Goal: Complete application form

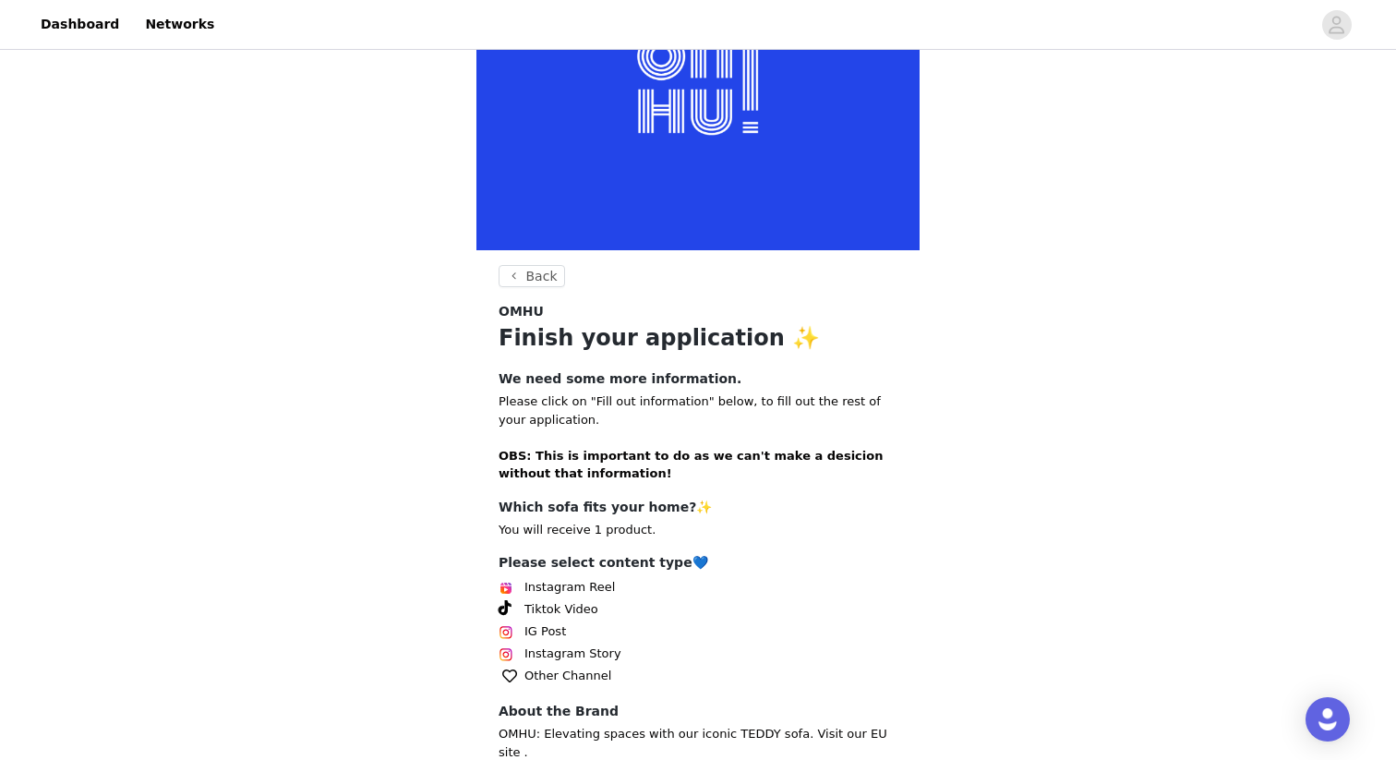
scroll to position [244, 0]
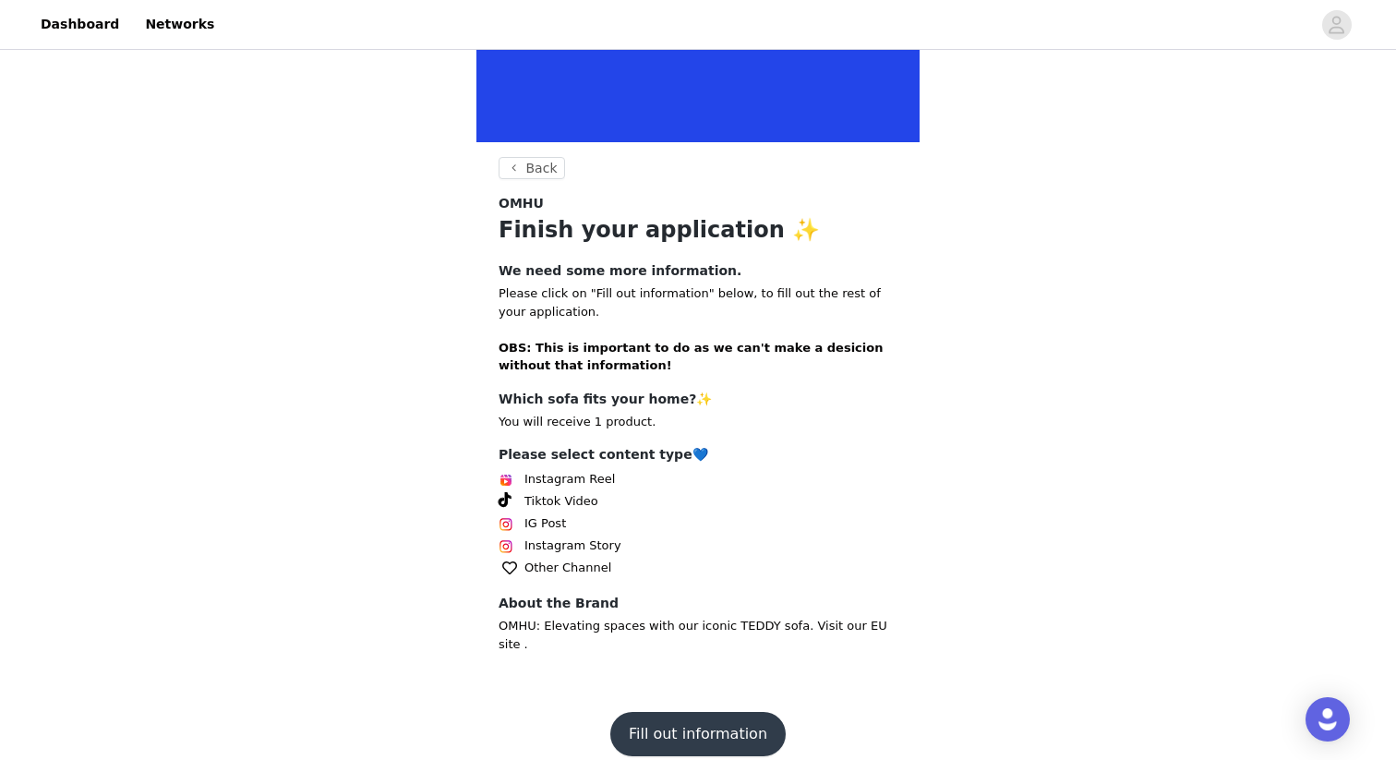
click at [718, 712] on button "Fill out information" at bounding box center [697, 734] width 175 height 44
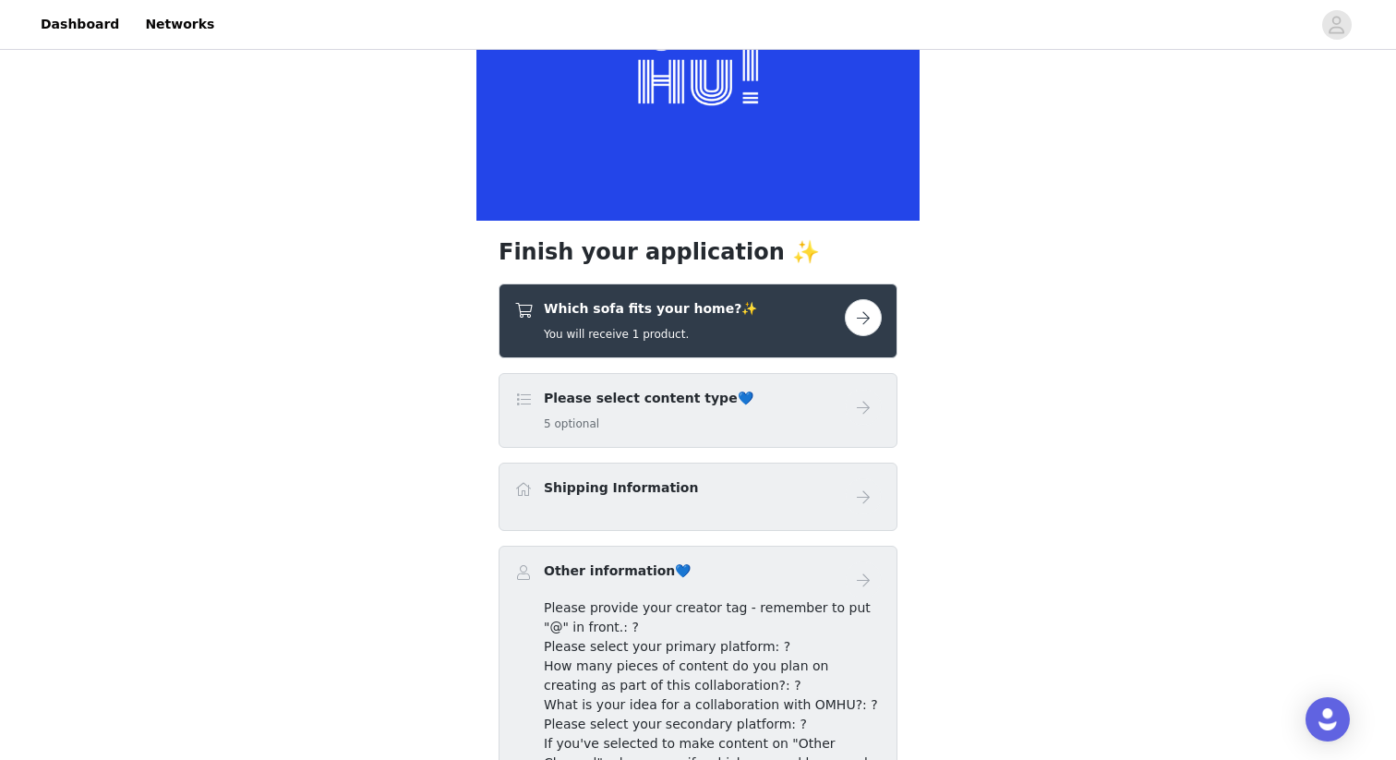
scroll to position [174, 0]
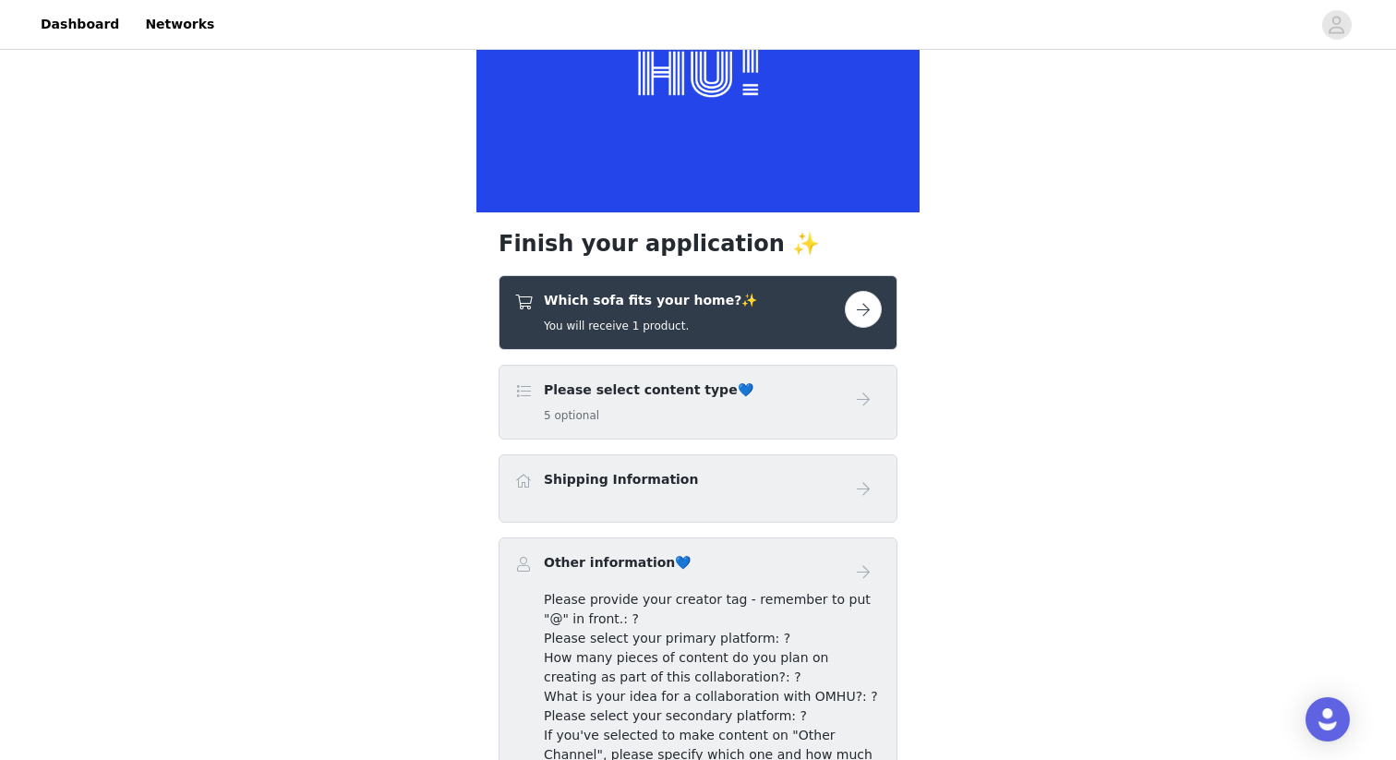
click at [862, 311] on button "button" at bounding box center [863, 309] width 37 height 37
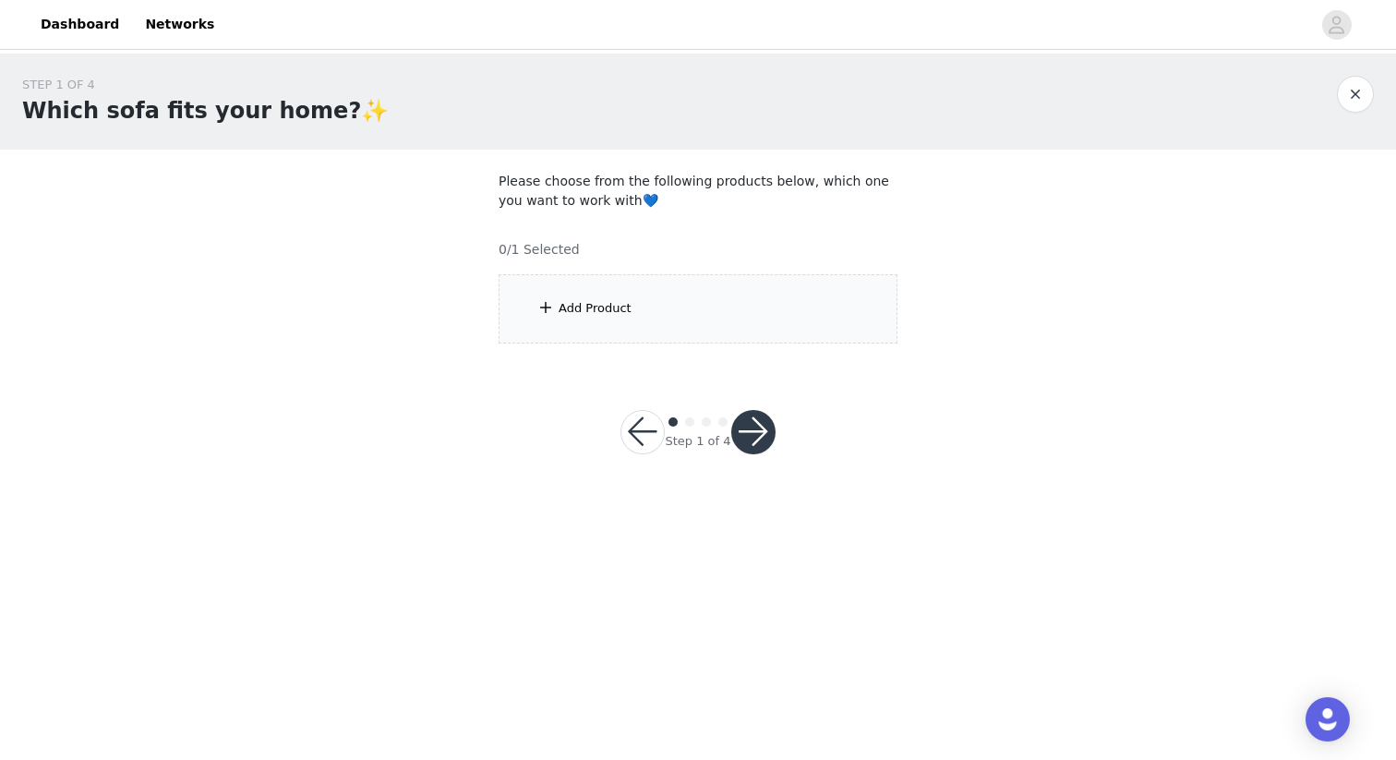
click at [625, 320] on div "Add Product" at bounding box center [698, 308] width 399 height 69
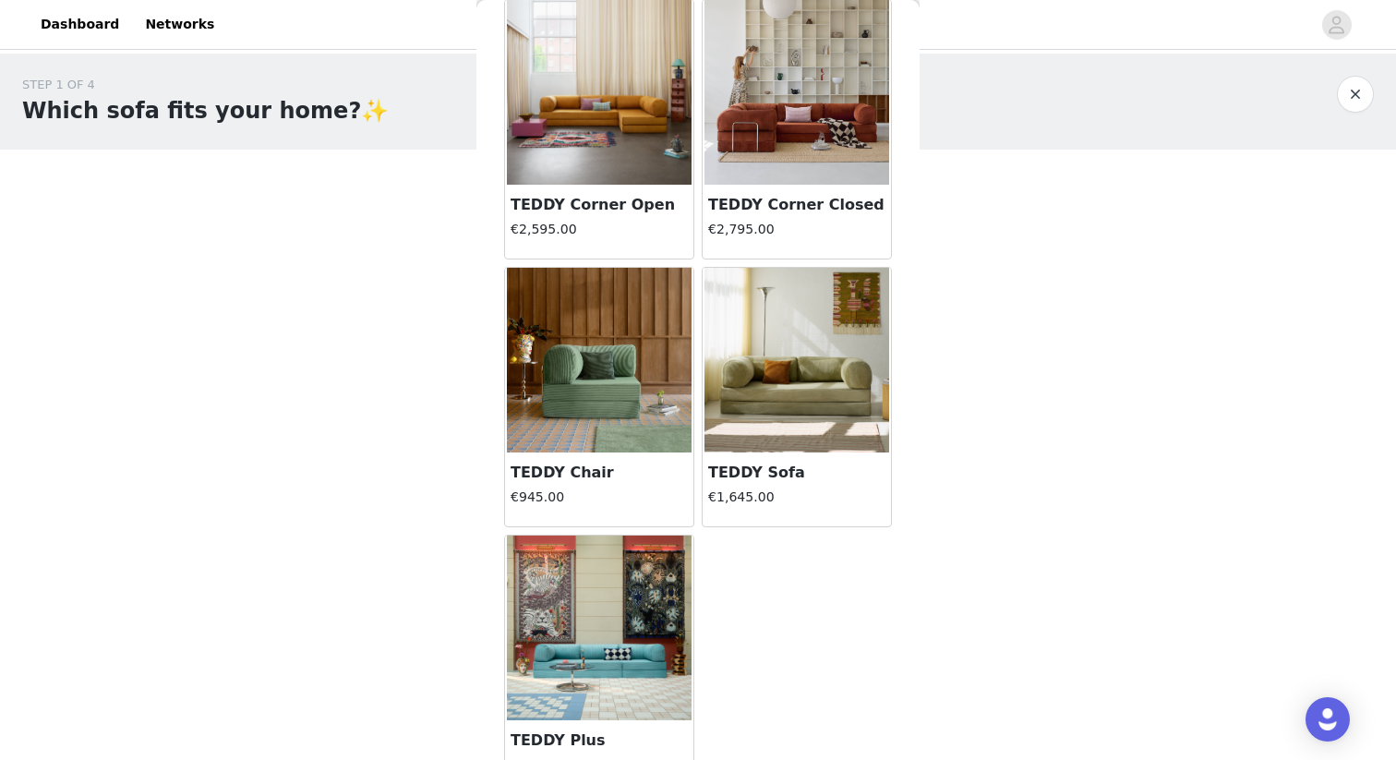
scroll to position [94, 0]
click at [787, 387] on img at bounding box center [797, 359] width 185 height 185
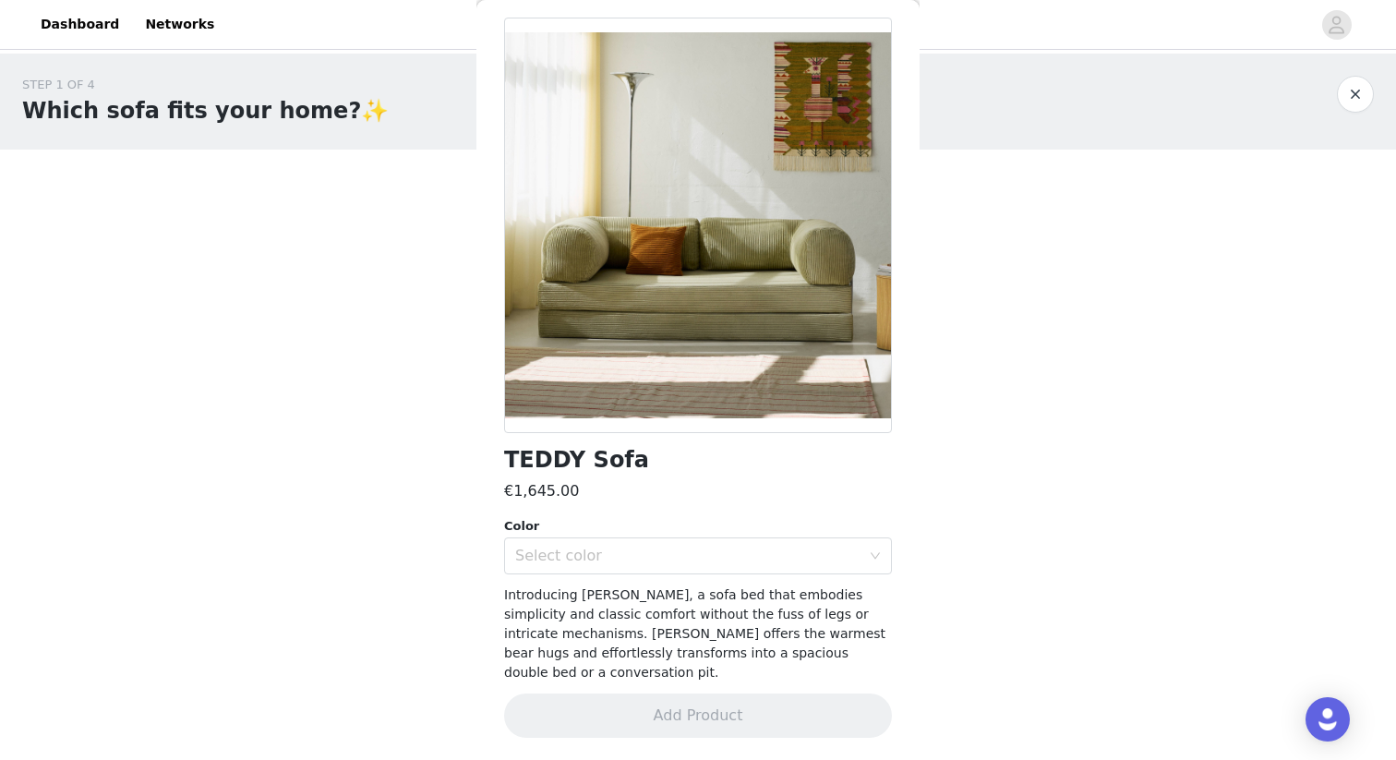
scroll to position [54, 0]
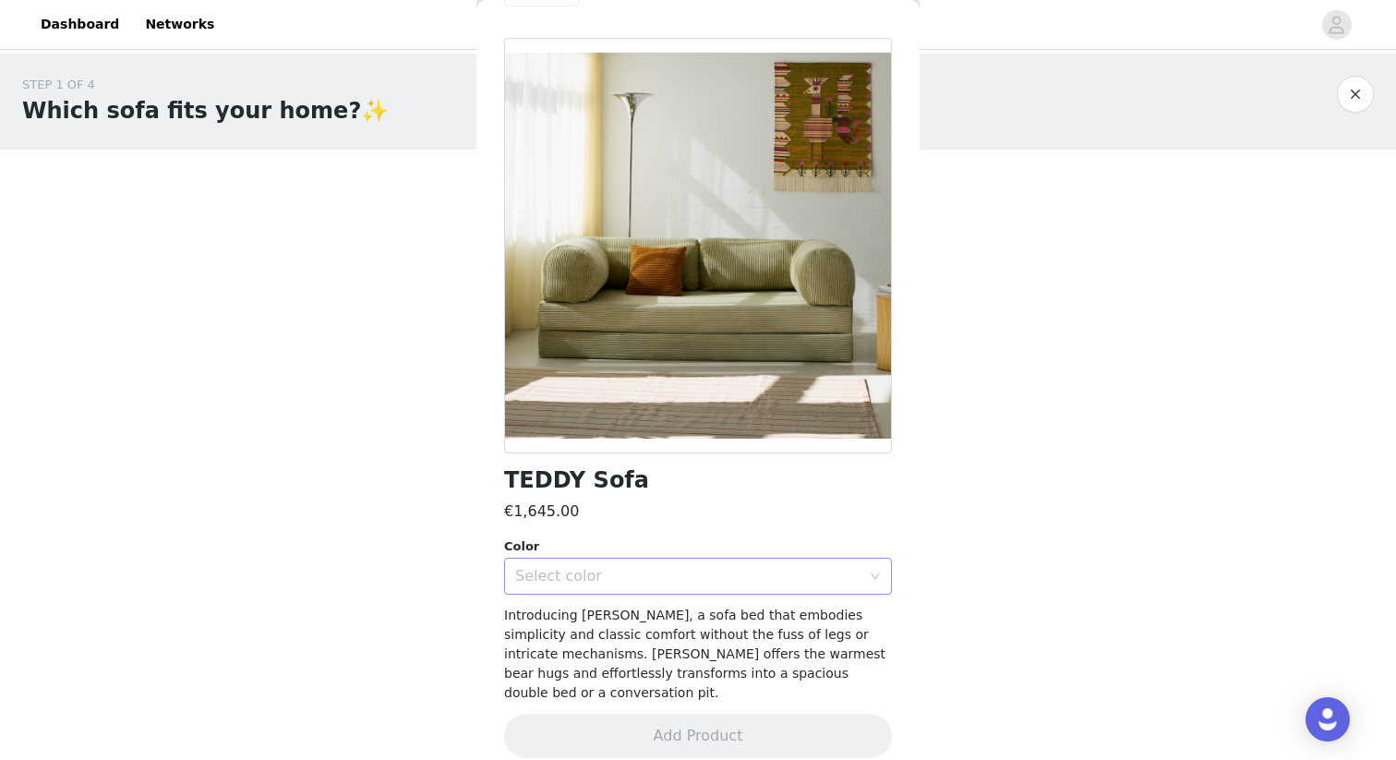
click at [613, 567] on div "Select color" at bounding box center [687, 576] width 345 height 18
click at [979, 517] on body "Dashboard Networks STEP 1 OF 4 Which sofa fits your home?✨ Please choose from t…" at bounding box center [698, 380] width 1396 height 760
click at [628, 562] on div "Select color" at bounding box center [692, 576] width 354 height 35
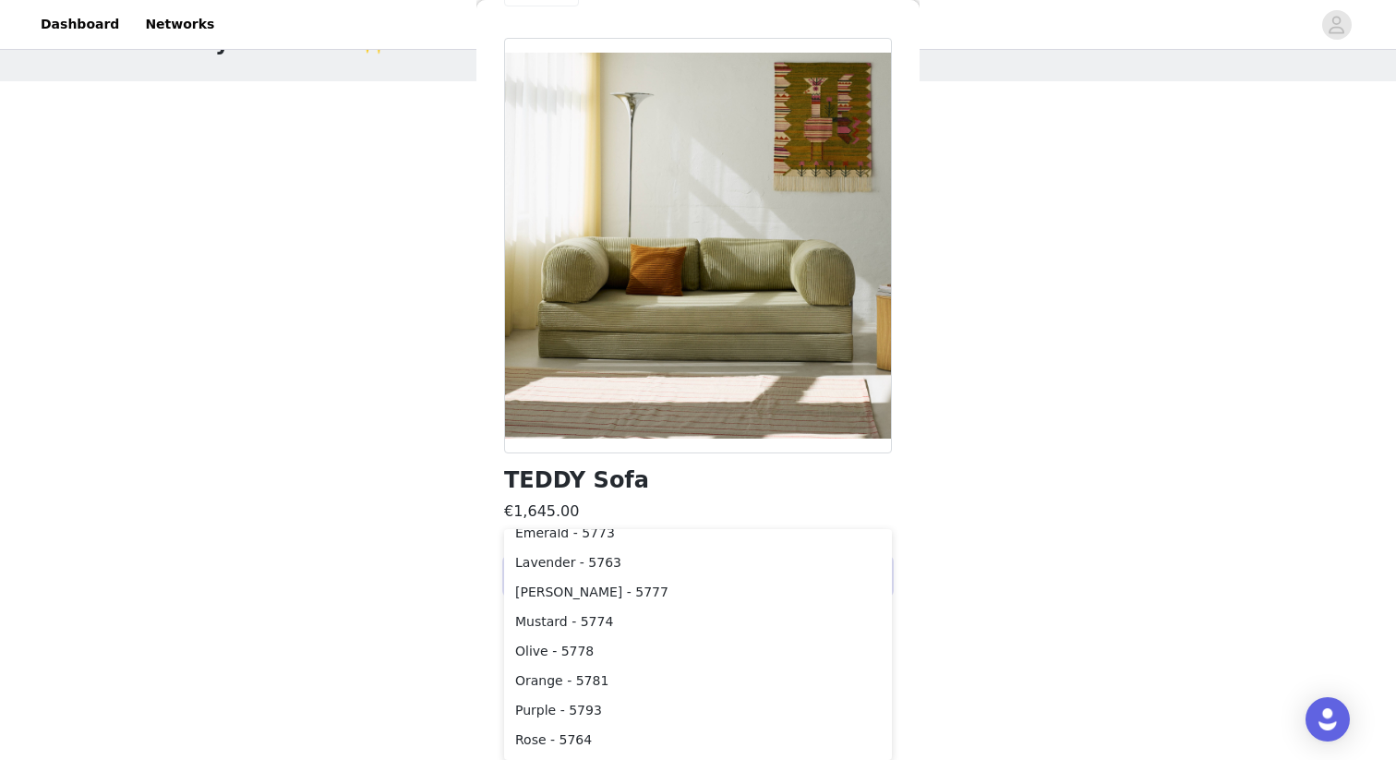
scroll to position [196, 0]
click at [561, 645] on li "Olive - 5778" at bounding box center [698, 648] width 388 height 30
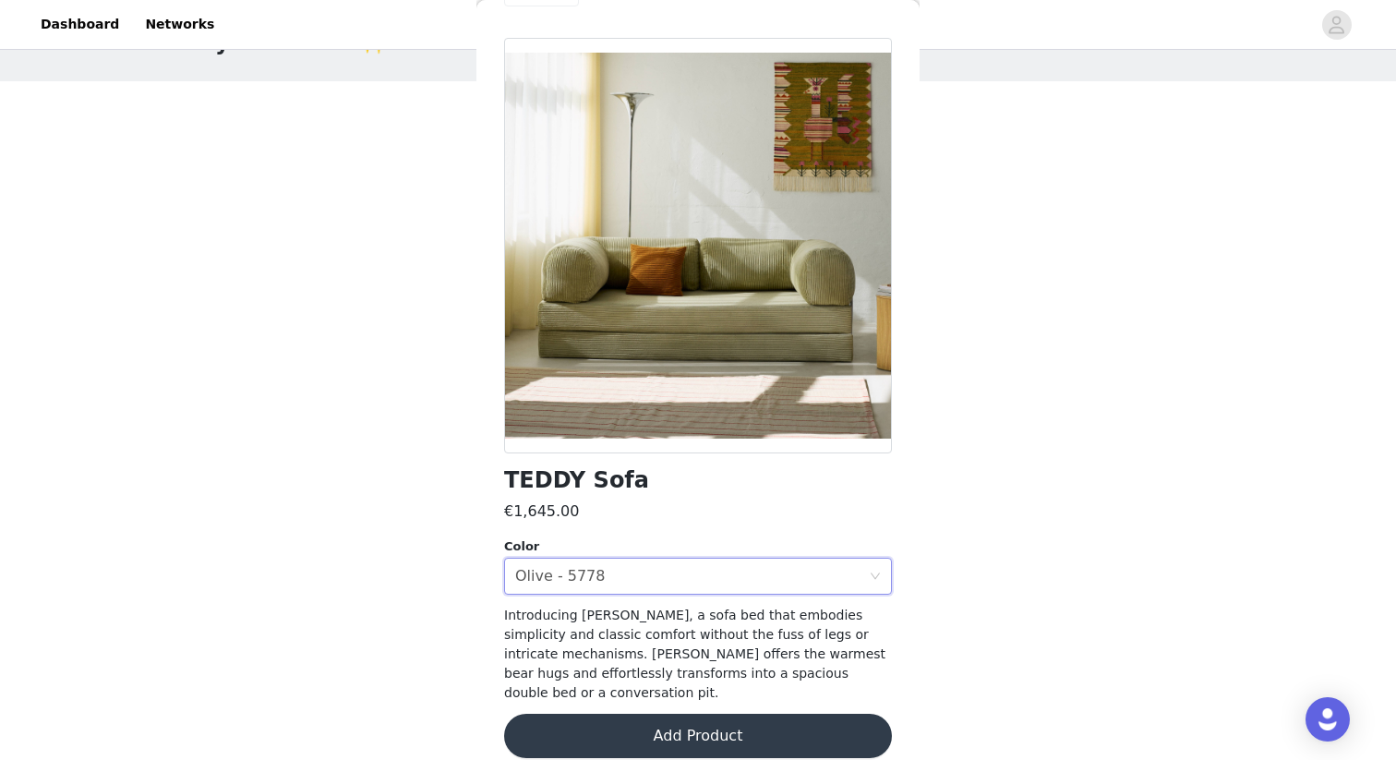
scroll to position [0, 0]
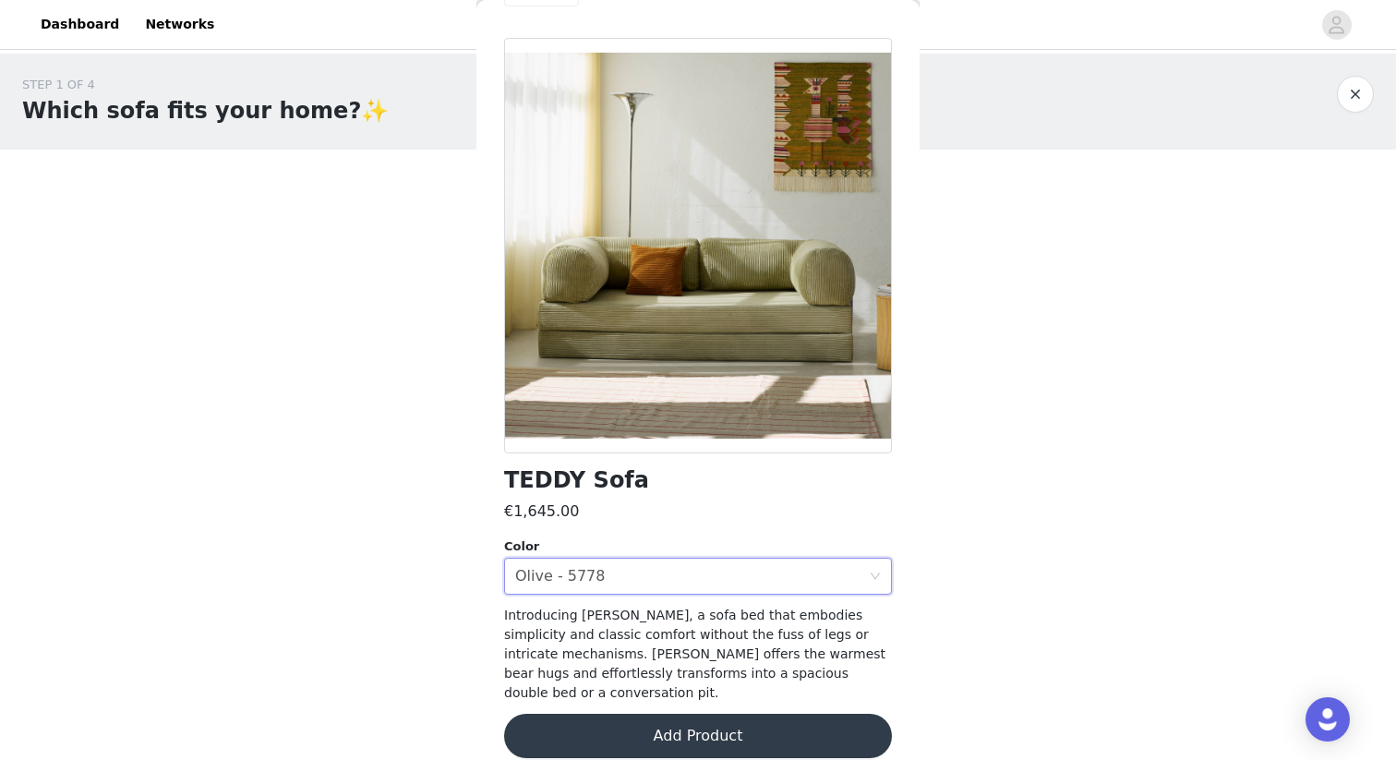
click at [407, 608] on body "Dashboard Networks STEP 1 OF 4 Which sofa fits your home?✨ Please choose from t…" at bounding box center [698, 380] width 1396 height 760
click at [631, 714] on button "Add Product" at bounding box center [698, 736] width 388 height 44
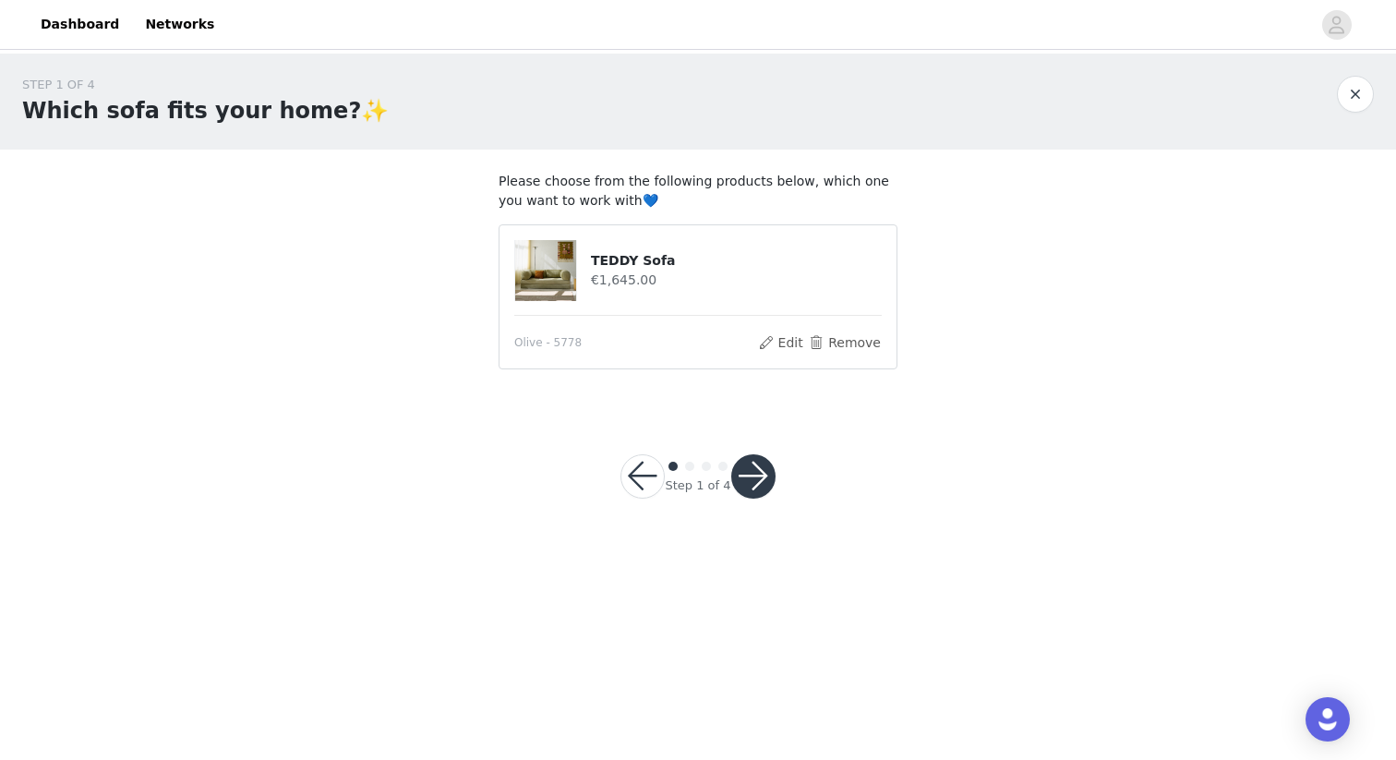
click at [745, 474] on button "button" at bounding box center [753, 476] width 44 height 44
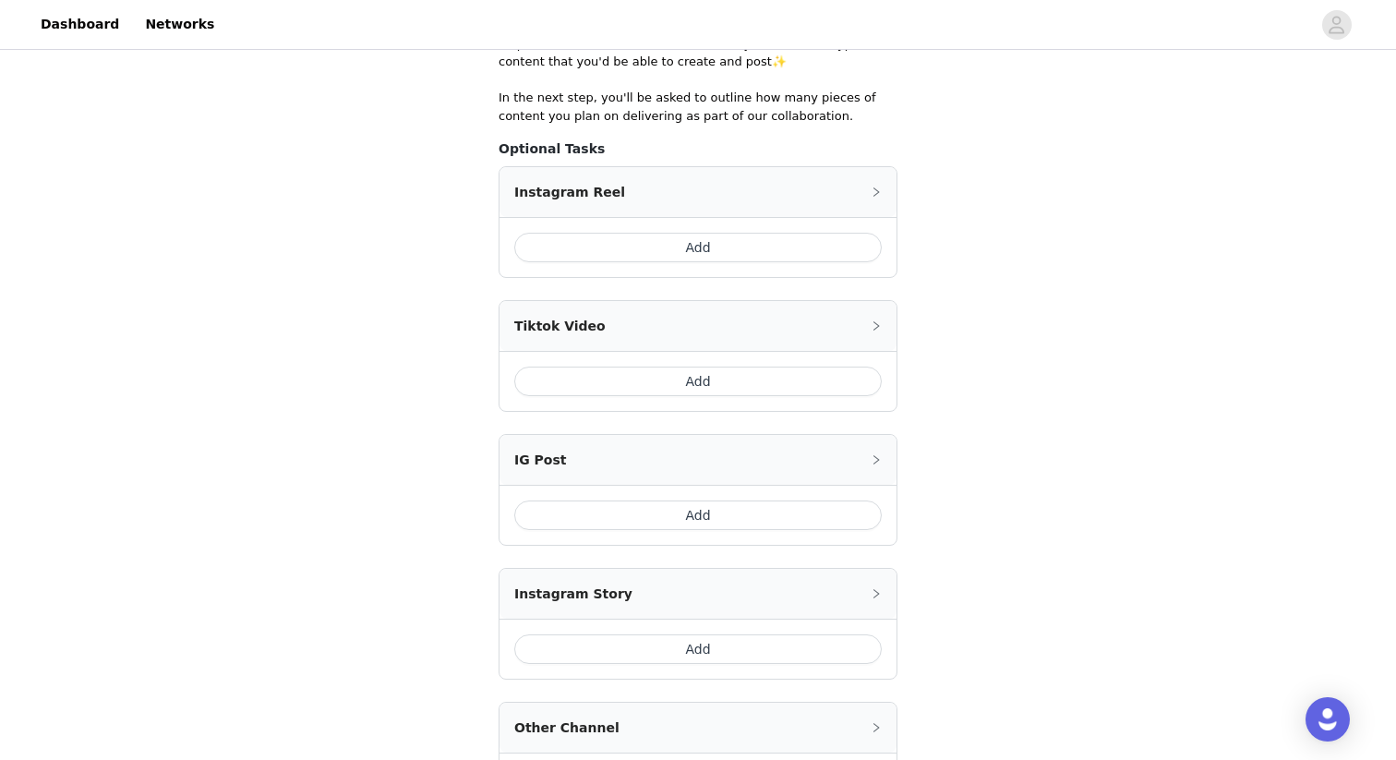
scroll to position [364, 0]
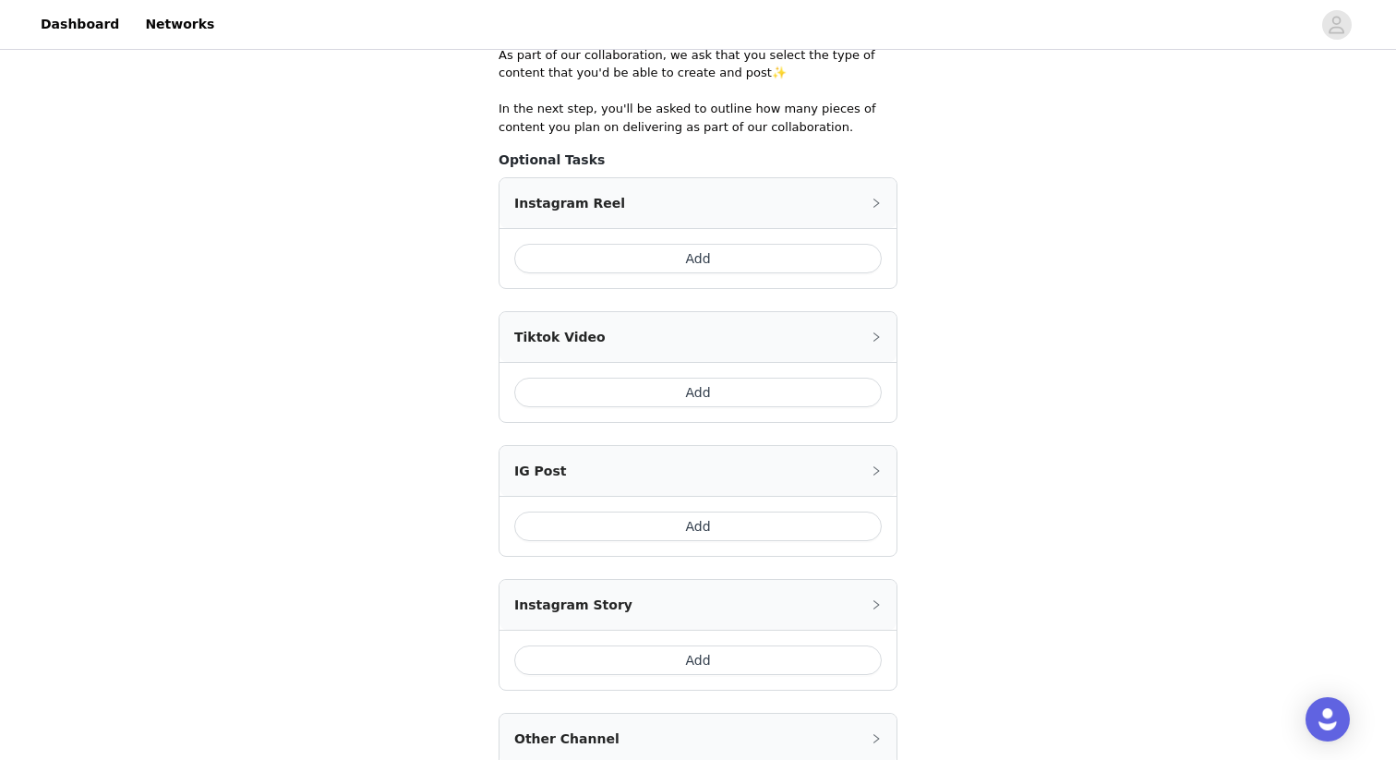
click at [641, 256] on button "Add" at bounding box center [698, 259] width 368 height 30
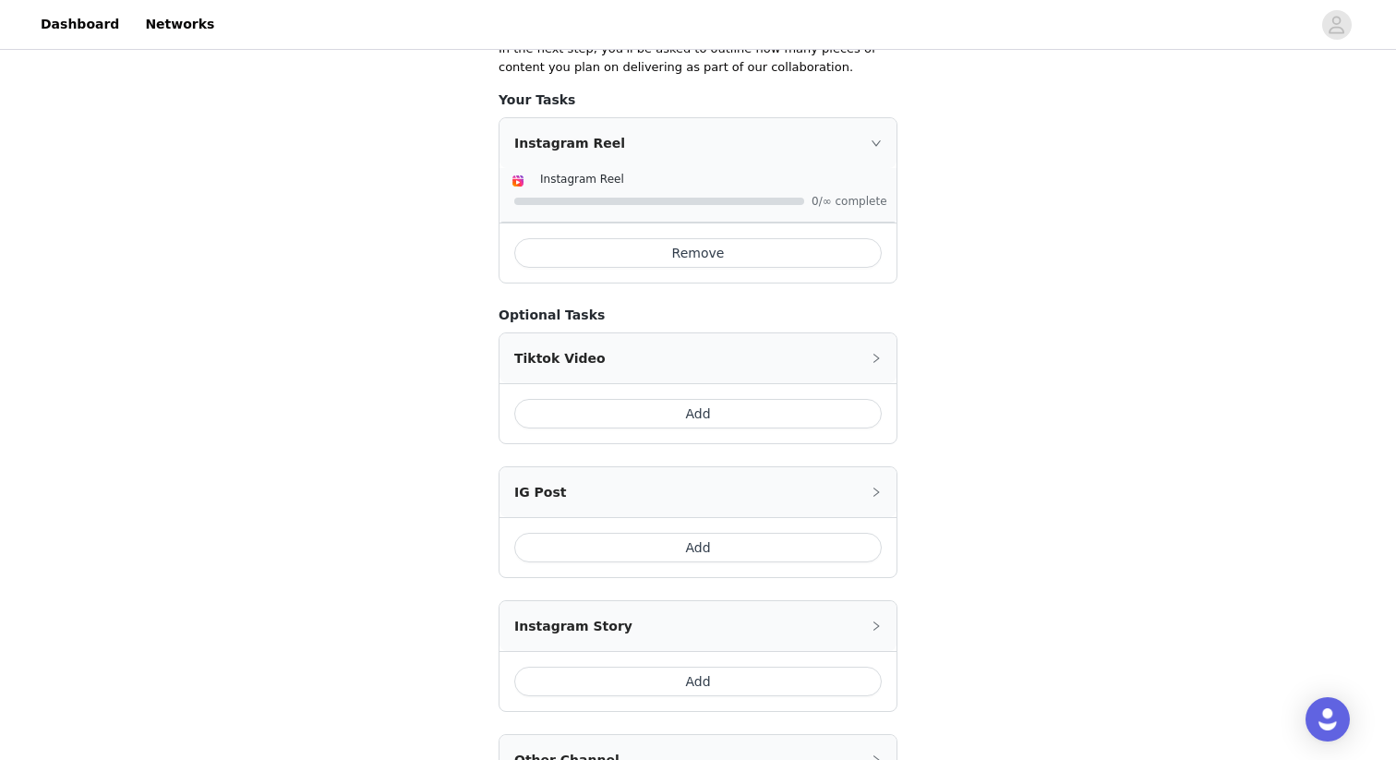
scroll to position [428, 0]
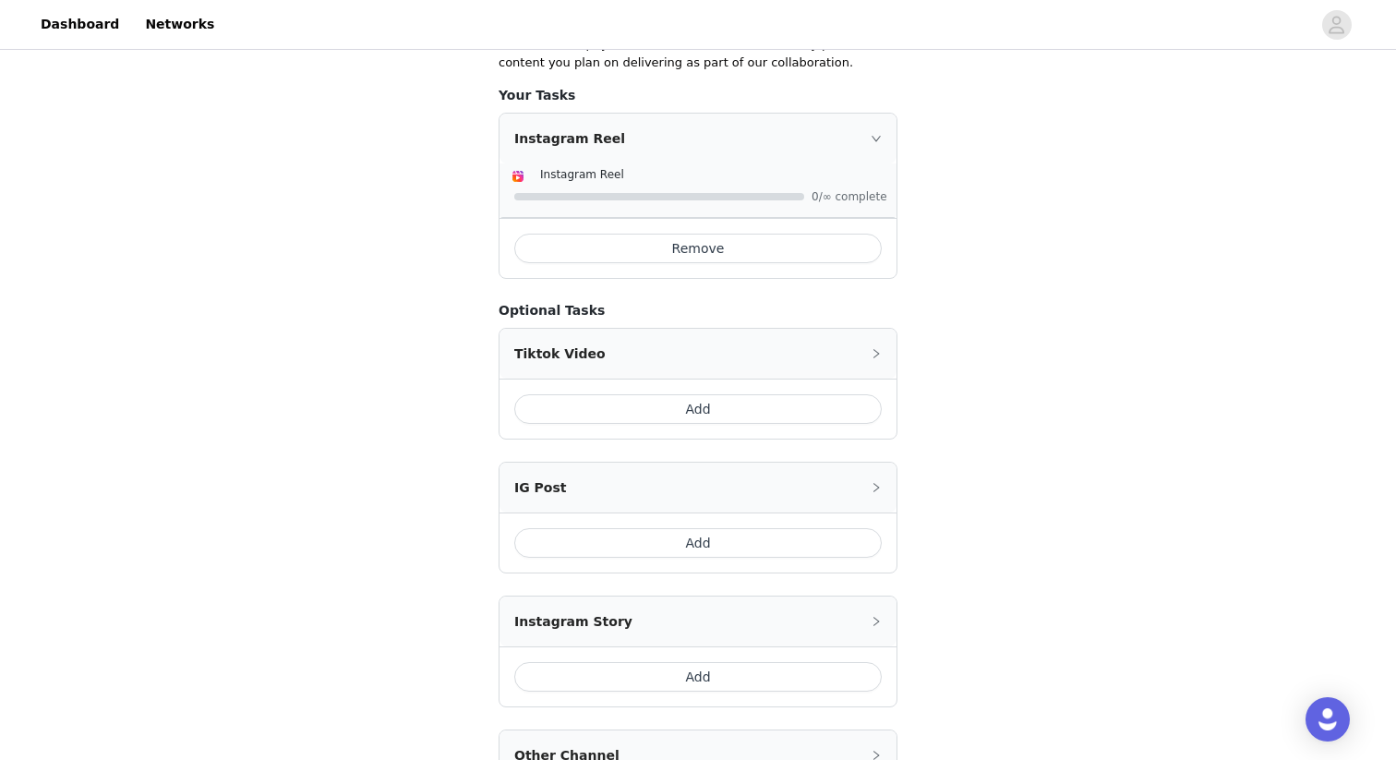
click at [734, 251] on button "Remove" at bounding box center [698, 249] width 368 height 30
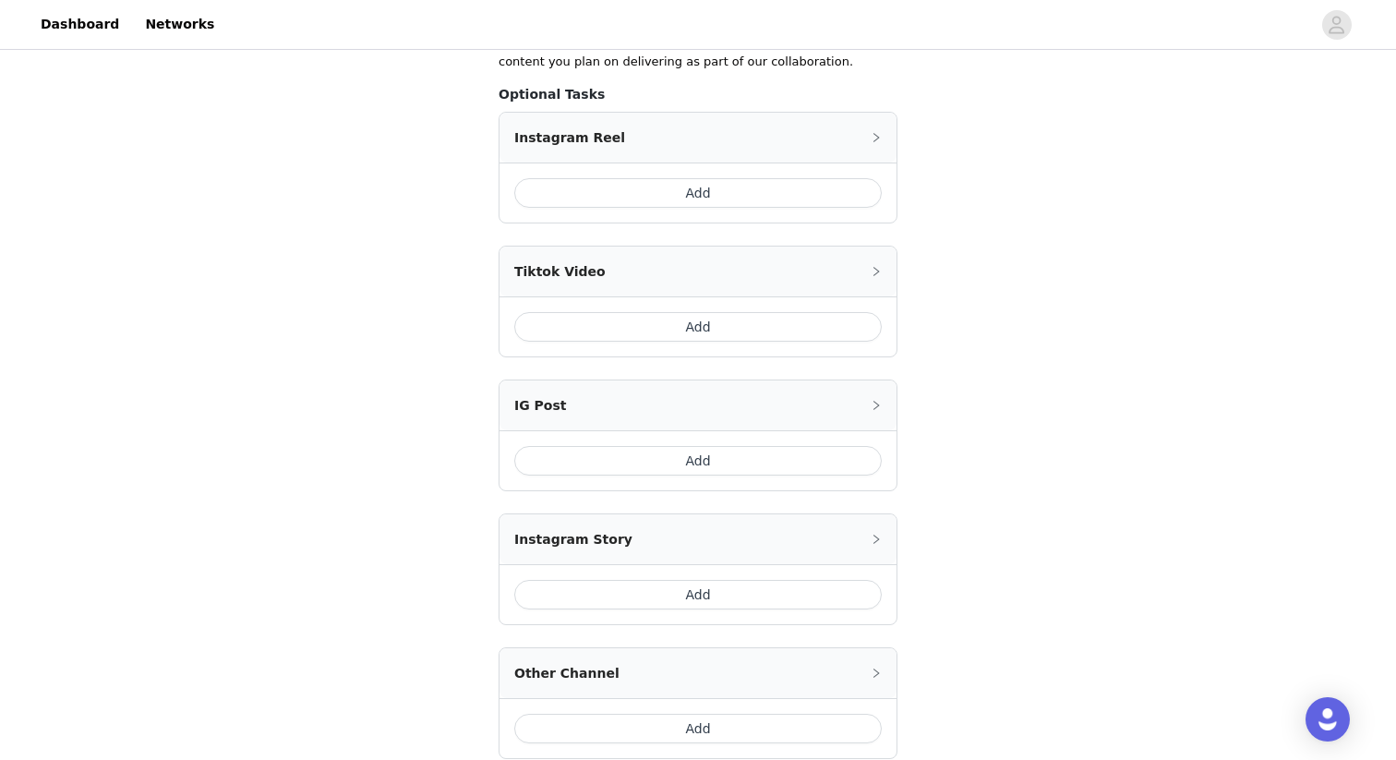
scroll to position [368, 0]
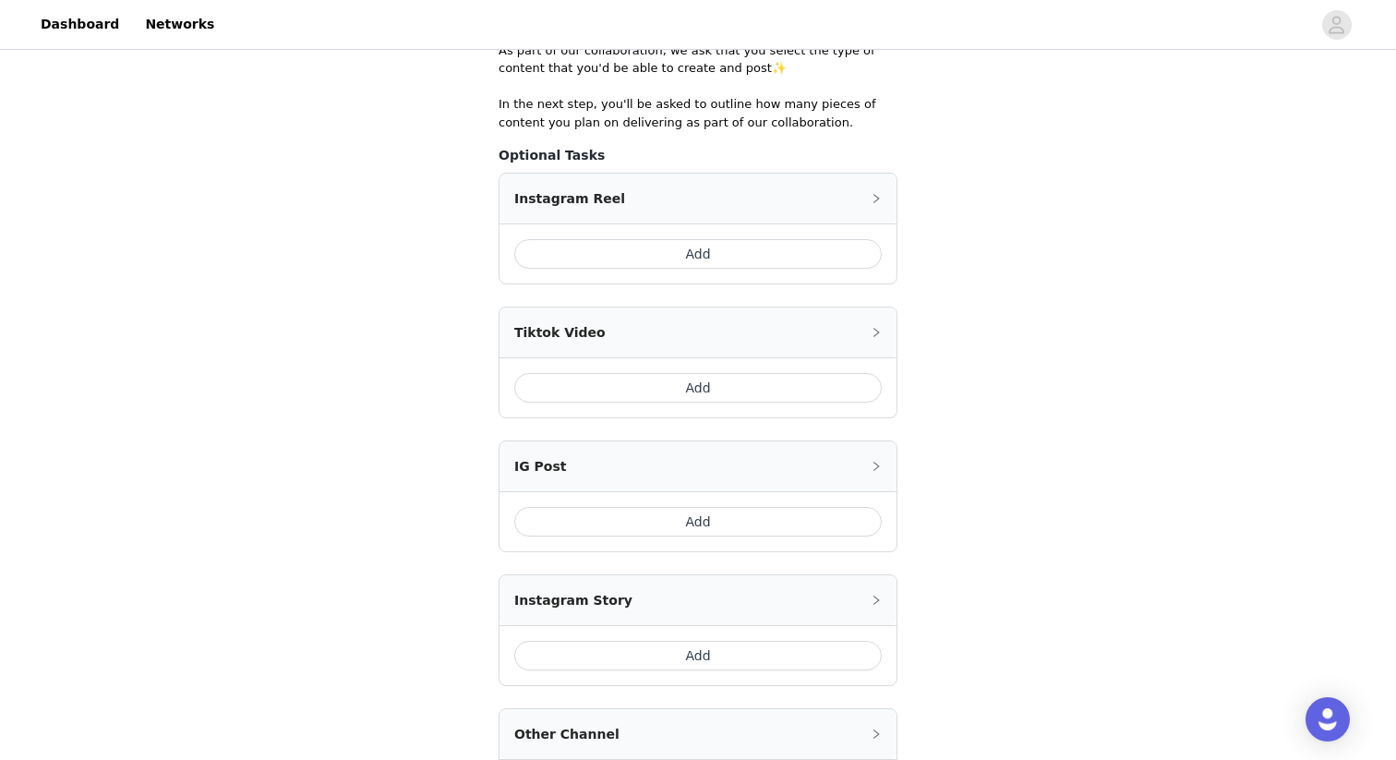
click at [681, 245] on button "Add" at bounding box center [698, 254] width 368 height 30
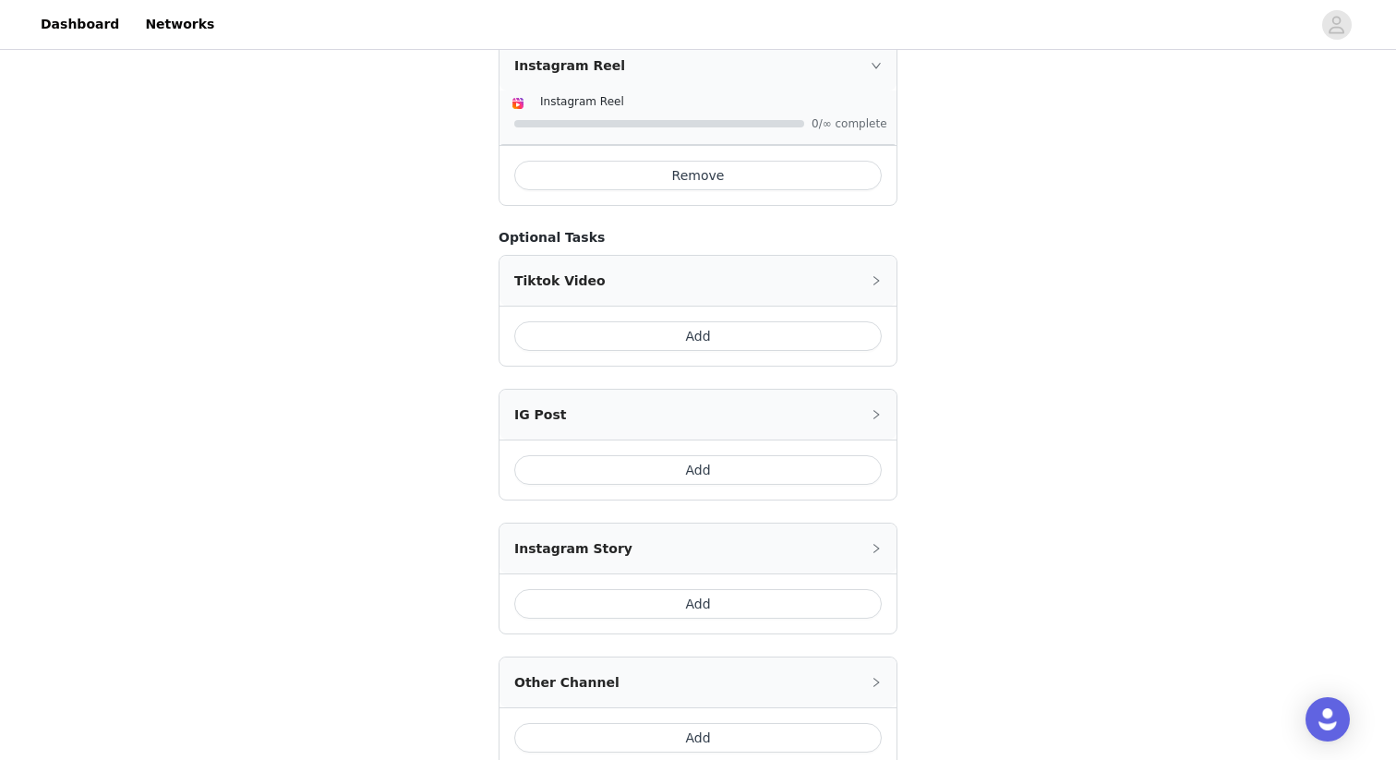
scroll to position [507, 0]
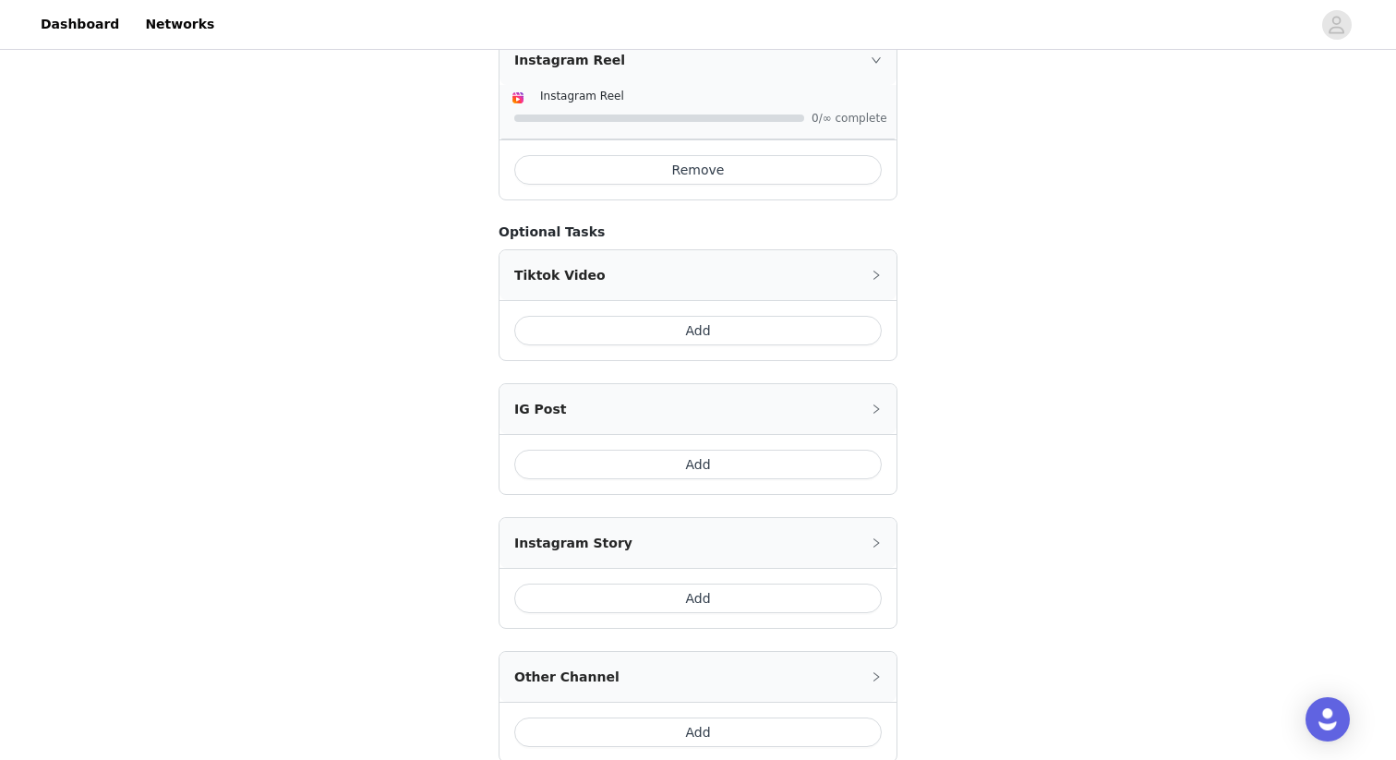
click at [656, 470] on button "Add" at bounding box center [698, 465] width 368 height 30
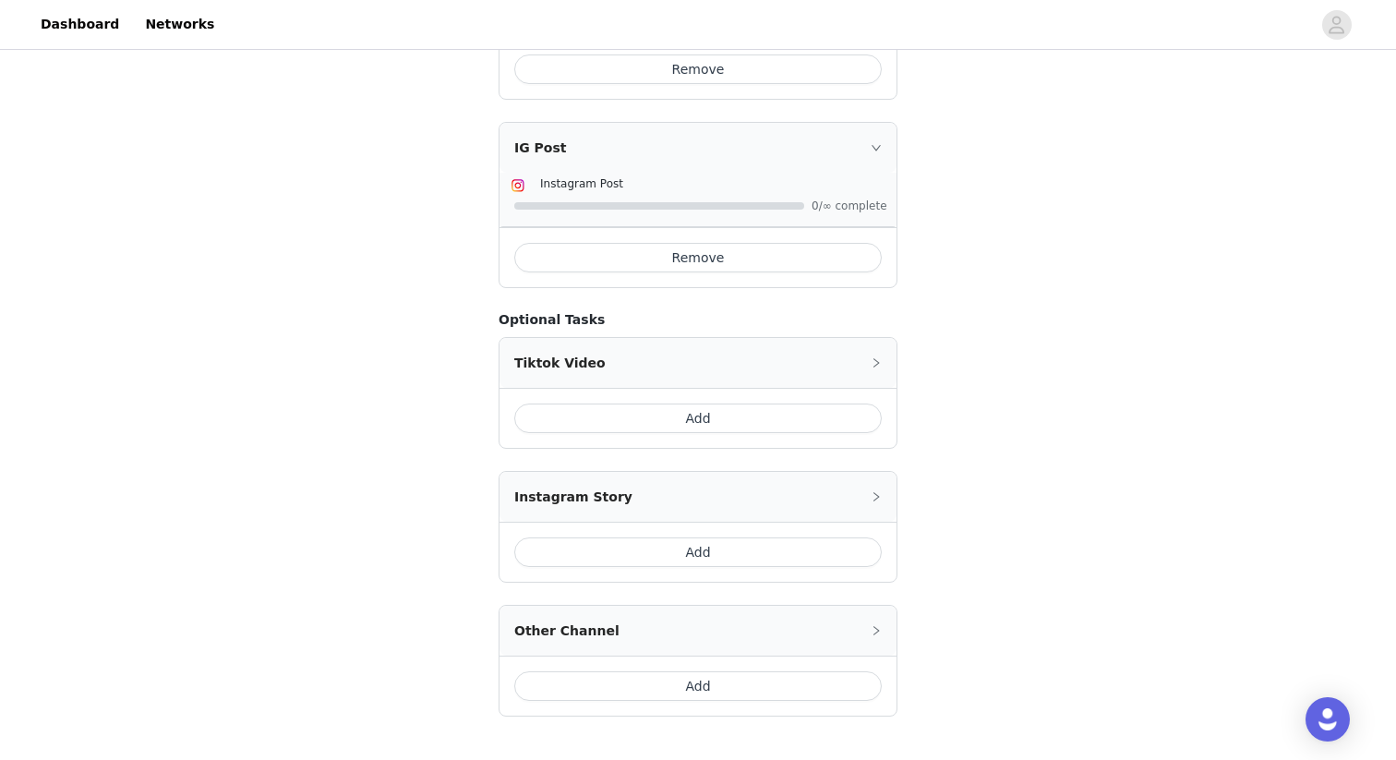
scroll to position [625, 0]
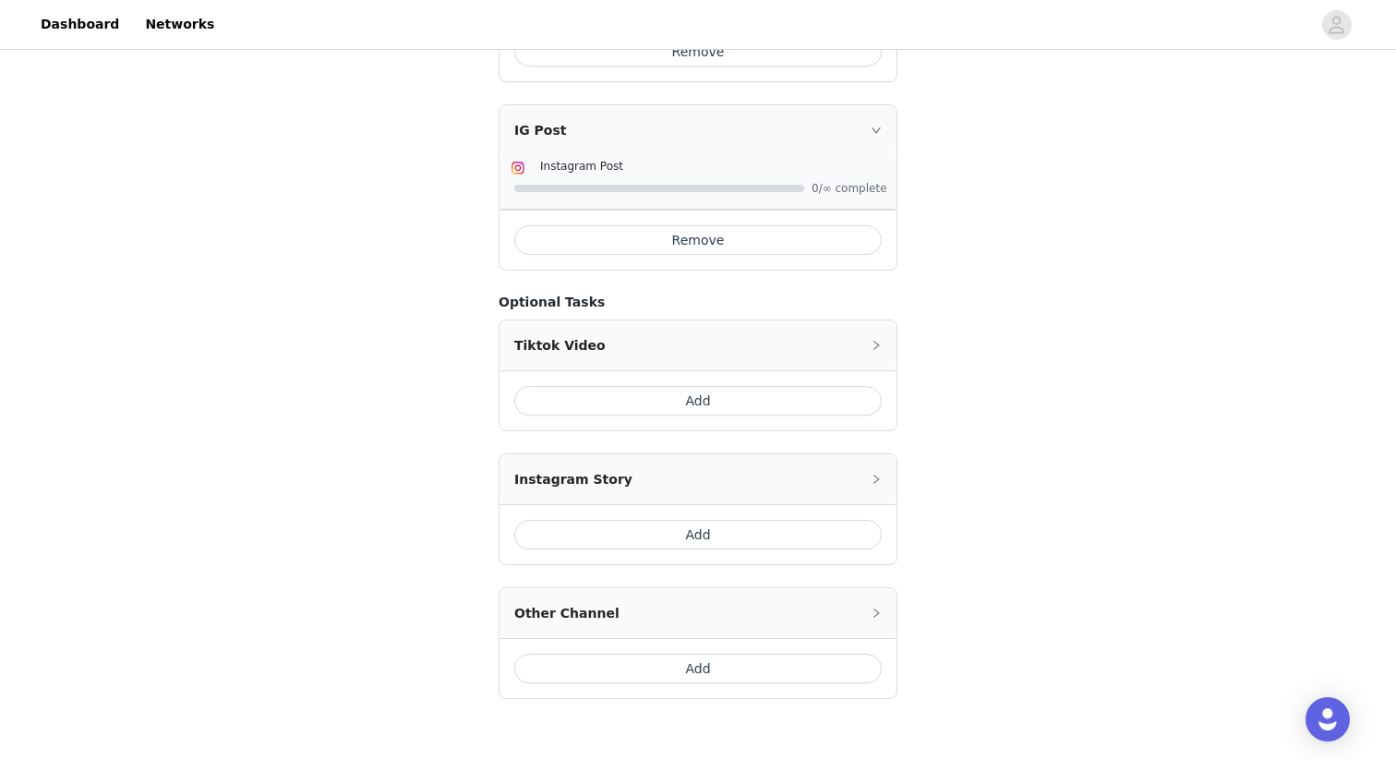
click at [666, 531] on button "Add" at bounding box center [698, 535] width 368 height 30
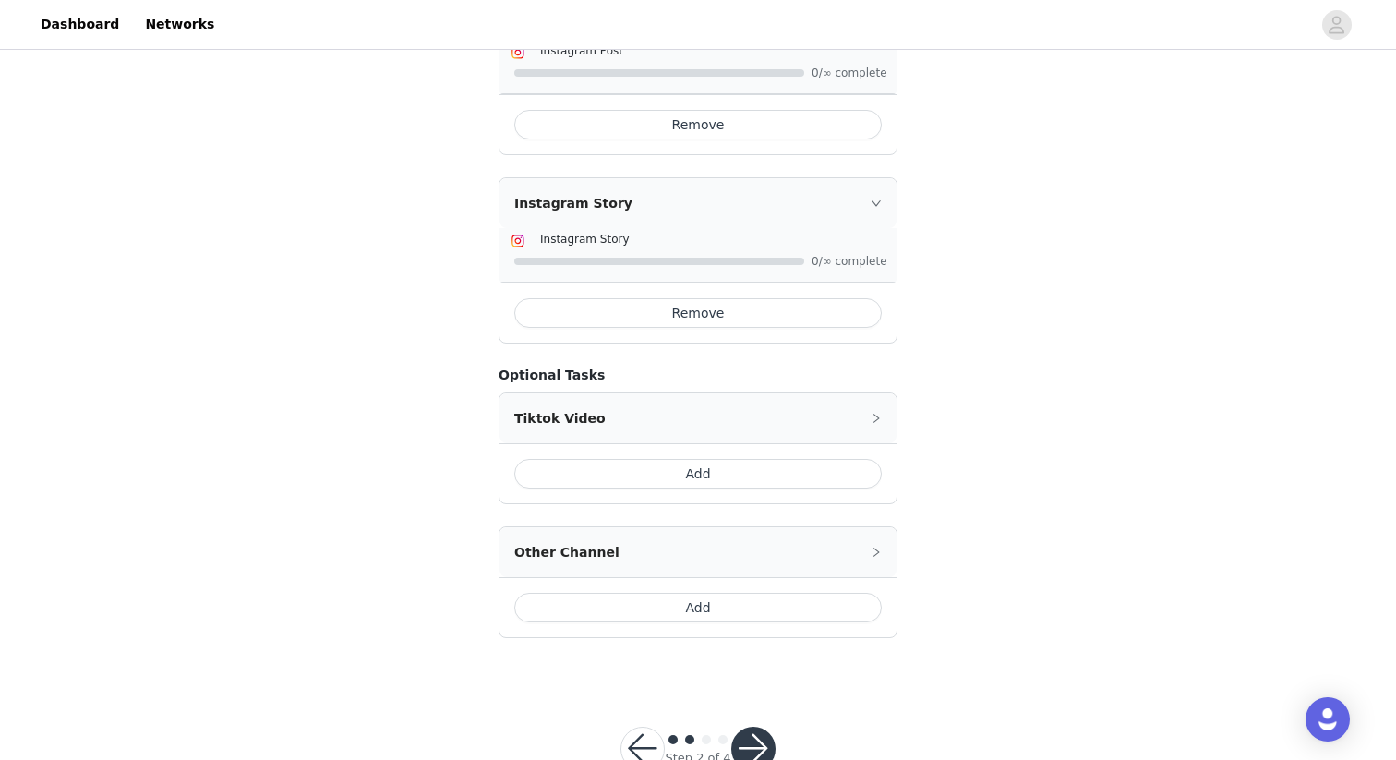
scroll to position [745, 0]
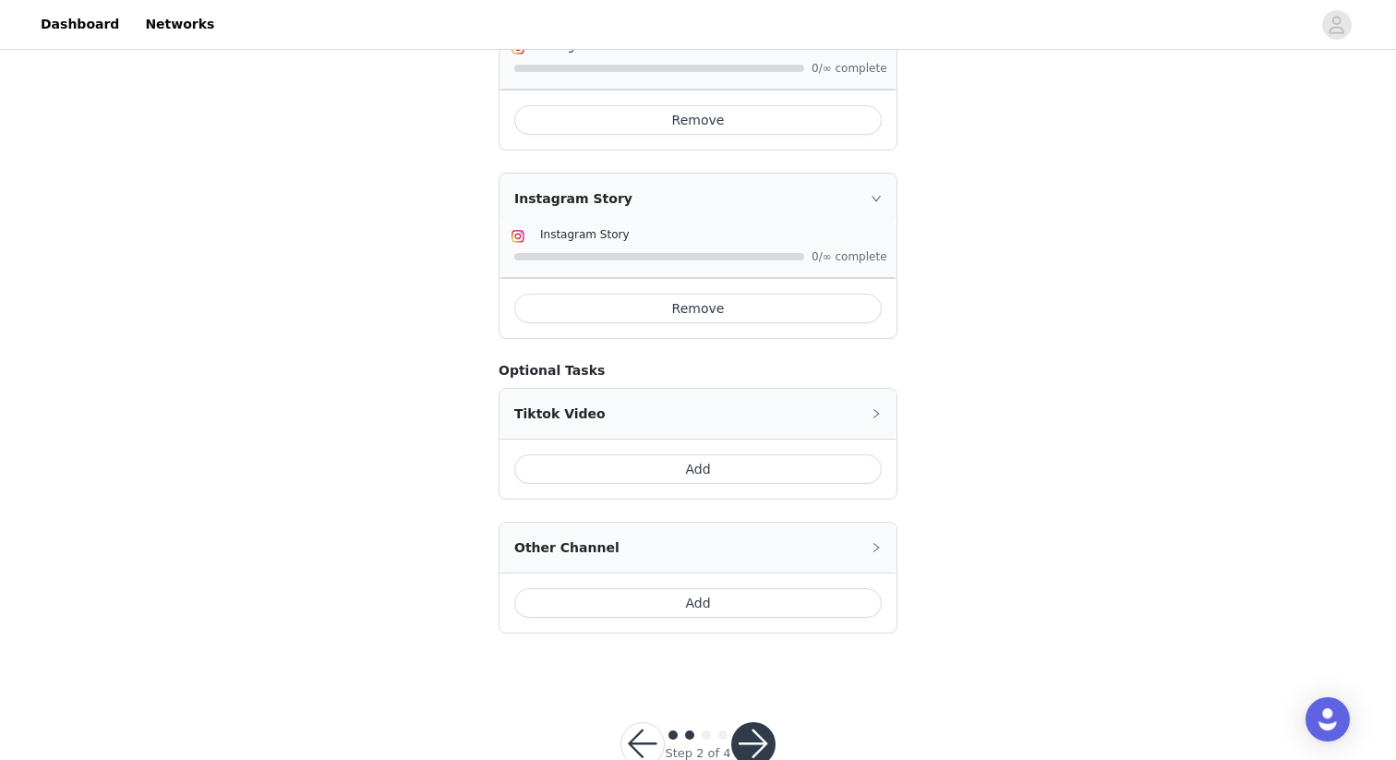
click at [694, 603] on button "Add" at bounding box center [698, 603] width 368 height 30
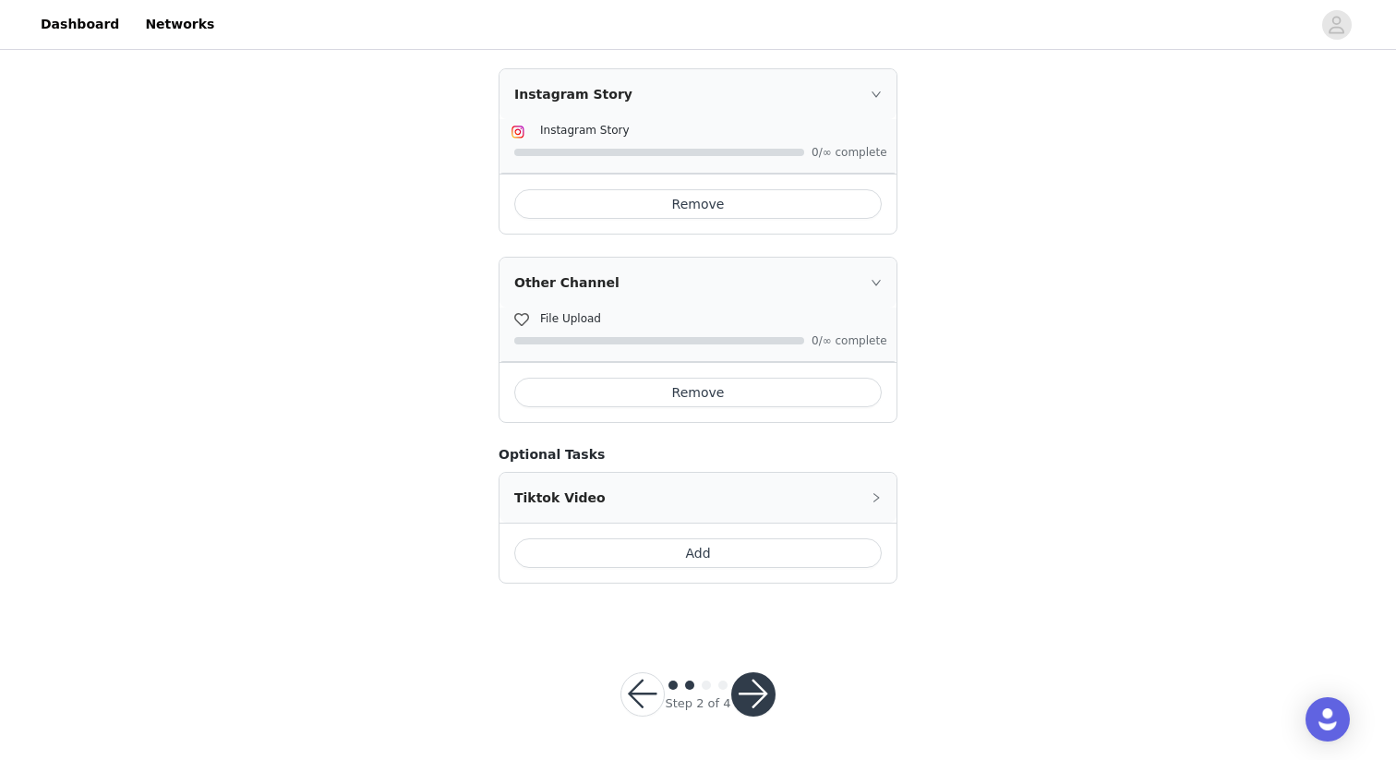
scroll to position [850, 0]
click at [755, 679] on button "button" at bounding box center [753, 693] width 44 height 44
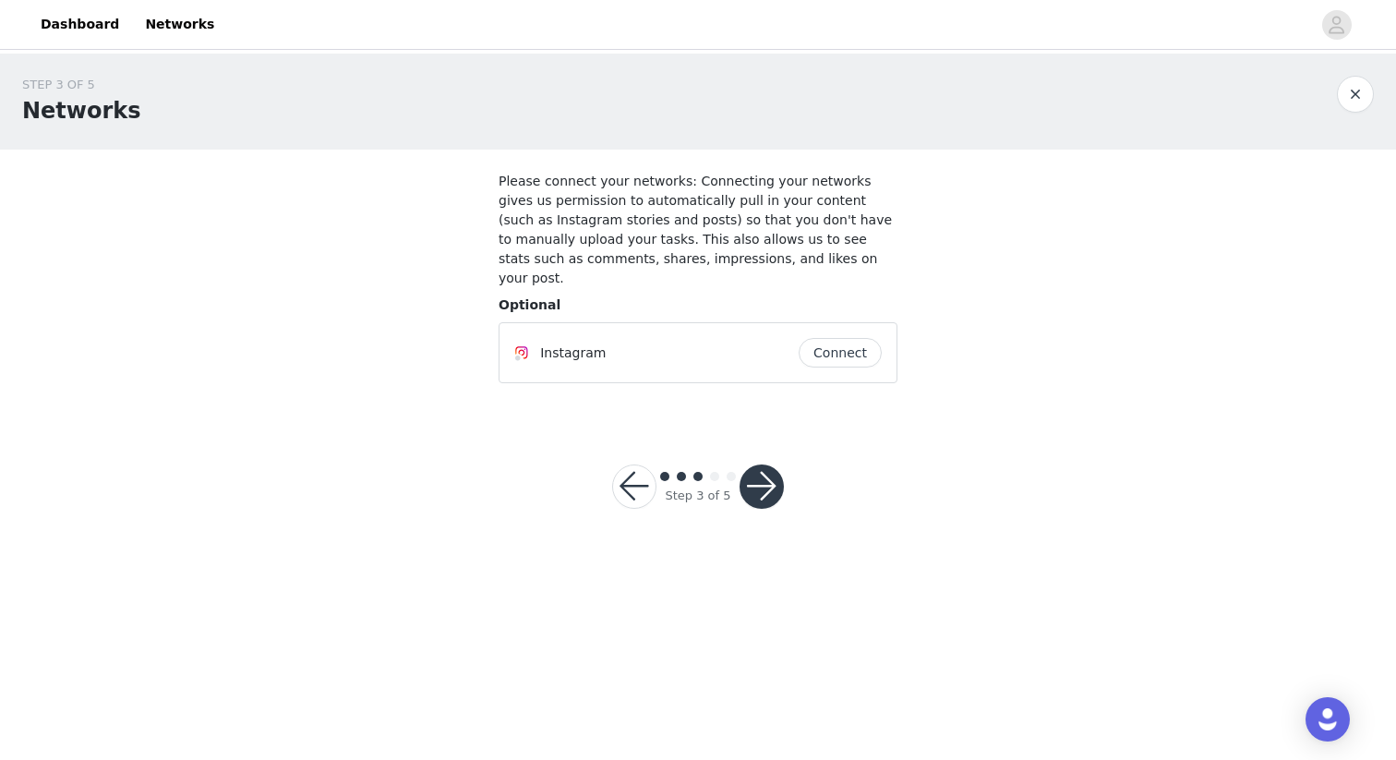
click at [826, 338] on button "Connect" at bounding box center [840, 353] width 83 height 30
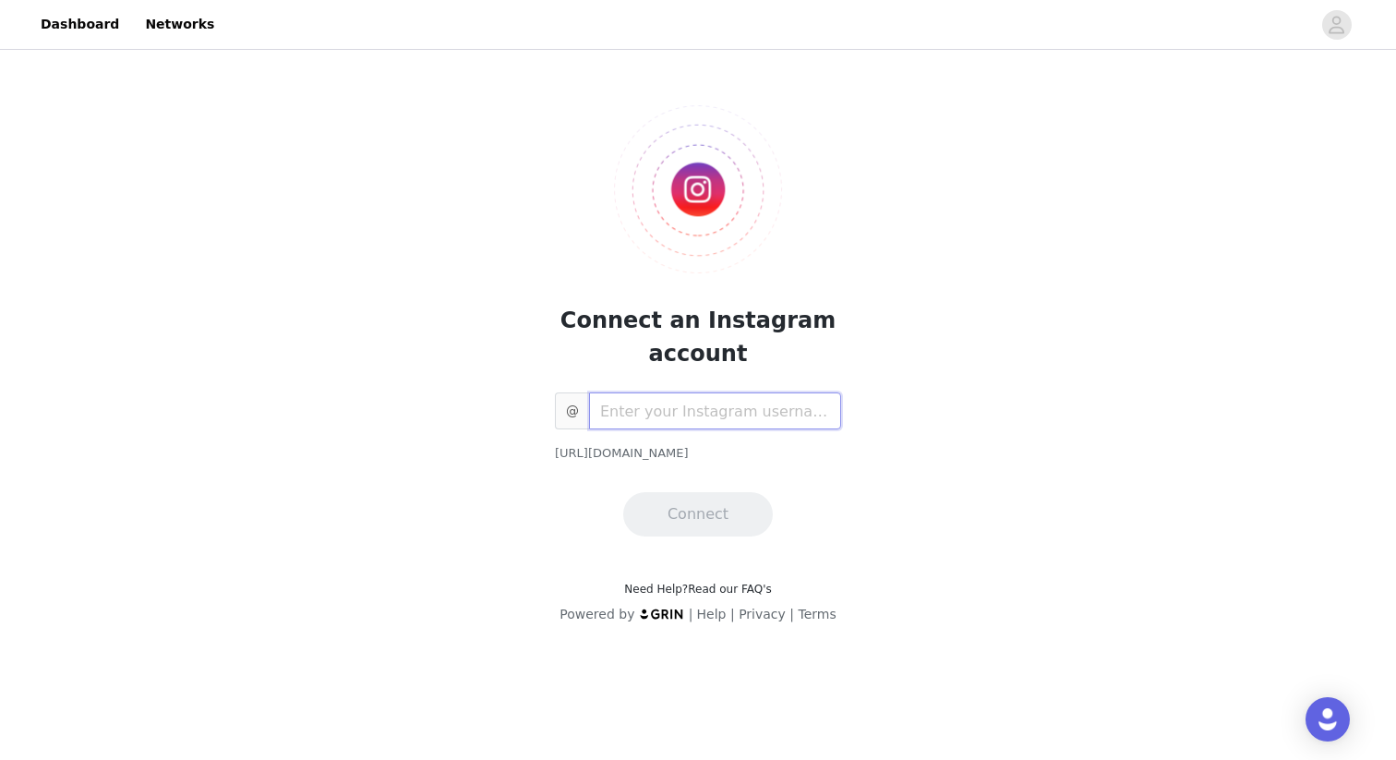
click at [679, 412] on input "text" at bounding box center [715, 410] width 252 height 37
type input "reflect.films"
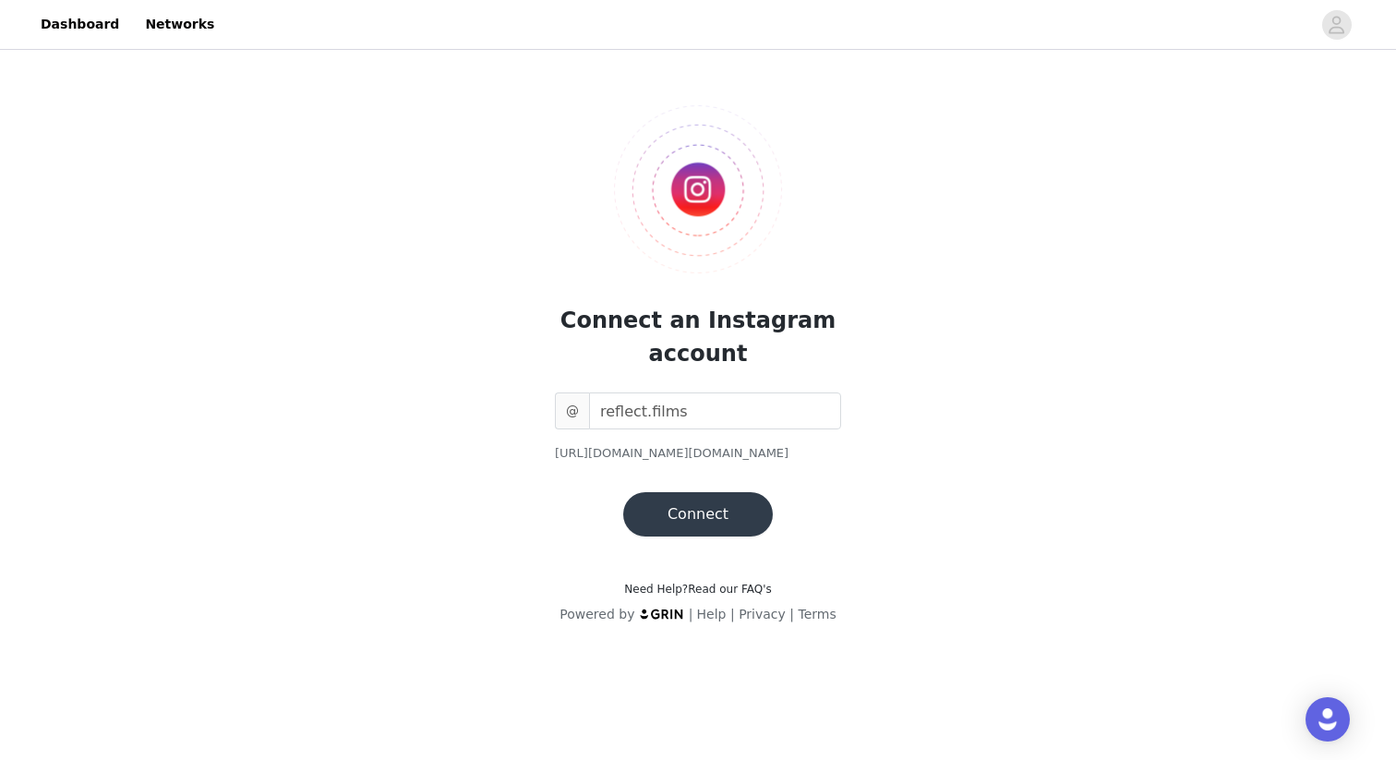
drag, startPoint x: 781, startPoint y: 451, endPoint x: 537, endPoint y: 453, distance: 243.8
click at [537, 453] on div "Connect an Instagram account @ reflect.films [URL][DOMAIN_NAME][DOMAIN_NAME] Co…" at bounding box center [698, 306] width 399 height 461
copy div "[URL][DOMAIN_NAME][DOMAIN_NAME]"
click at [949, 434] on div "Connect an Instagram account @ reflect.films [URL][DOMAIN_NAME][DOMAIN_NAME] Co…" at bounding box center [698, 350] width 1396 height 593
click at [734, 508] on button "Connect" at bounding box center [698, 514] width 150 height 44
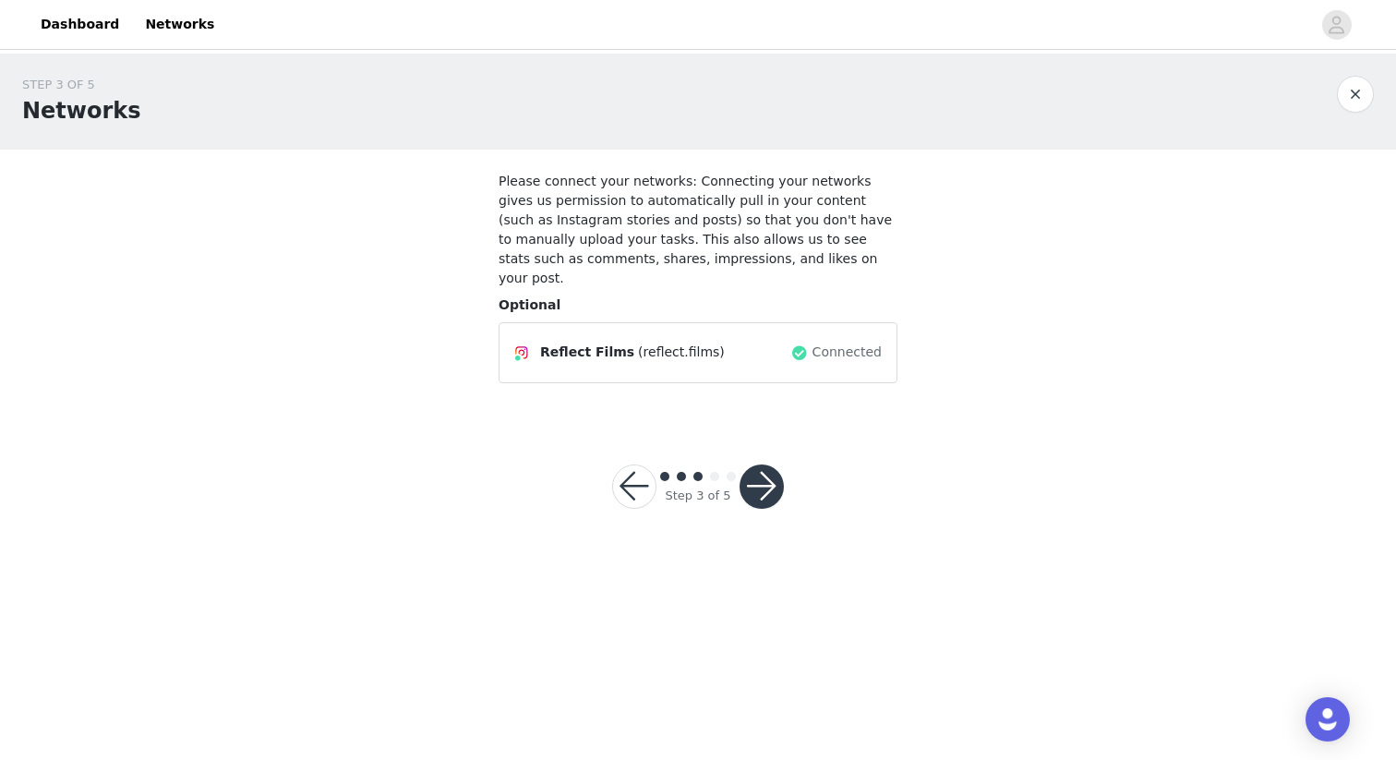
click at [763, 466] on button "button" at bounding box center [762, 486] width 44 height 44
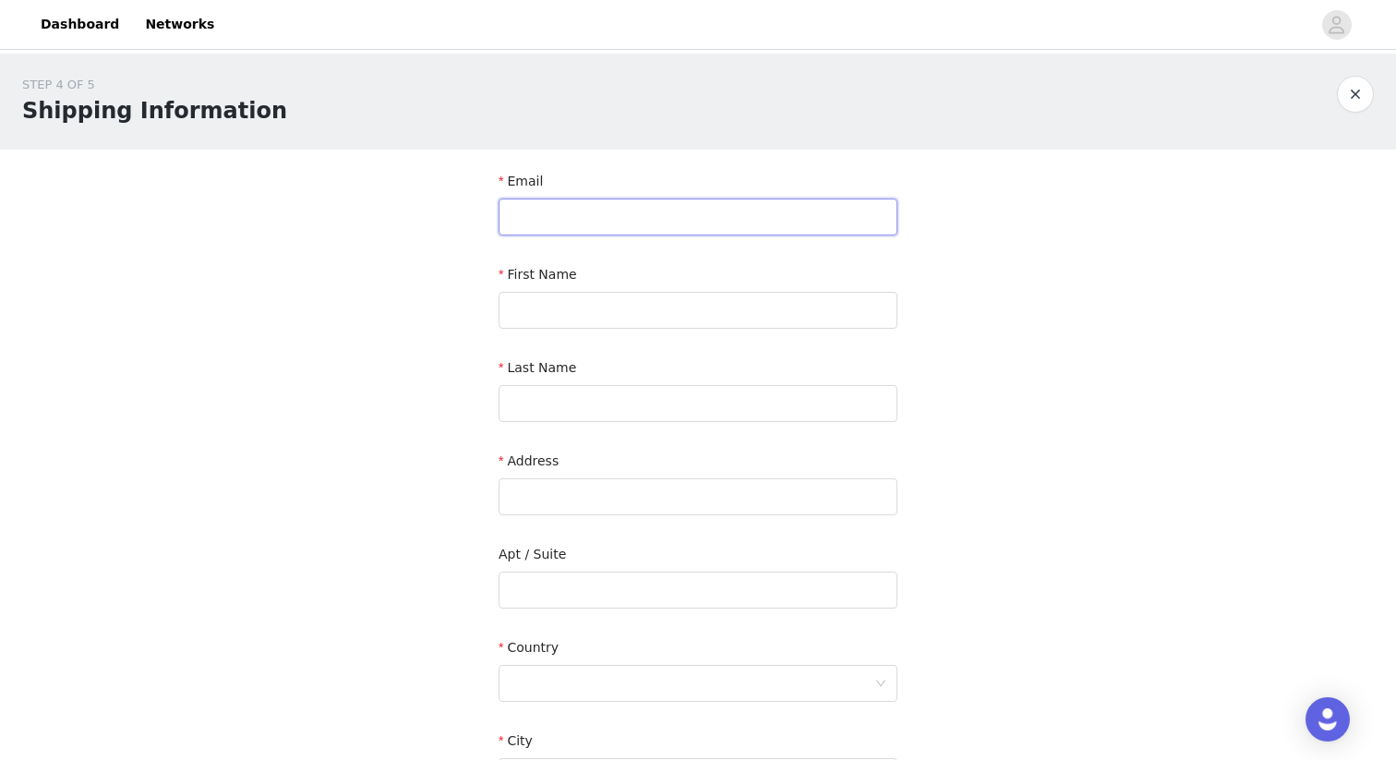
click at [619, 221] on input "text" at bounding box center [698, 217] width 399 height 37
type input "[PERSON_NAME][EMAIL_ADDRESS][DOMAIN_NAME]"
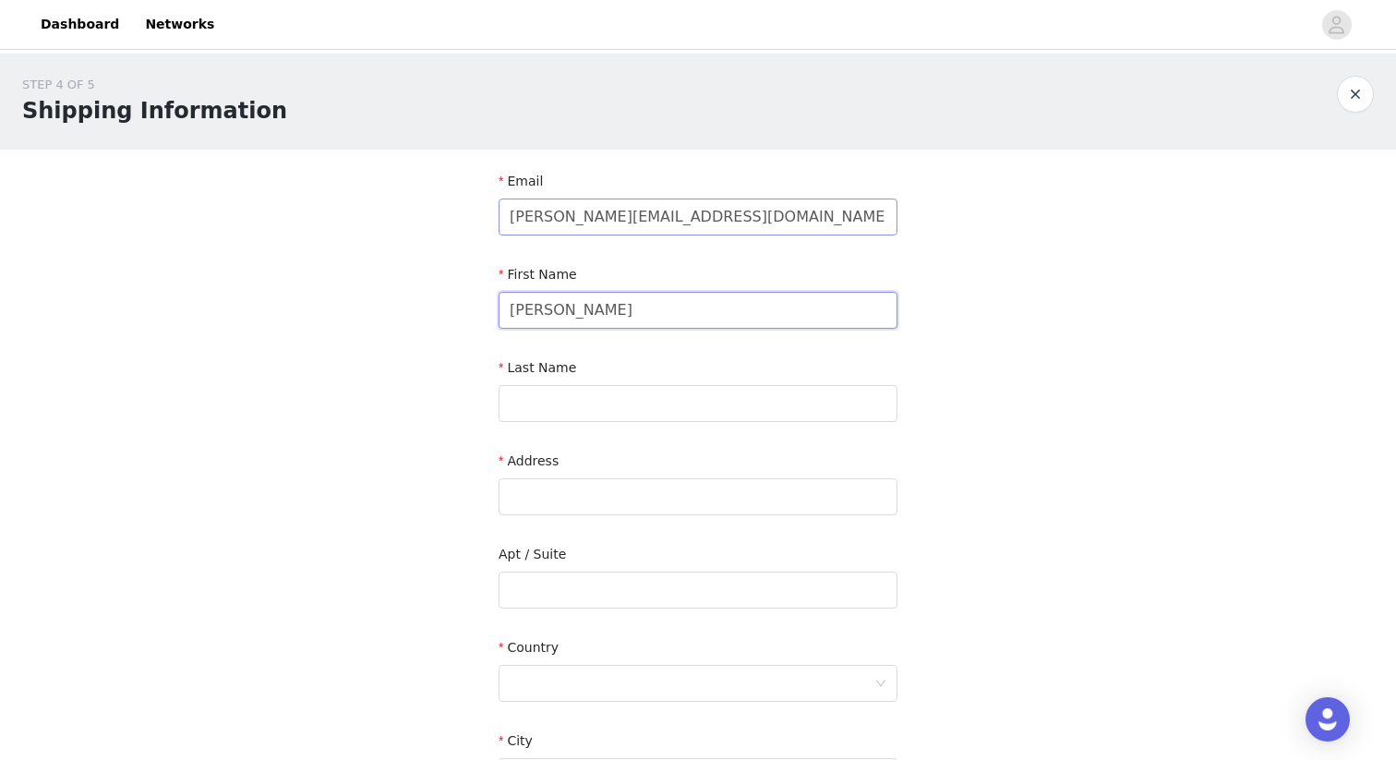
type input "[PERSON_NAME]"
type input "m"
type input "Meanwell"
type input "Bert [STREET_ADDRESS]"
type input "[GEOGRAPHIC_DATA]"
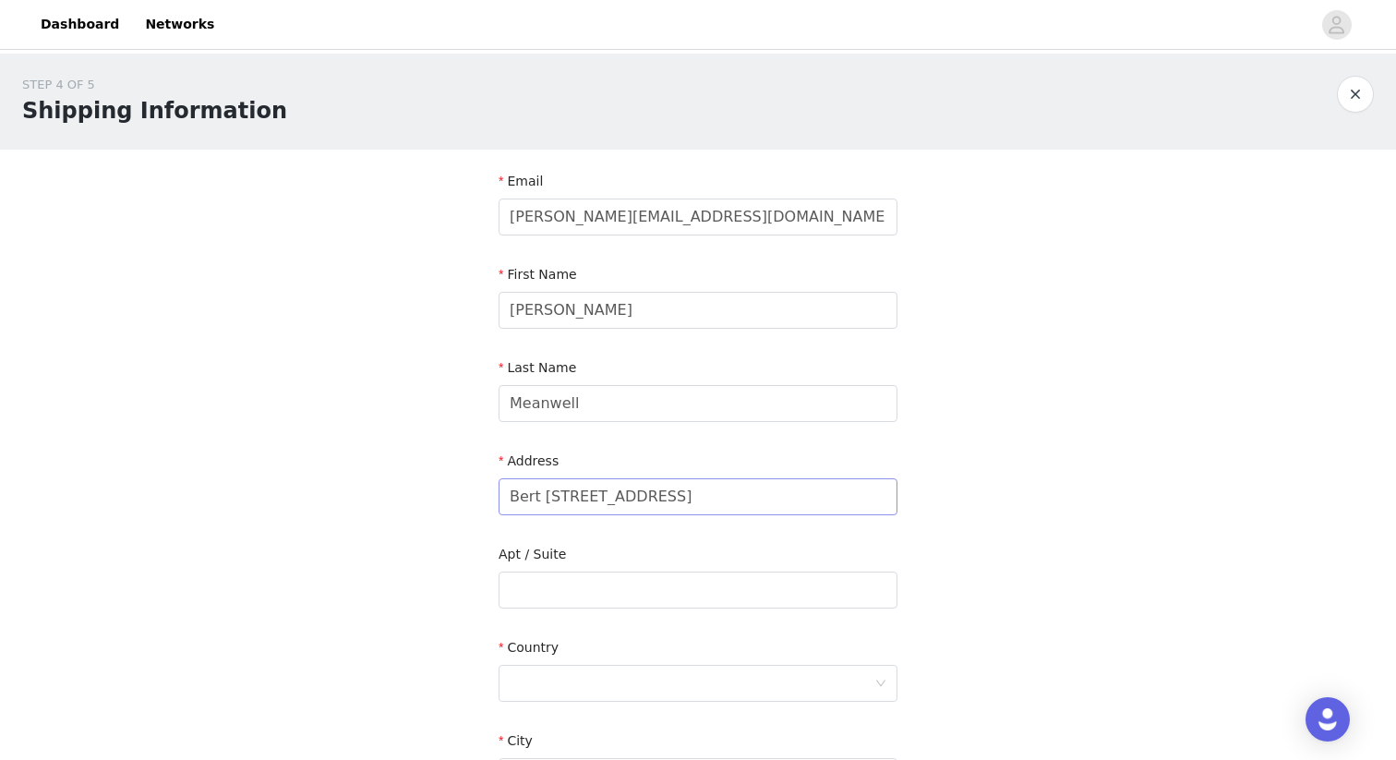
type input "1087 HJ"
type input "0637272911"
click at [570, 607] on input "text" at bounding box center [698, 590] width 399 height 37
type input "9"
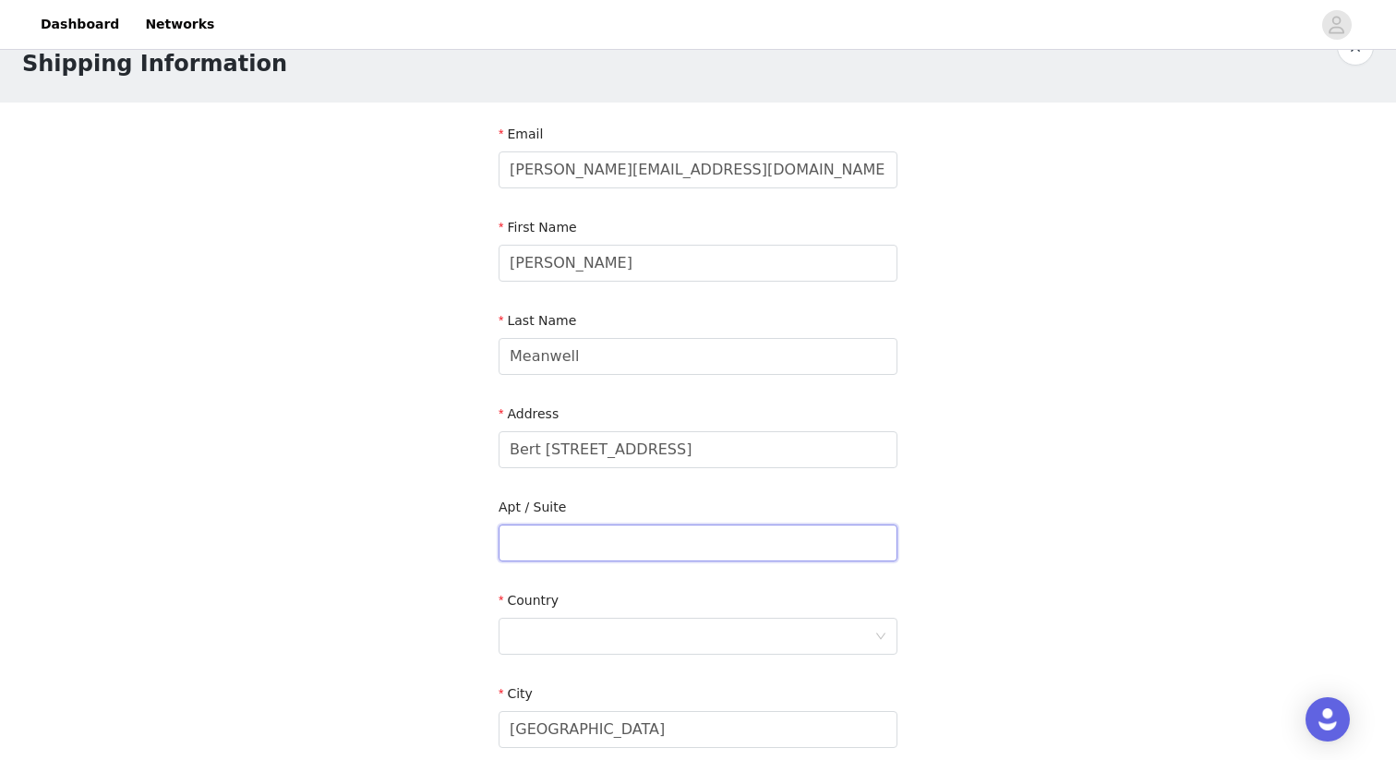
scroll to position [52, 0]
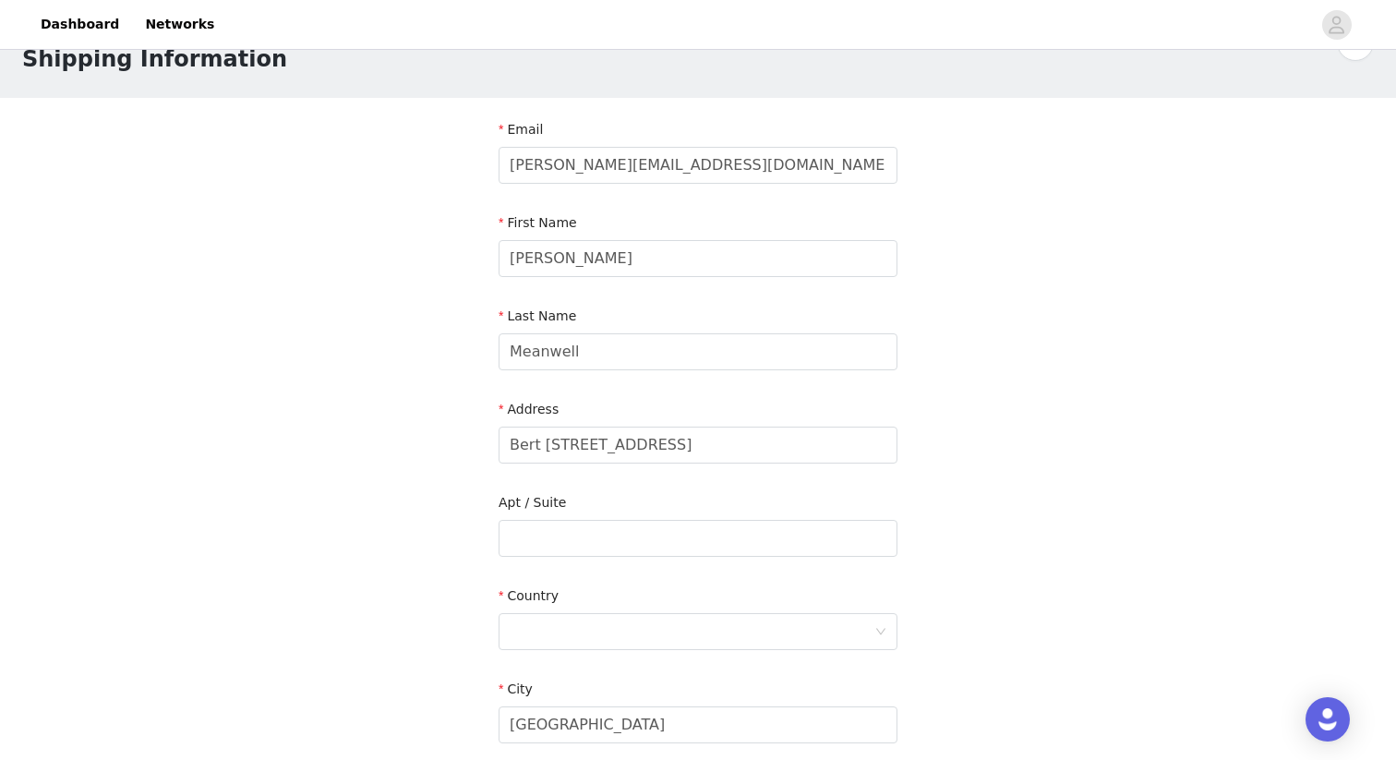
click at [434, 576] on div "STEP 4 OF 5 Shipping Information Email [PERSON_NAME][EMAIL_ADDRESS][DOMAIN_NAME…" at bounding box center [698, 492] width 1396 height 980
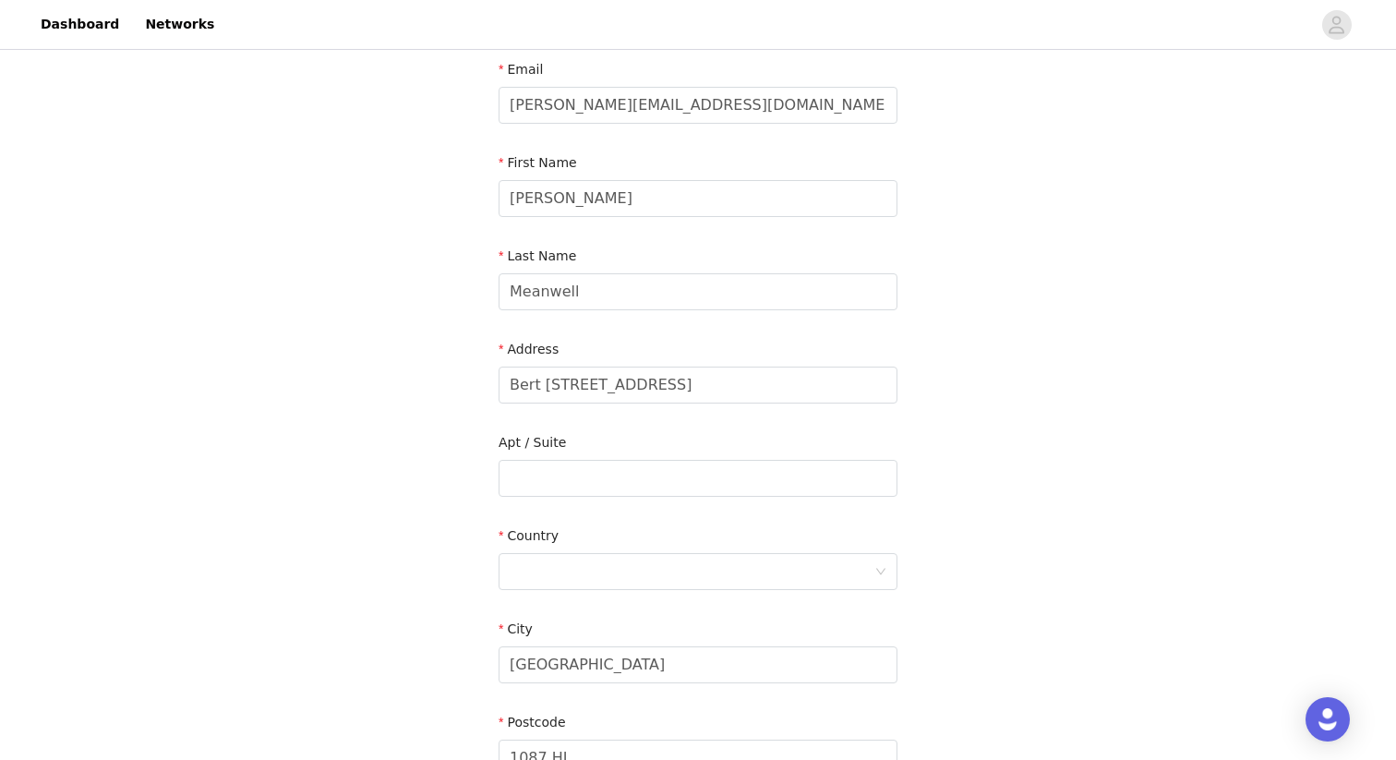
scroll to position [143, 0]
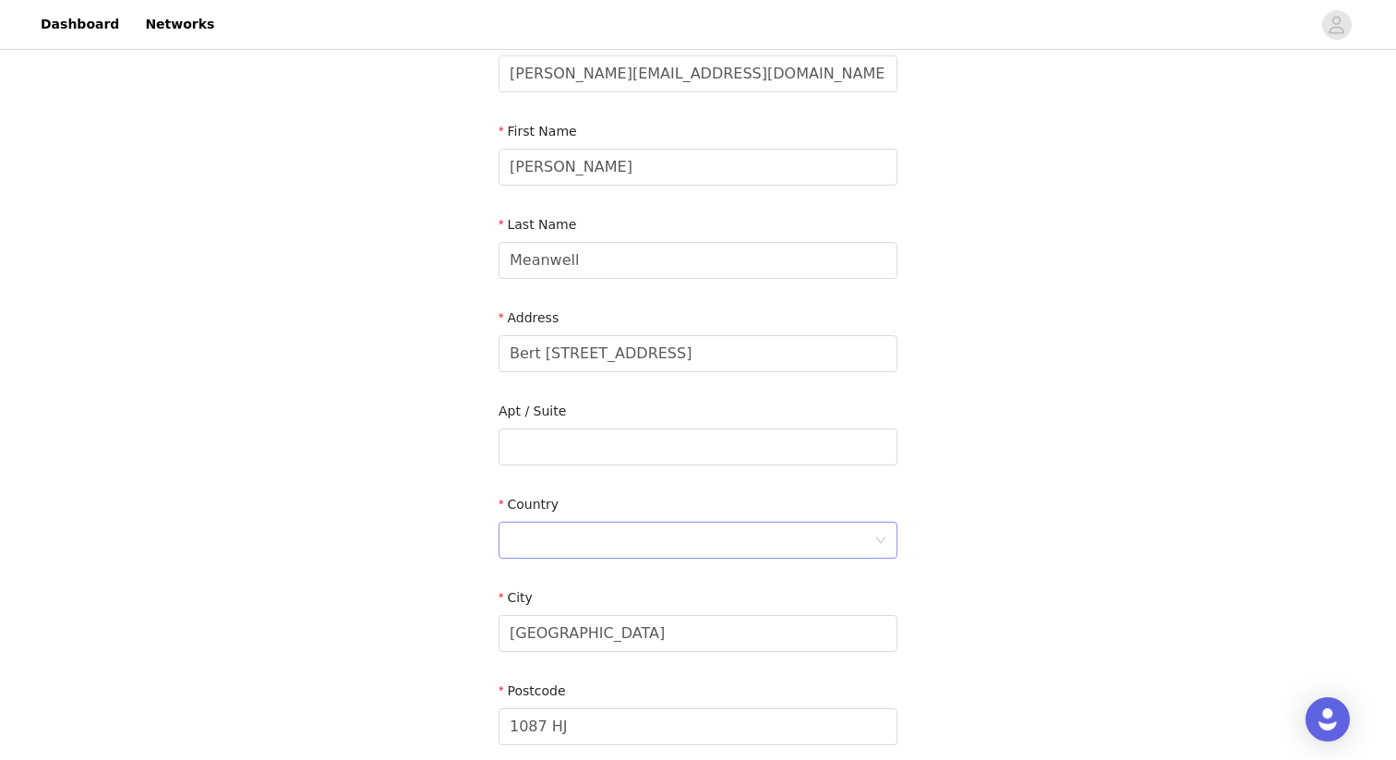
click at [574, 527] on div at bounding box center [692, 540] width 365 height 35
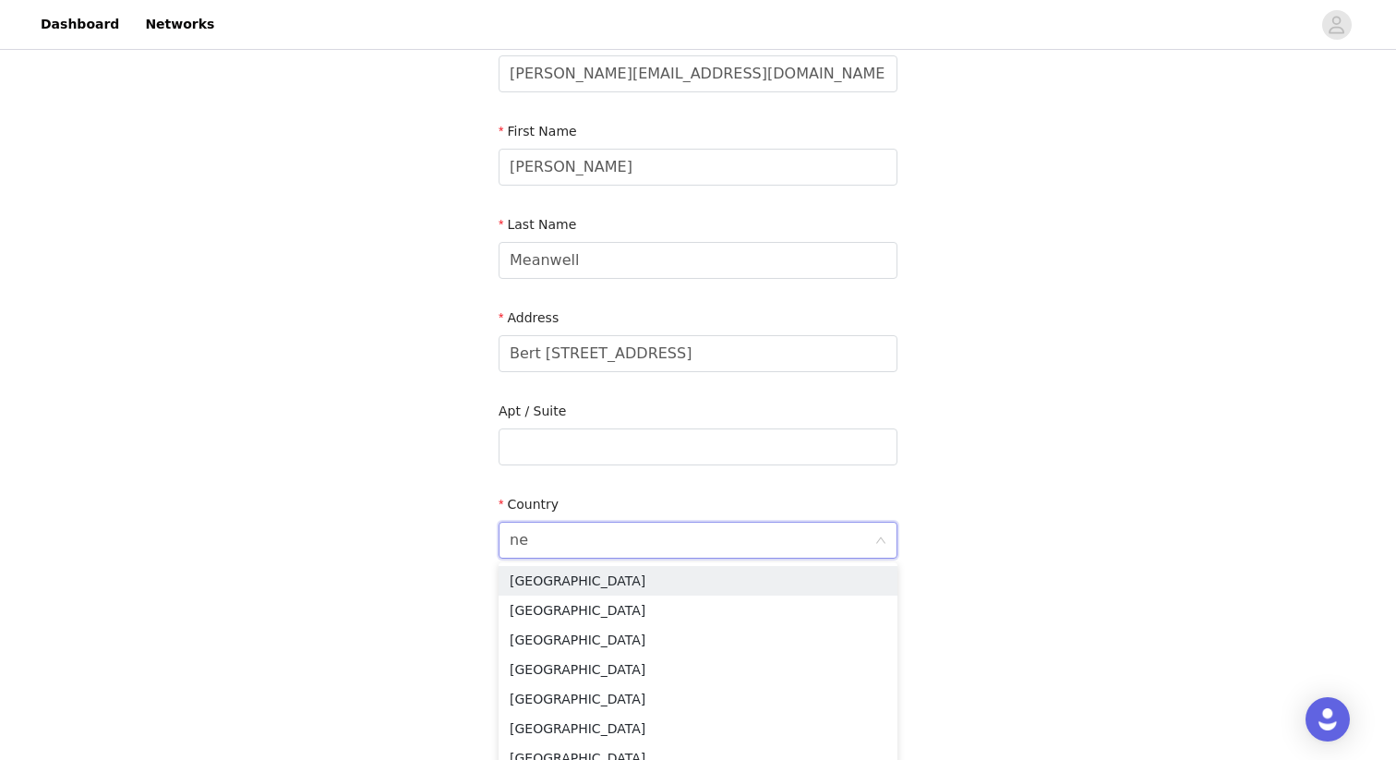
type input "net"
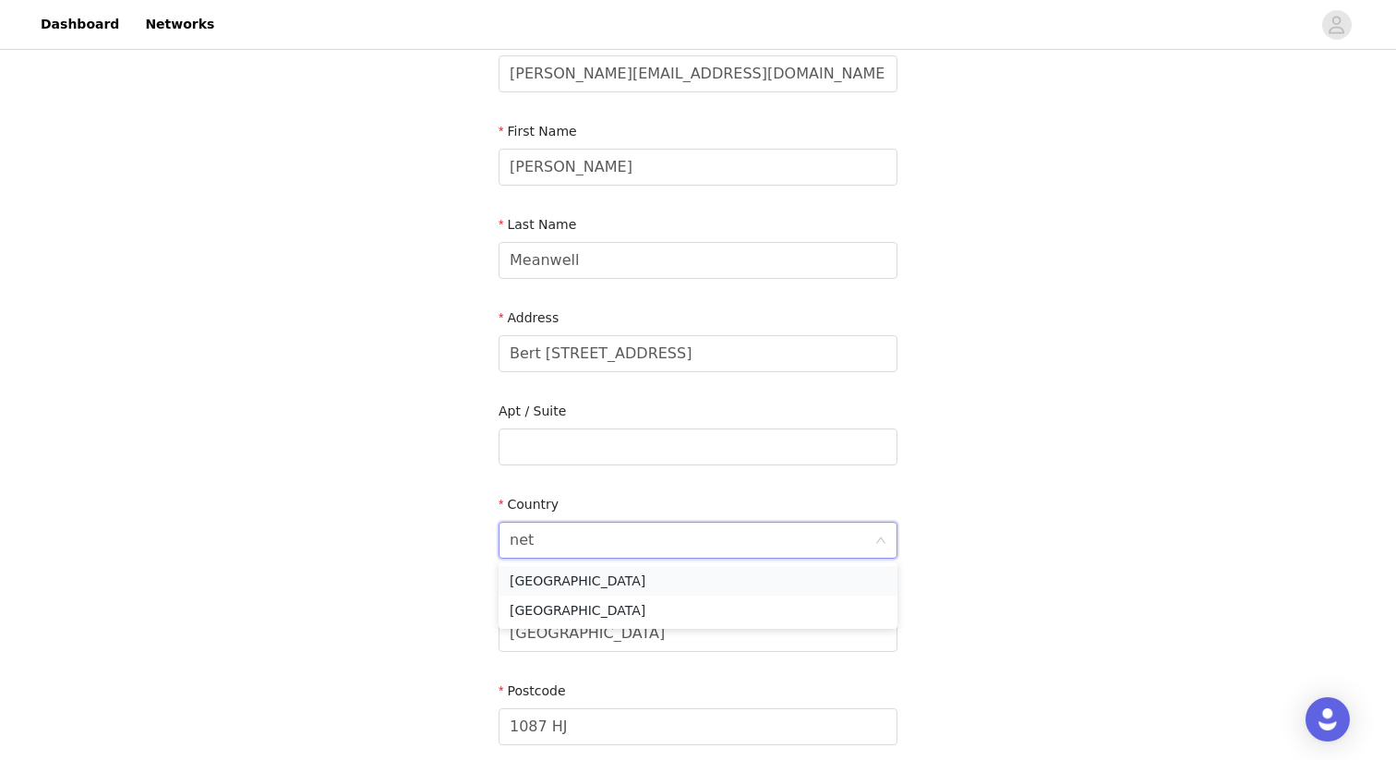
click at [582, 586] on li "[GEOGRAPHIC_DATA]" at bounding box center [698, 581] width 399 height 30
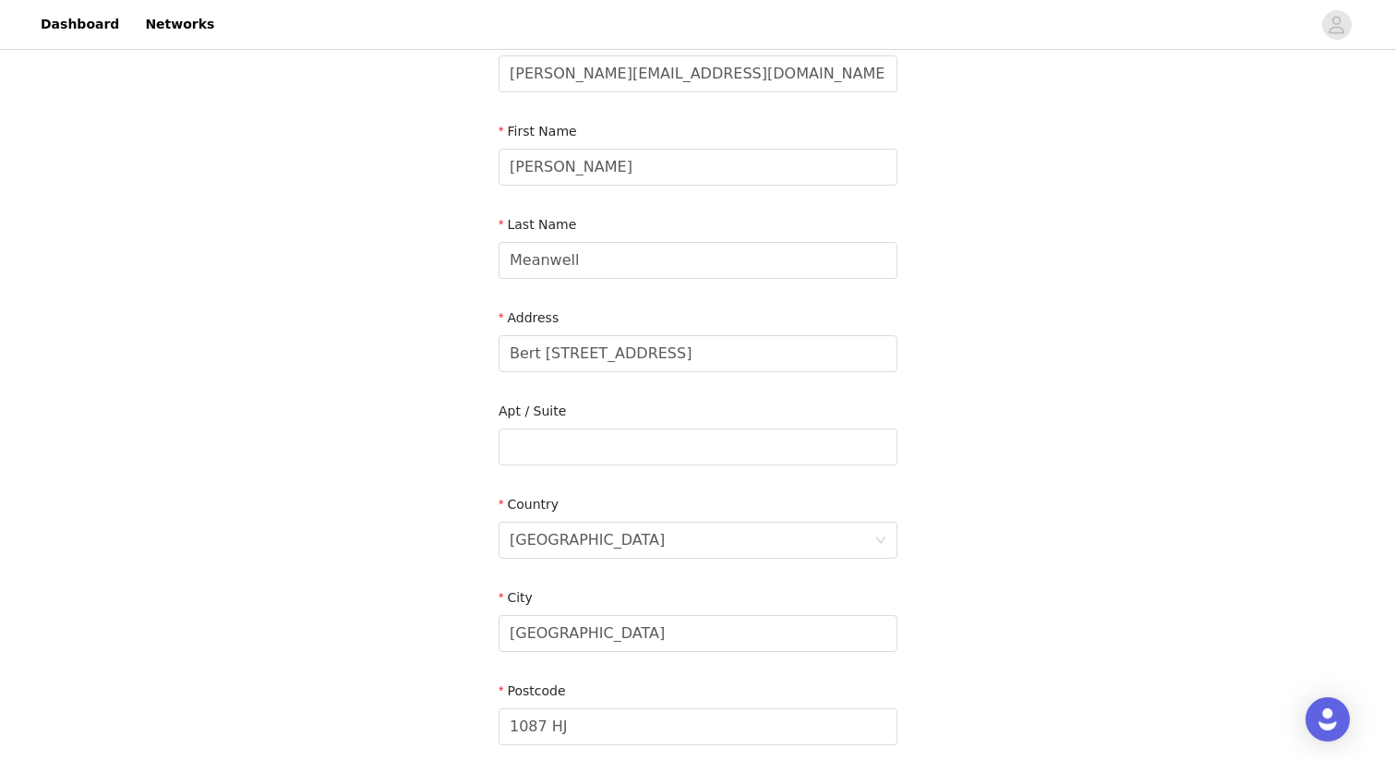
click at [432, 565] on div "STEP 4 OF 5 Shipping Information Email [PERSON_NAME][EMAIL_ADDRESS][DOMAIN_NAME…" at bounding box center [698, 400] width 1396 height 980
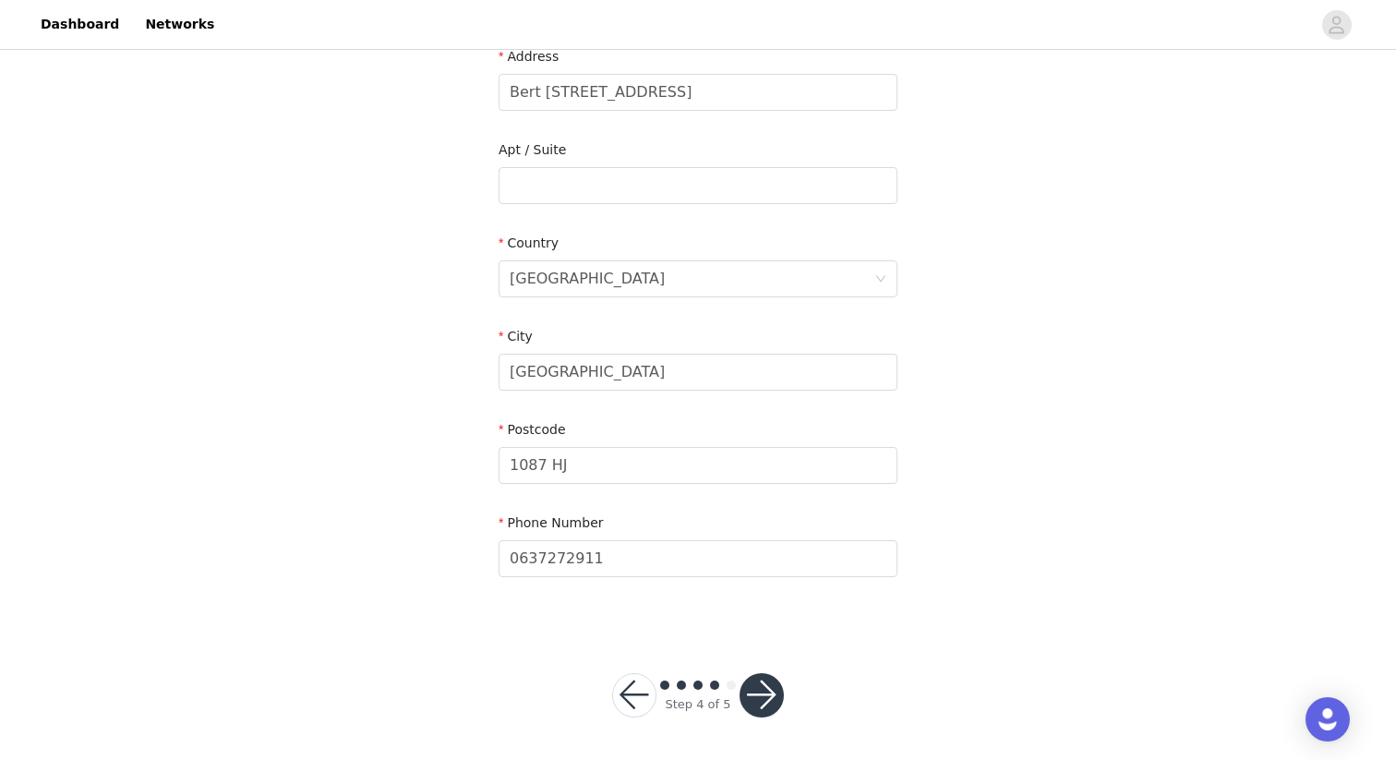
scroll to position [404, 0]
click at [667, 573] on input "0637272911" at bounding box center [698, 559] width 399 height 37
click at [539, 617] on section "Email [PERSON_NAME][EMAIL_ADDRESS][DOMAIN_NAME] First Name [PERSON_NAME] Last N…" at bounding box center [697, 188] width 443 height 884
click at [762, 685] on button "button" at bounding box center [762, 696] width 44 height 44
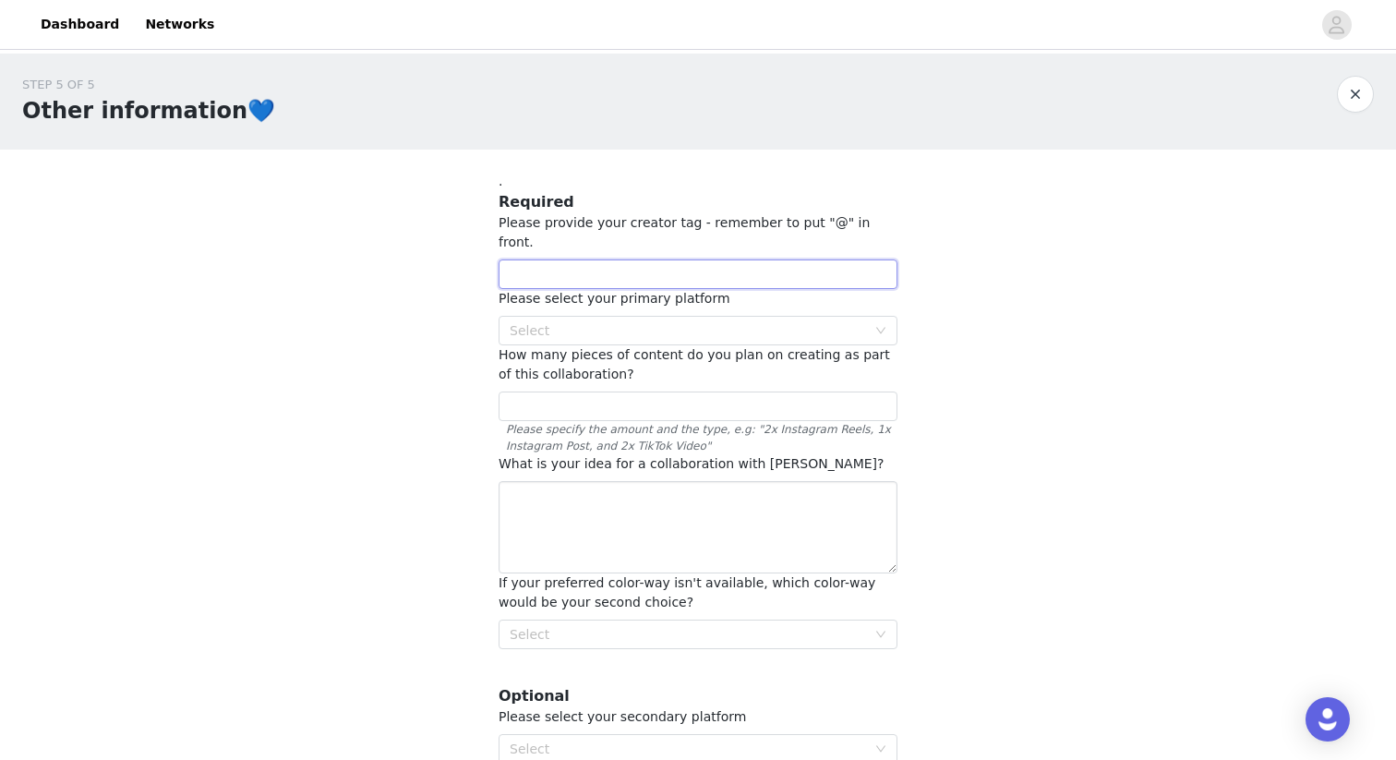
click at [534, 259] on input "text" at bounding box center [698, 274] width 399 height 30
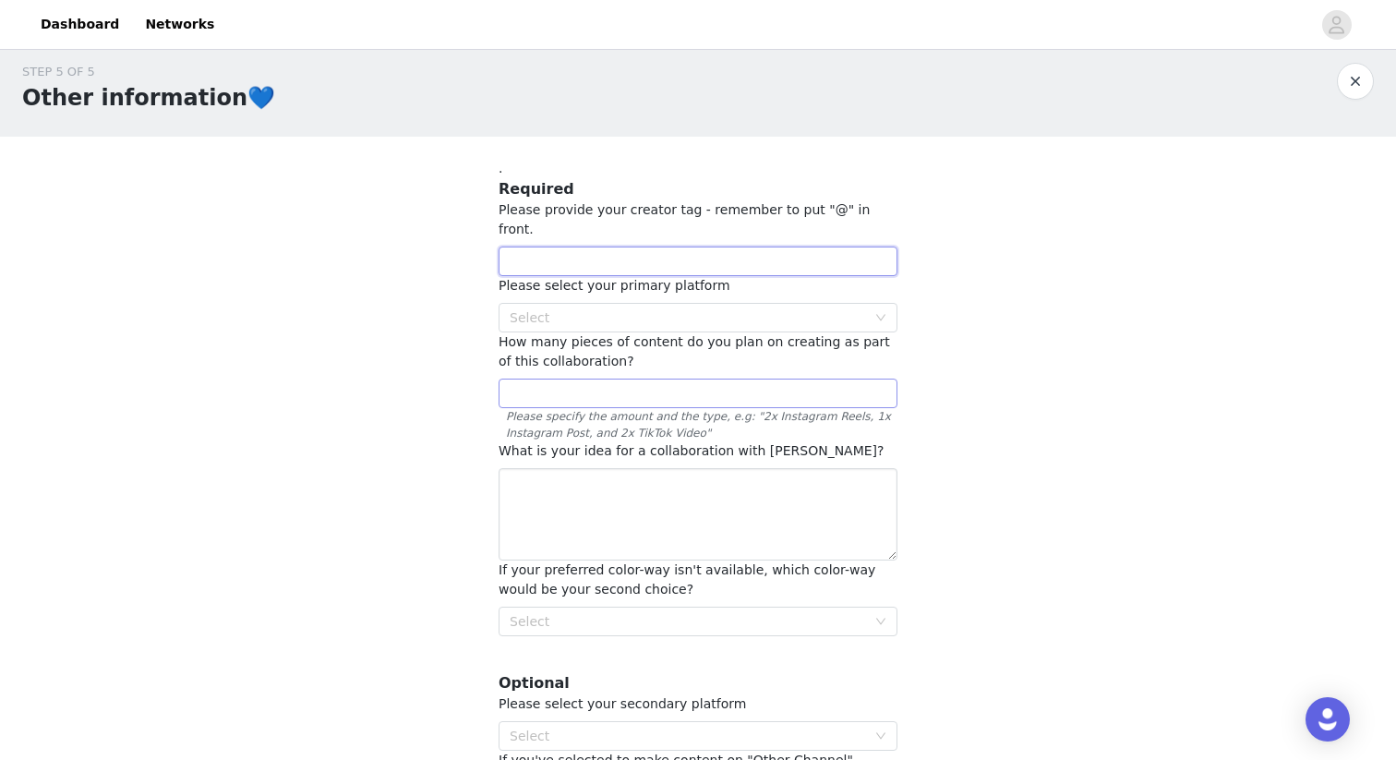
scroll to position [12, 0]
type input "@reflect.films"
click at [140, 179] on div "STEP 5 OF 5 Other information💙 . Required Please provide your creator tag - rem…" at bounding box center [698, 446] width 1396 height 808
click at [616, 309] on div "Select" at bounding box center [688, 318] width 356 height 18
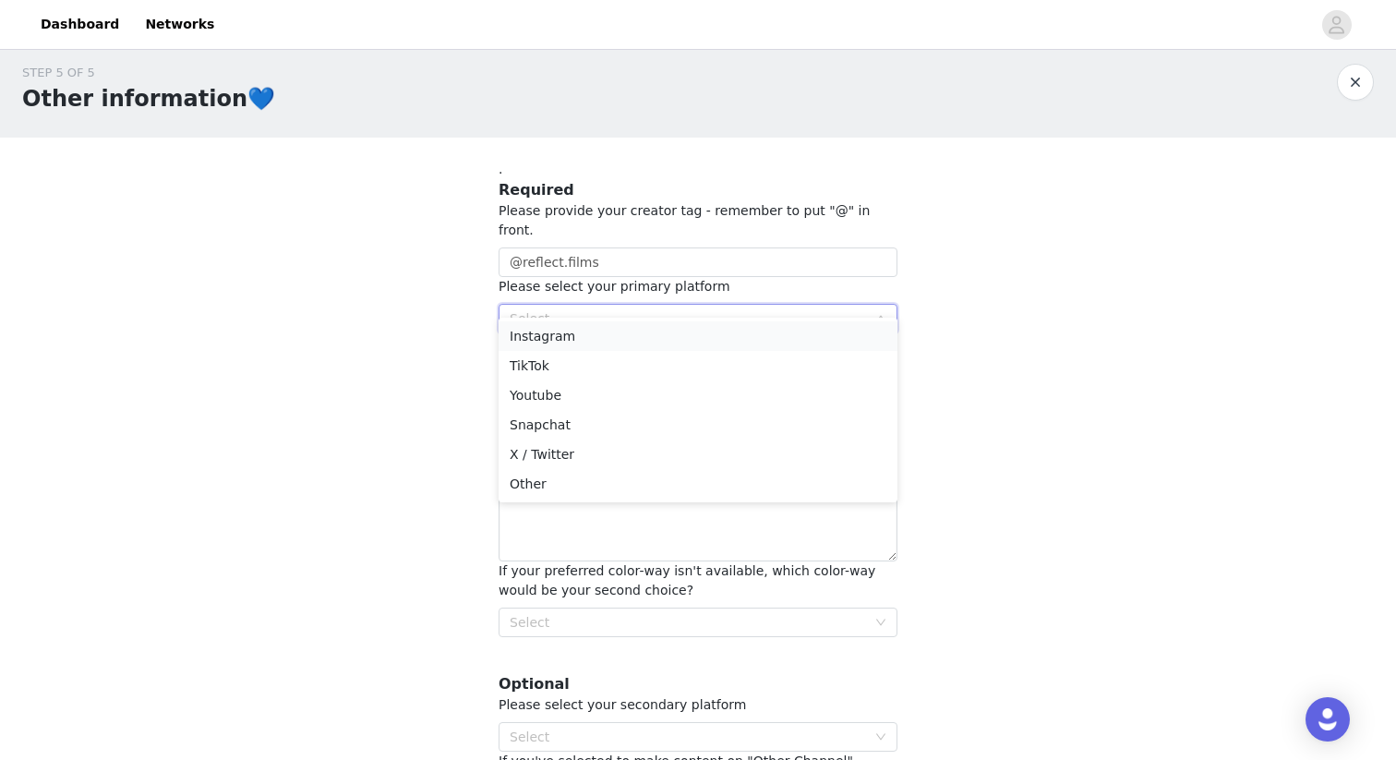
click at [581, 335] on li "Instagram" at bounding box center [698, 336] width 399 height 30
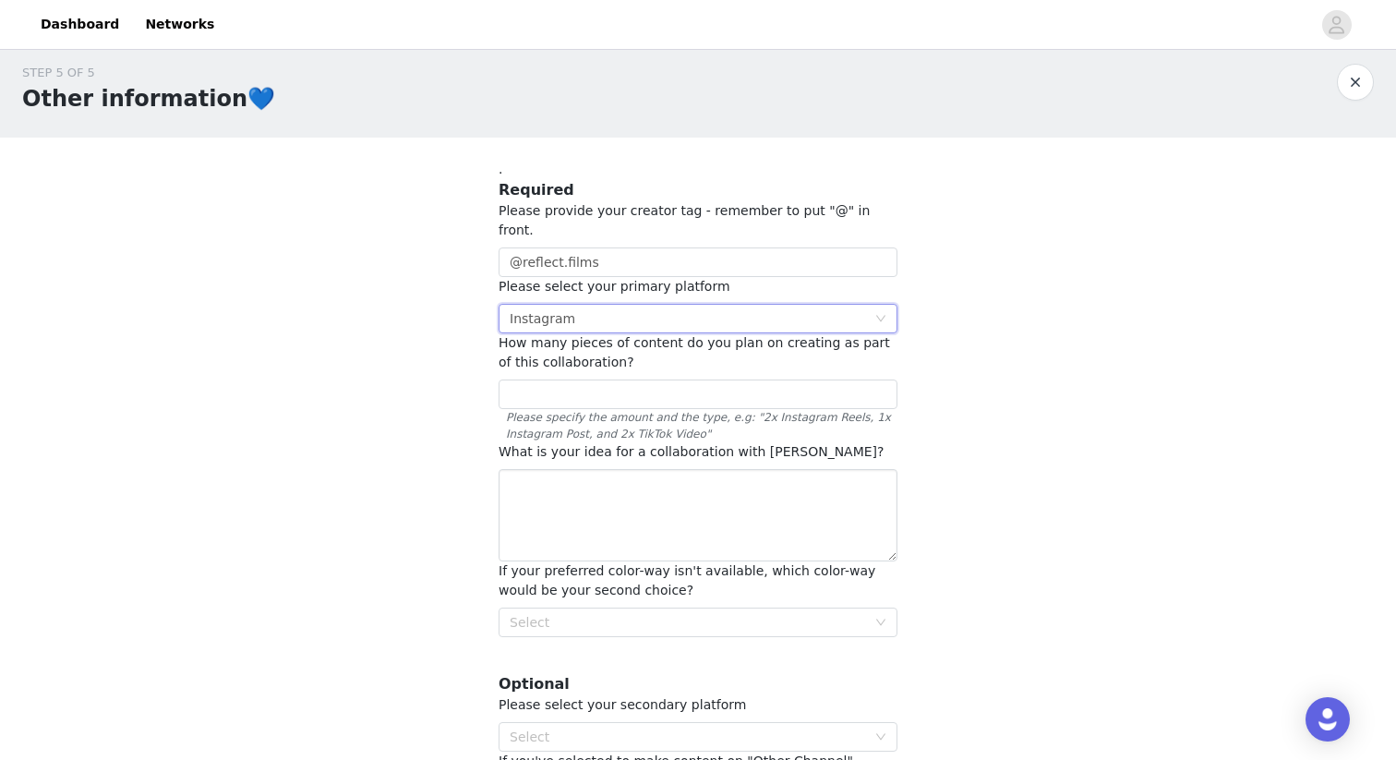
click at [431, 335] on div "STEP 5 OF 5 Other information💙 . Required Please provide your creator tag - rem…" at bounding box center [698, 446] width 1396 height 808
click at [613, 380] on input "text" at bounding box center [698, 395] width 399 height 30
click at [513, 380] on input "2x reels, 1x post 5x pictures" at bounding box center [698, 395] width 399 height 30
click at [410, 380] on div "STEP 5 OF 5 Other information💙 . Required Please provide your creator tag - rem…" at bounding box center [698, 446] width 1396 height 808
drag, startPoint x: 514, startPoint y: 377, endPoint x: 545, endPoint y: 344, distance: 44.4
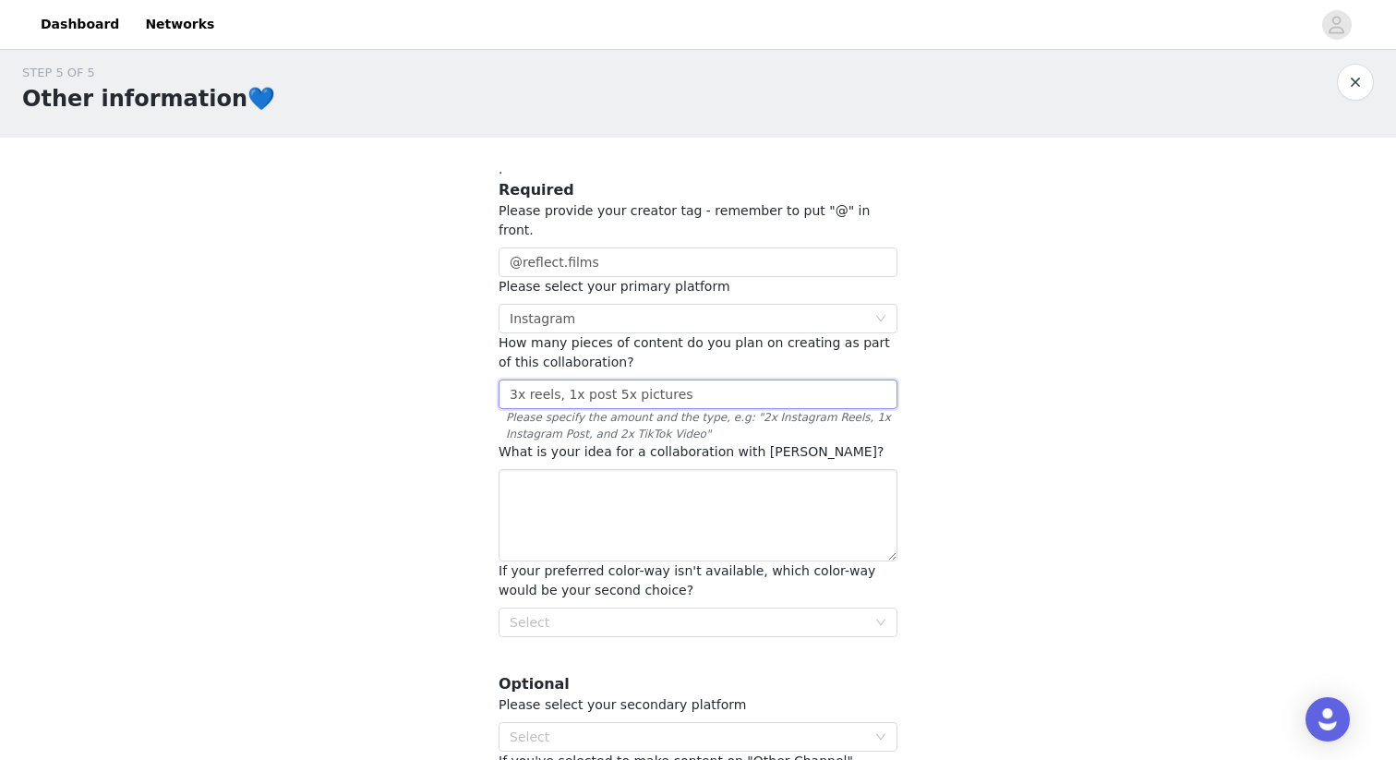
click at [514, 380] on input "3x reels, 1x post 5x pictures" at bounding box center [698, 395] width 399 height 30
click at [378, 444] on div "STEP 5 OF 5 Other information💙 . Required Please provide your creator tag - rem…" at bounding box center [698, 446] width 1396 height 808
click at [515, 380] on input "2x reels, 1x post 5x pictures" at bounding box center [698, 395] width 399 height 30
click at [439, 423] on div "STEP 5 OF 5 Other information💙 . Required Please provide your creator tag - rem…" at bounding box center [698, 446] width 1396 height 808
click at [516, 380] on input "3x reels, 1x post 5x pictures" at bounding box center [698, 395] width 399 height 30
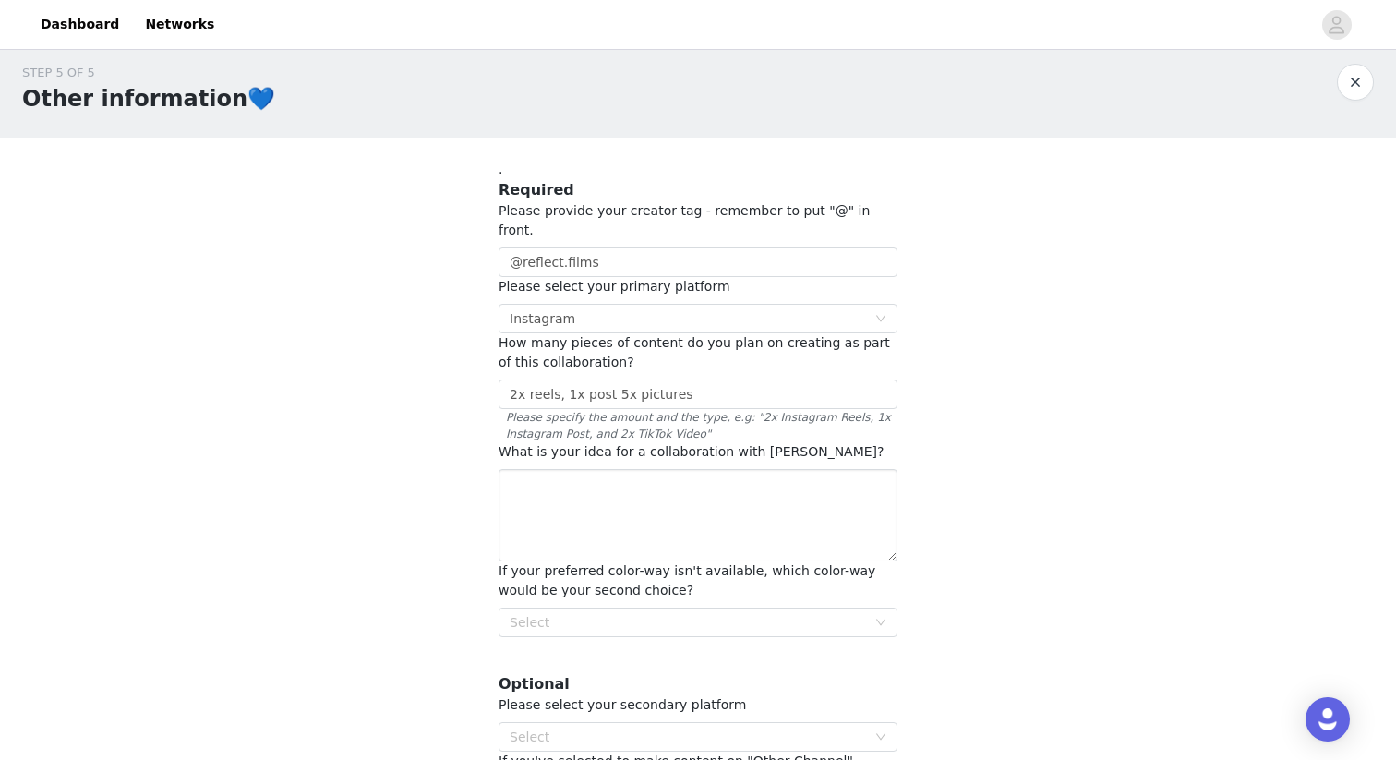
click at [466, 406] on div "STEP 5 OF 5 Other information💙 . Required Please provide your creator tag - rem…" at bounding box center [698, 446] width 1396 height 808
click at [617, 380] on input "2x reels, 1x post 5x pictures" at bounding box center [698, 395] width 399 height 30
click at [562, 380] on input "2x reels, 1x post (30 seconds) 5x pictures" at bounding box center [698, 395] width 399 height 30
click at [852, 380] on input "2x reels (15 seconds), 1x post (30 seconds) 5x pictures" at bounding box center [698, 395] width 399 height 30
type input "2x reels (15 seconds), 1x post (30 seconds) 5x pictures"
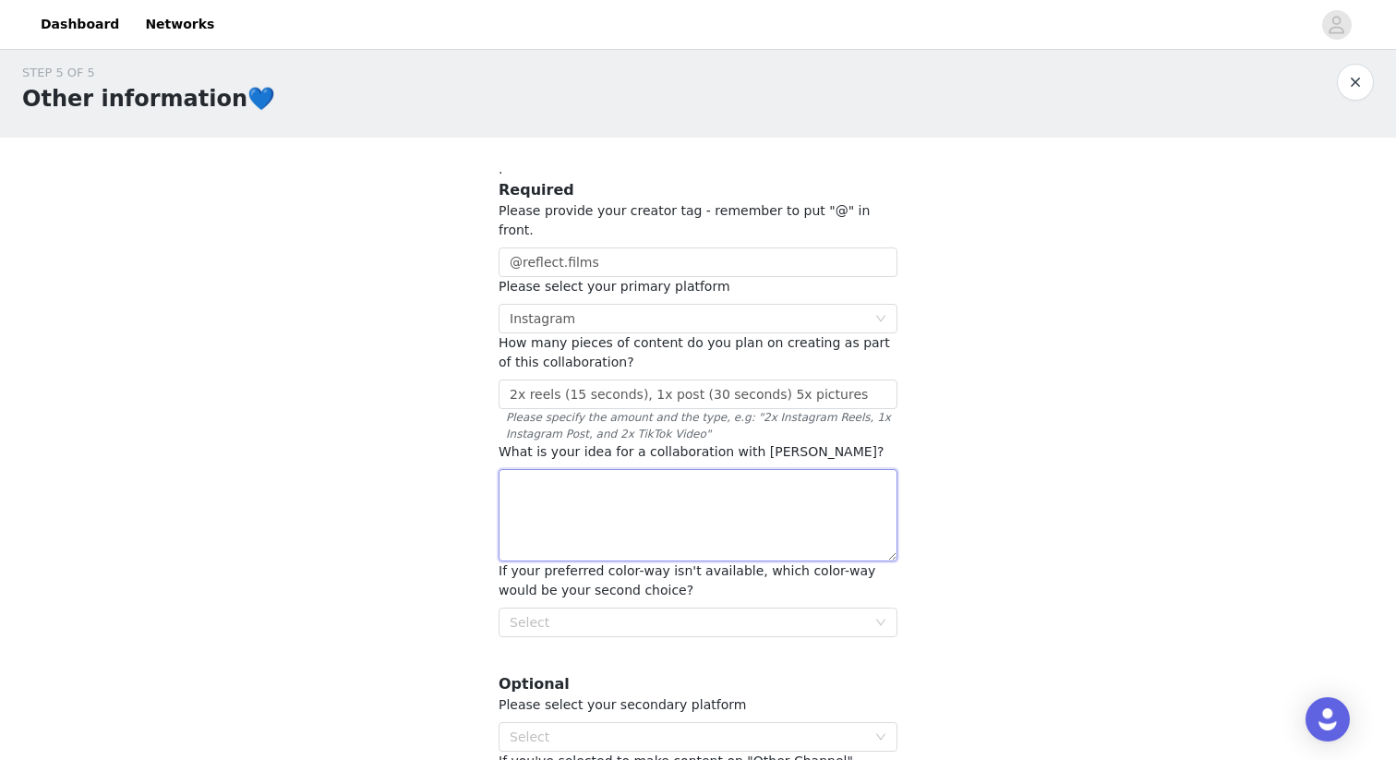
click at [596, 506] on textarea at bounding box center [698, 515] width 399 height 92
type textarea "As a filmmaker working for A brands like McDonalds"
type textarea "I se"
type textarea "y"
click at [786, 380] on input "2x reels (15 seconds), 1x post (30 seconds) 5x pictures" at bounding box center [698, 395] width 399 height 30
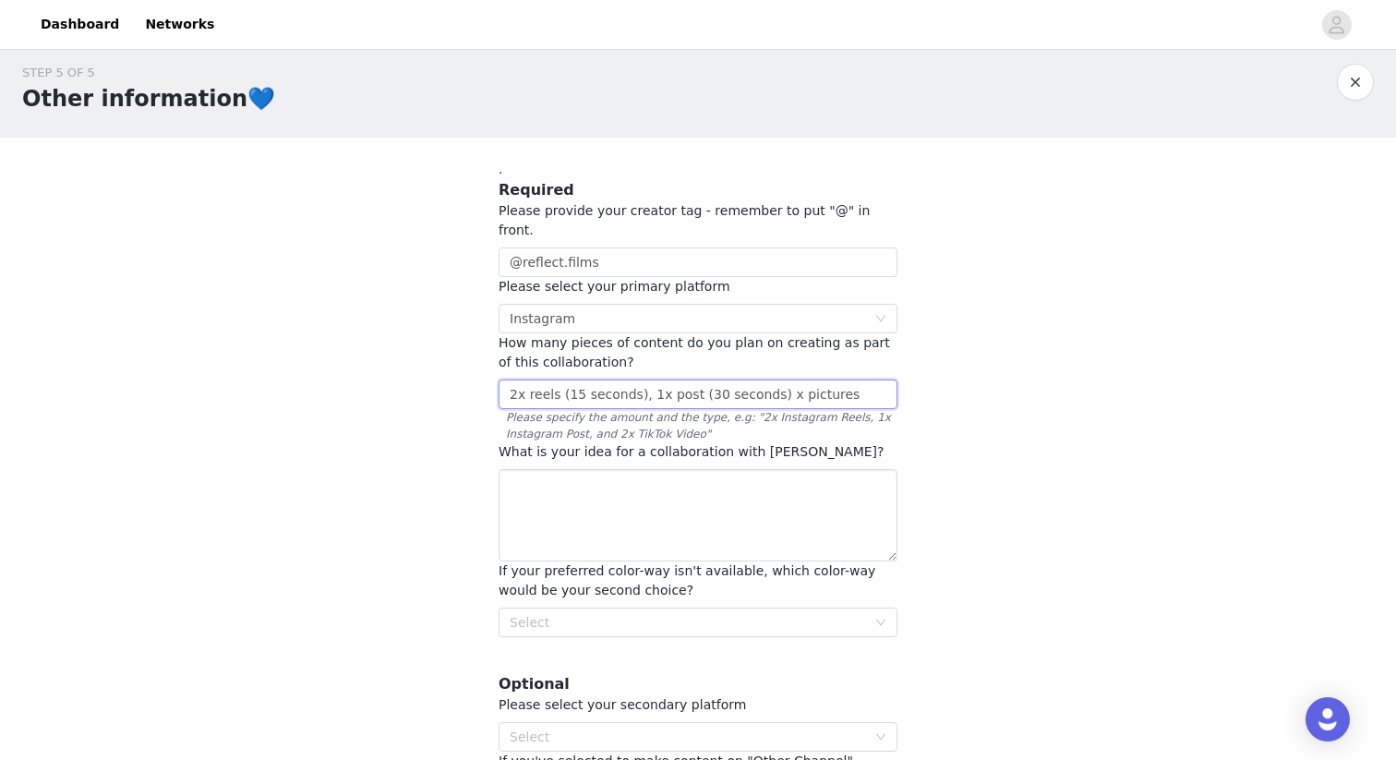
type input "2x reels (15 seconds), 1x post (30 seconds) 5x pictures"
click at [955, 369] on div "STEP 5 OF 5 Other information💙 . Required Please provide your creator tag - rem…" at bounding box center [698, 446] width 1396 height 808
click at [658, 477] on textarea at bounding box center [698, 515] width 399 height 92
type textarea "Fun video's where the part g"
type textarea "Fun - High Quality video's"
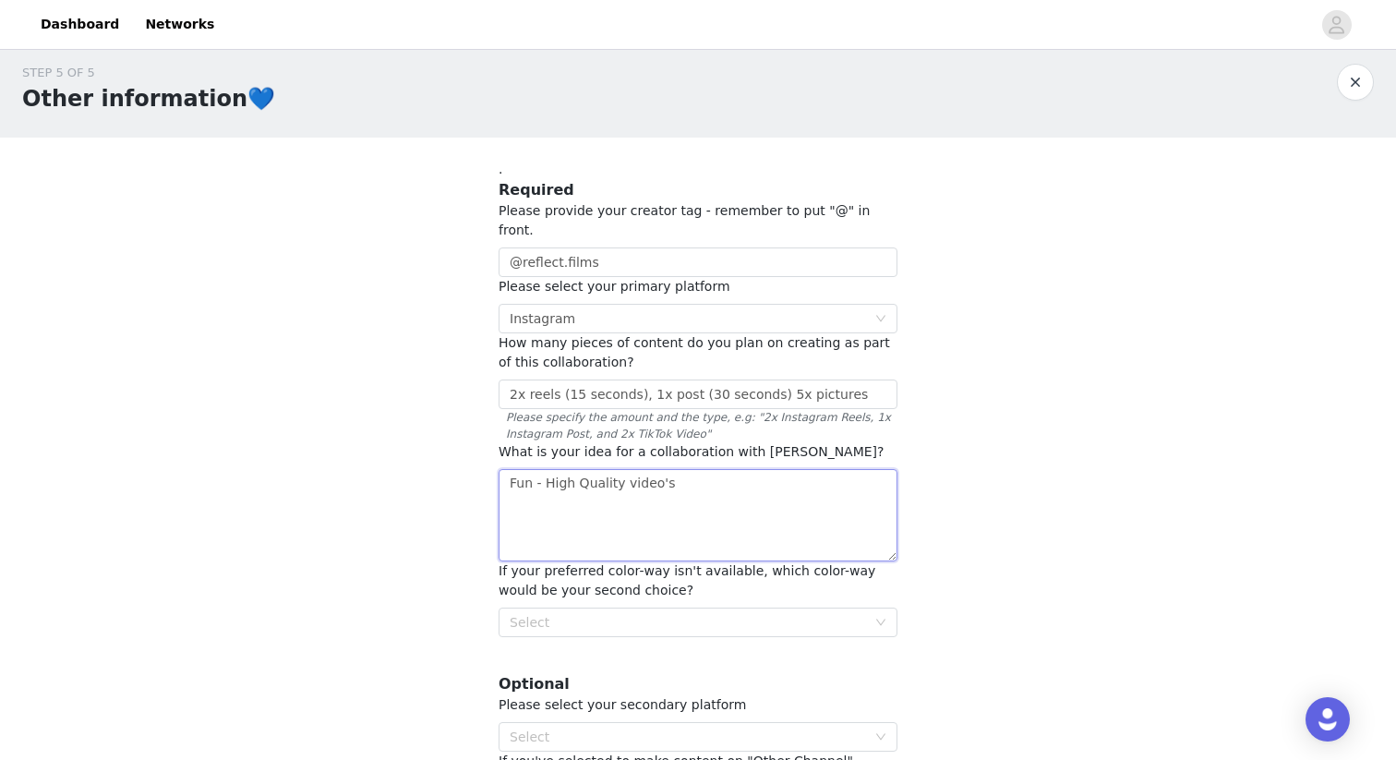
drag, startPoint x: 694, startPoint y: 452, endPoint x: 391, endPoint y: 466, distance: 304.1
click at [390, 466] on div "STEP 5 OF 5 Other information💙 . Required Please provide your creator tag - rem…" at bounding box center [698, 446] width 1396 height 808
click at [349, 406] on div "STEP 5 OF 5 Other information💙 . Required Please provide your creator tag - rem…" at bounding box center [698, 446] width 1396 height 808
click at [620, 469] on textarea at bounding box center [698, 515] width 399 height 92
click at [419, 444] on div "STEP 5 OF 5 Other information💙 . Required Please provide your creator tag - rem…" at bounding box center [698, 446] width 1396 height 808
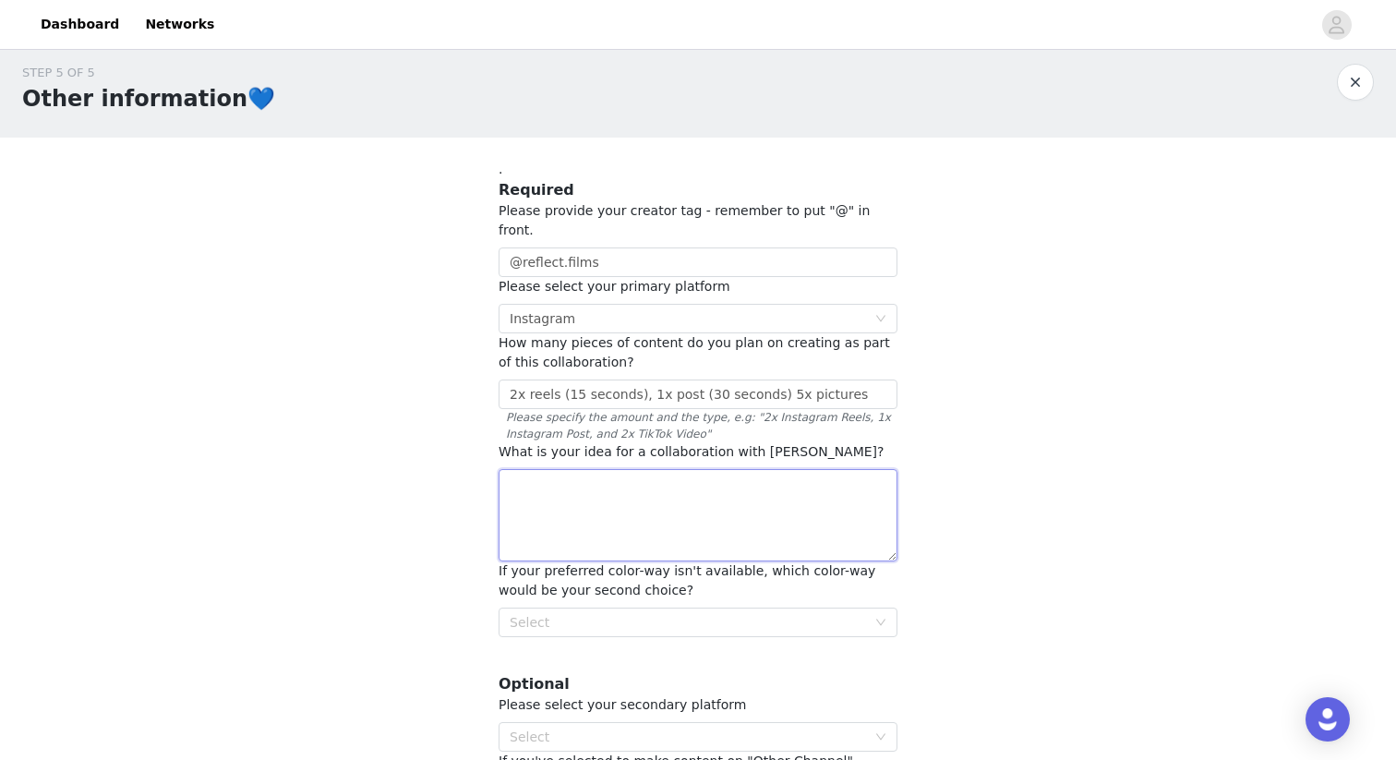
click at [589, 515] on textarea at bounding box center [698, 515] width 399 height 92
type textarea "i"
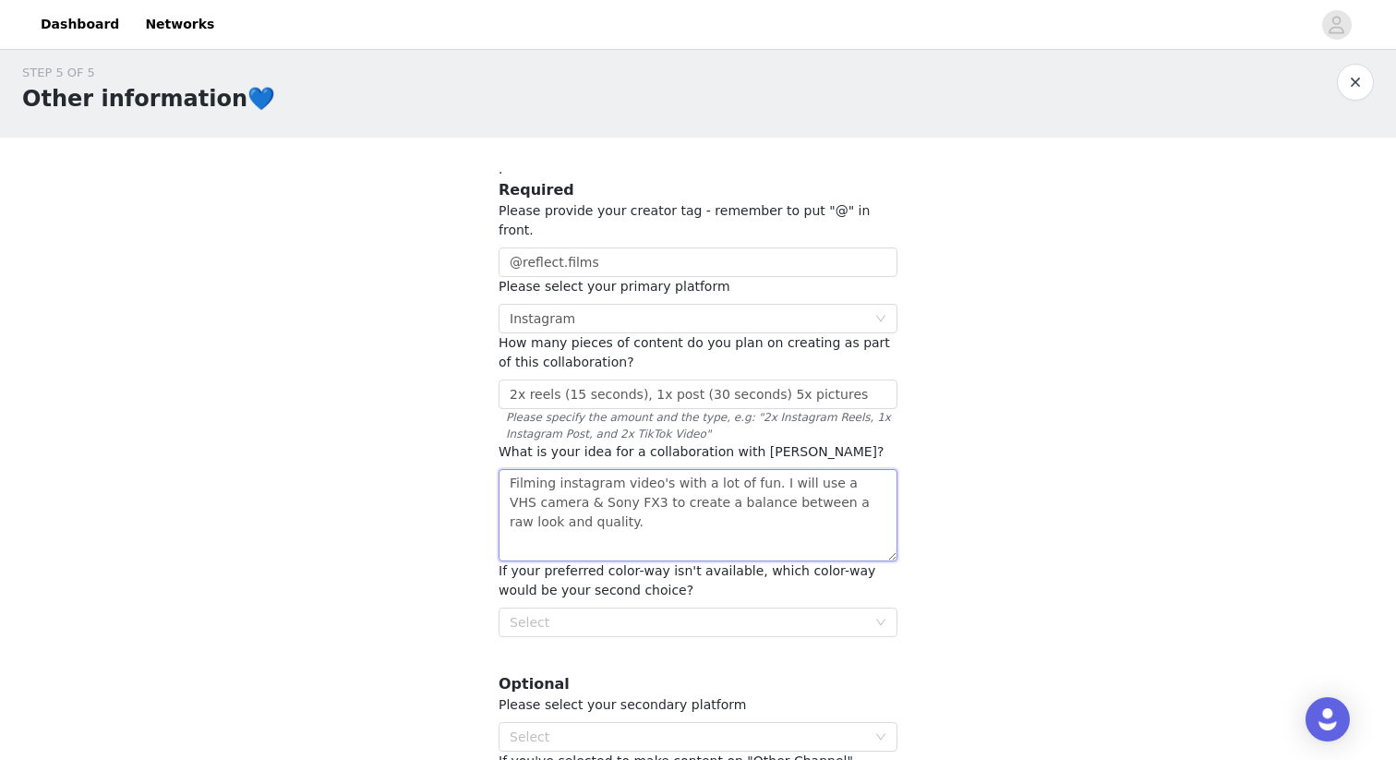
type textarea "Filming instagram video's with a lot of fun. I will use a VHS camera & Sony FX3…"
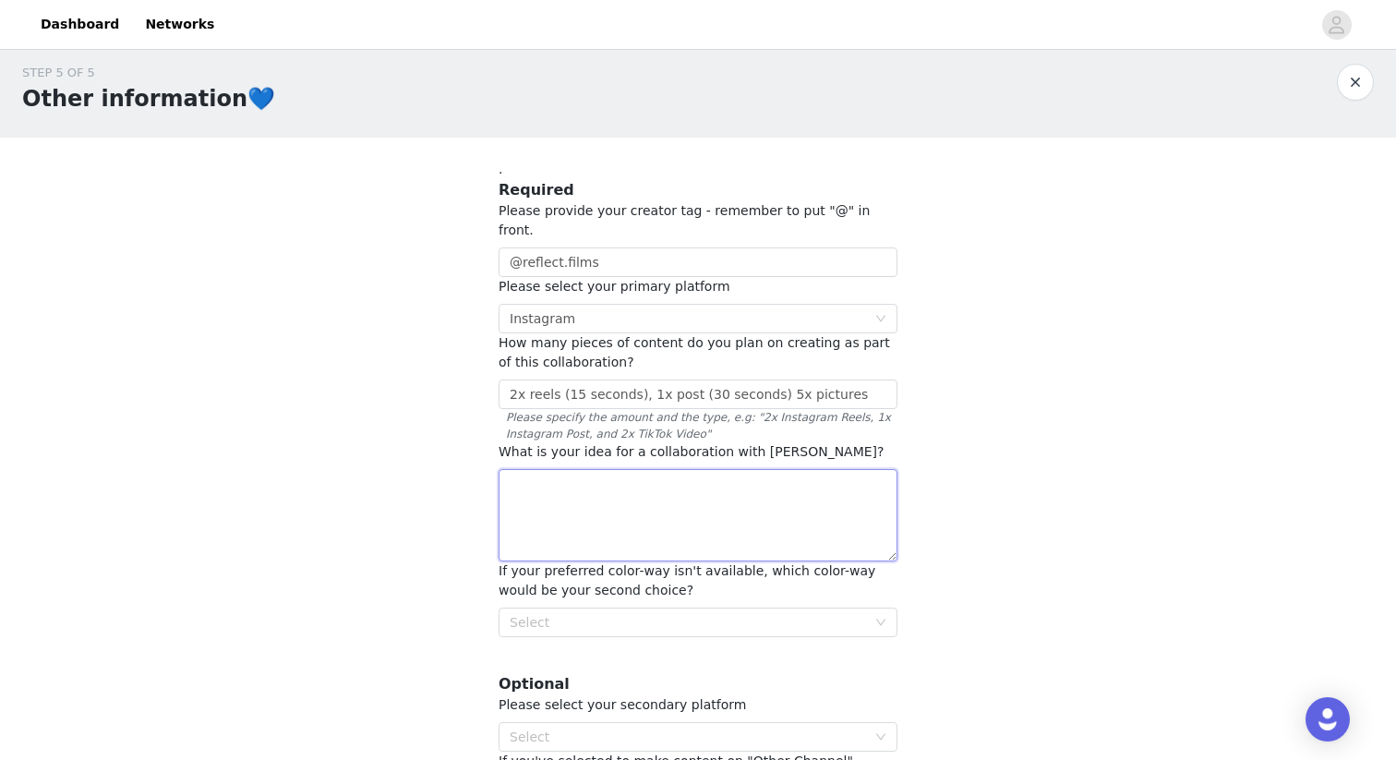
paste textarea "L ip dolorsit ame co adipisc e seddoeiusmodt inci Utla et dolore magn-aliquae, …"
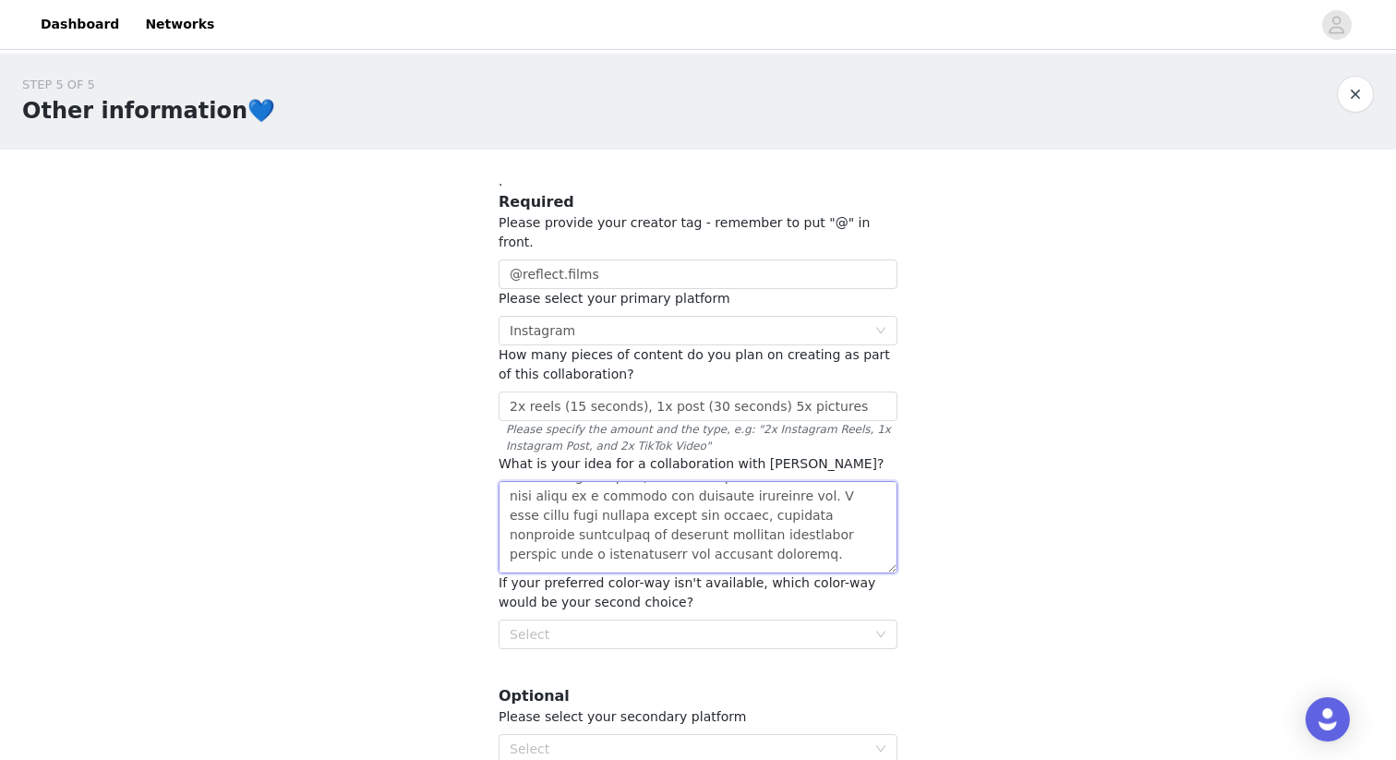
scroll to position [35, 0]
click at [629, 537] on textarea at bounding box center [698, 527] width 399 height 92
click at [627, 544] on textarea at bounding box center [698, 527] width 399 height 92
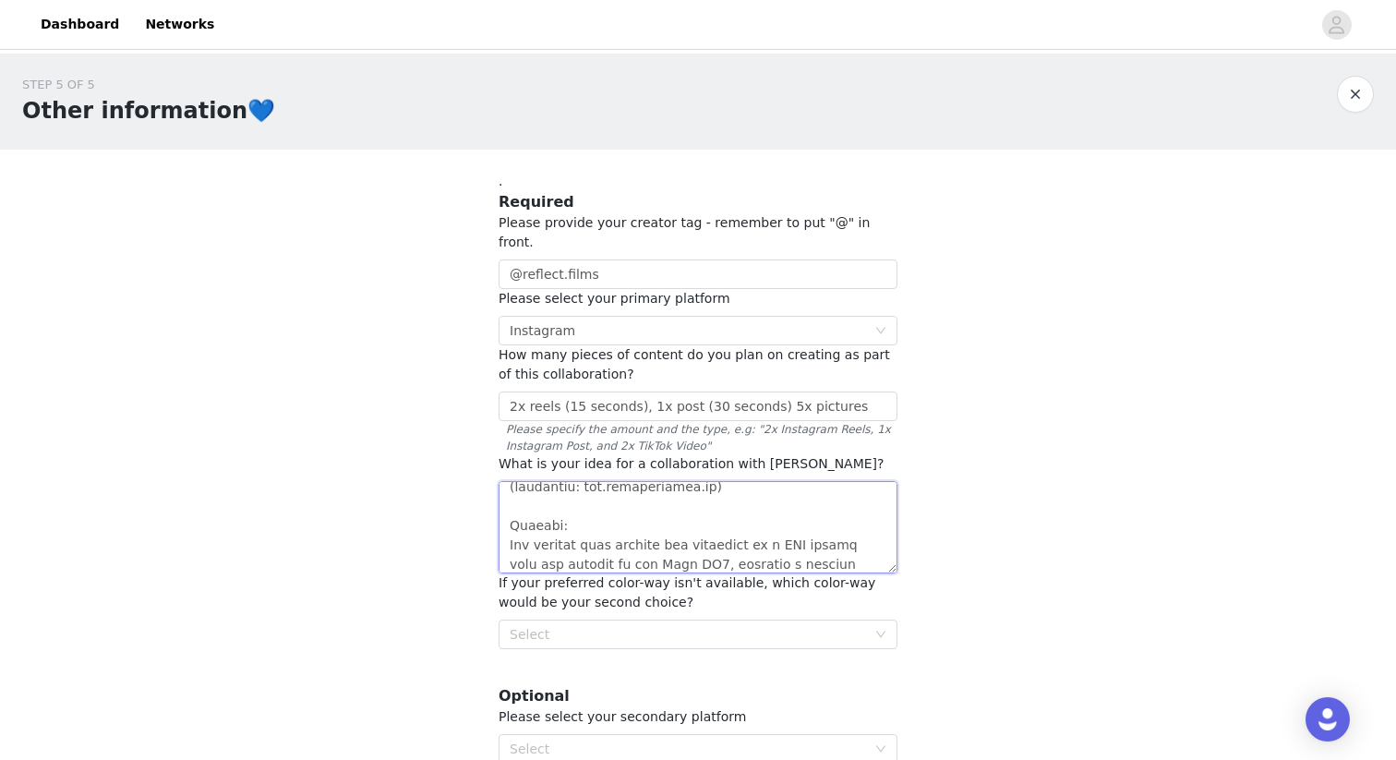
scroll to position [134, 0]
click at [589, 516] on textarea at bounding box center [698, 527] width 399 height 92
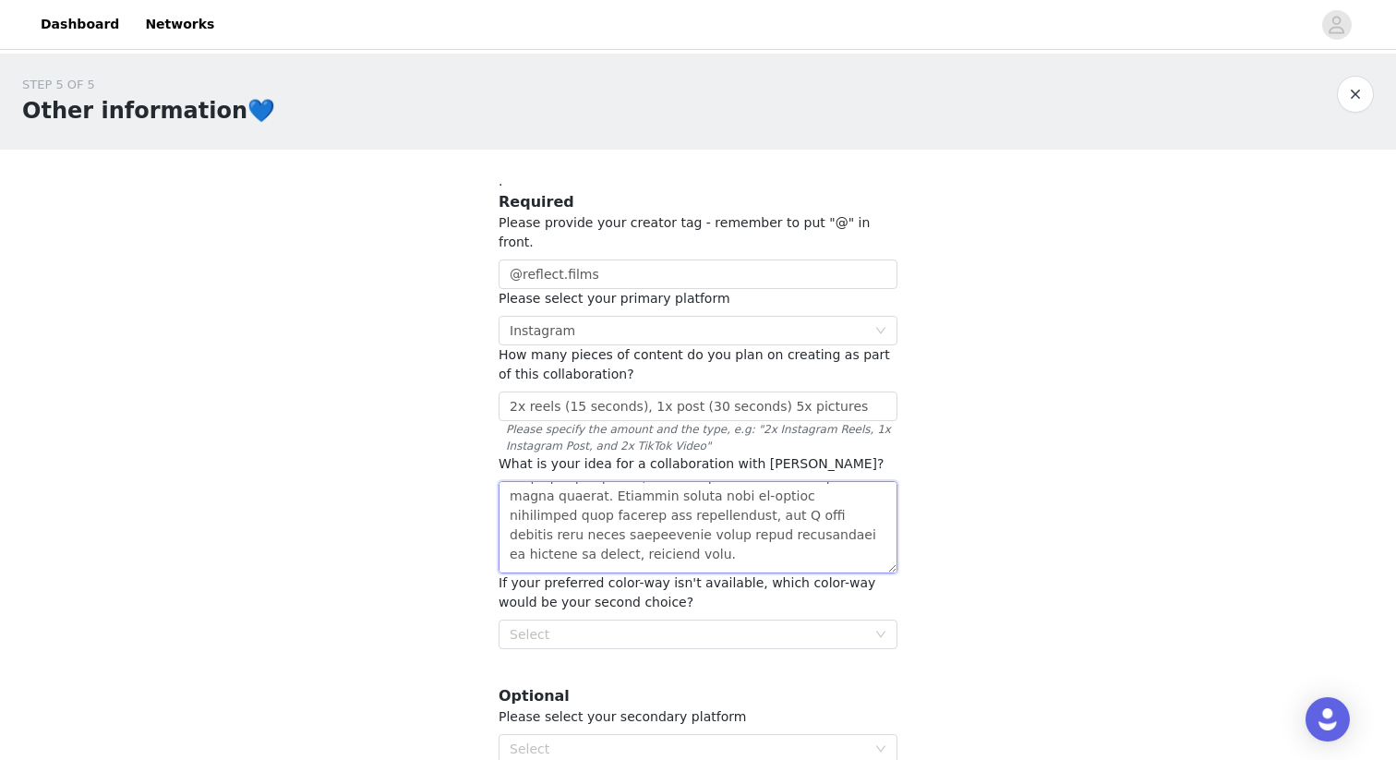
scroll to position [234, 0]
drag, startPoint x: 741, startPoint y: 473, endPoint x: 715, endPoint y: 472, distance: 25.9
click at [715, 481] on textarea at bounding box center [698, 527] width 399 height 92
click at [620, 501] on textarea at bounding box center [698, 527] width 399 height 92
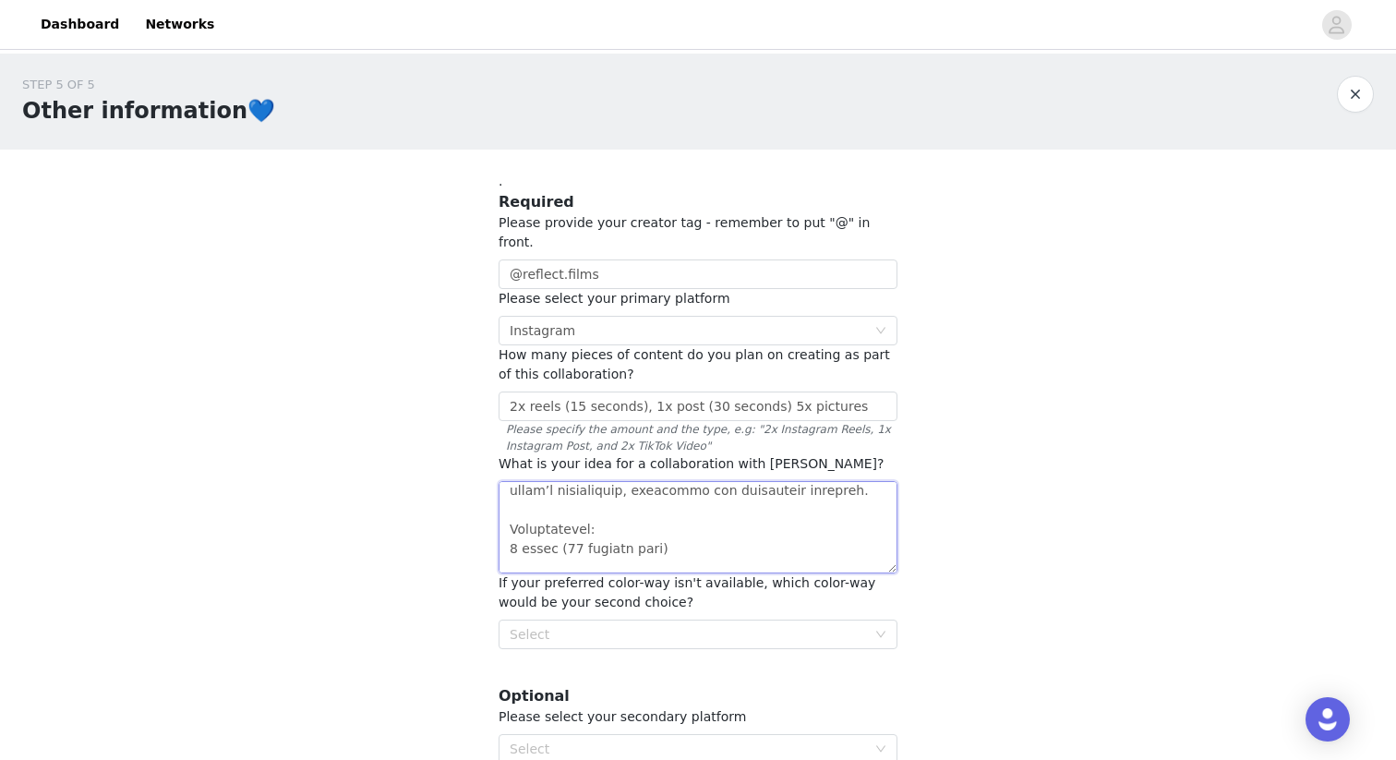
click at [529, 497] on textarea at bounding box center [698, 527] width 399 height 92
click at [518, 507] on textarea at bounding box center [698, 527] width 399 height 92
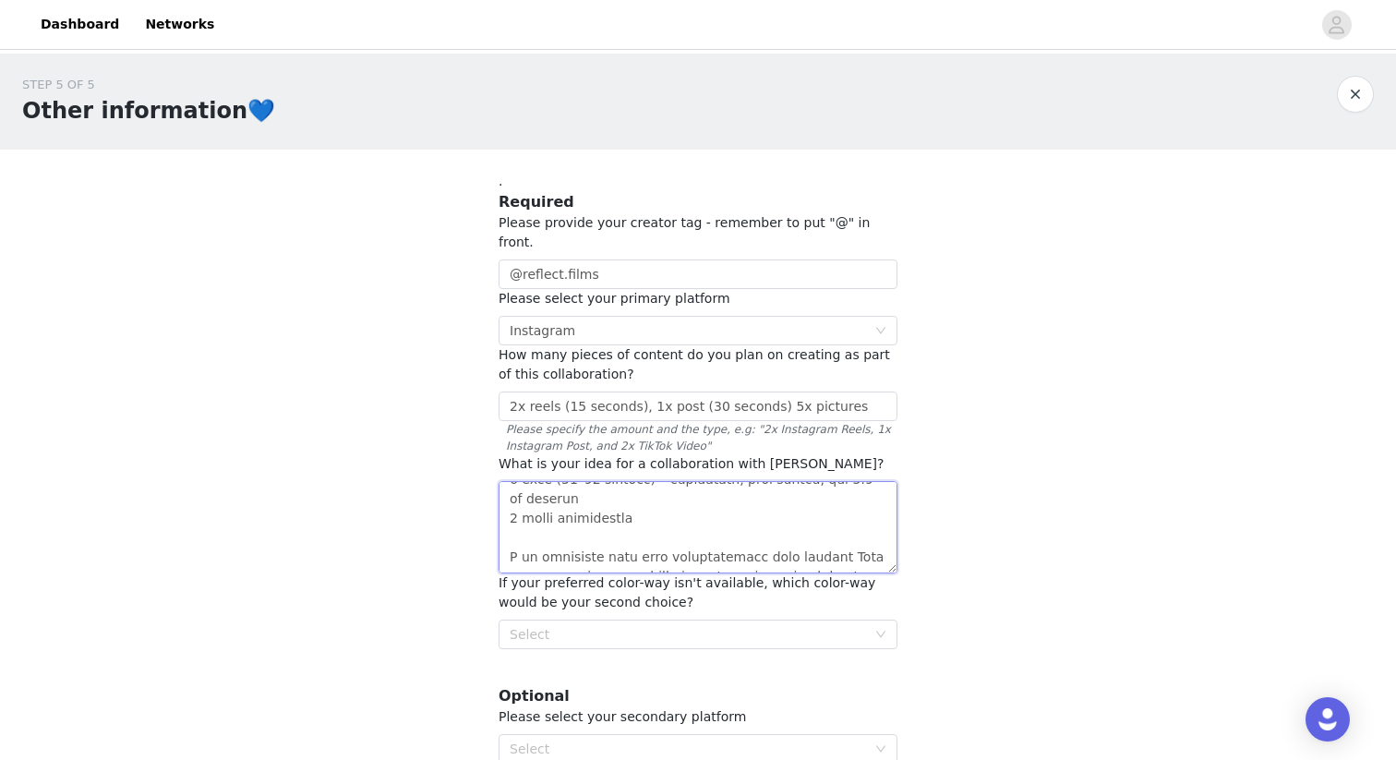
scroll to position [542, 0]
click at [813, 481] on textarea at bounding box center [698, 527] width 399 height 92
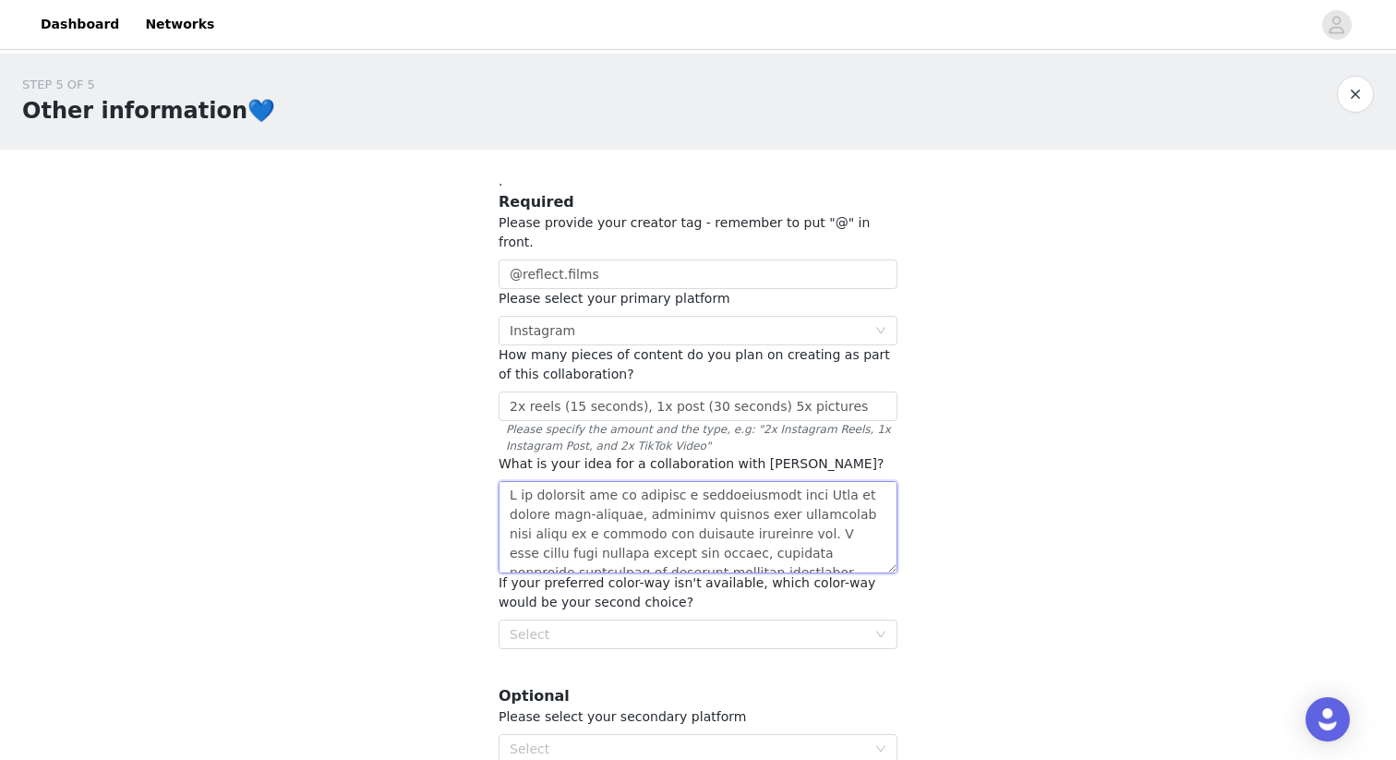
click at [822, 481] on textarea at bounding box center [698, 527] width 399 height 92
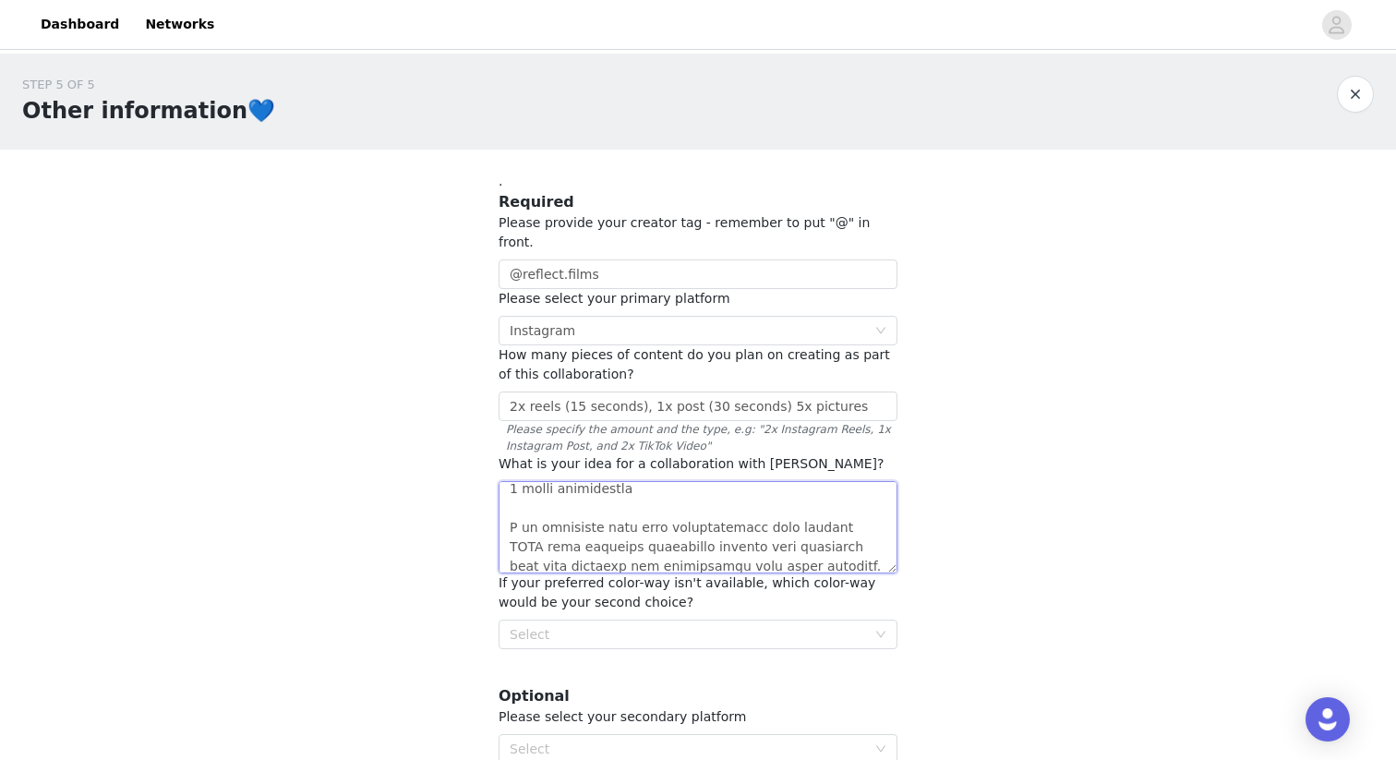
scroll to position [575, 0]
click at [700, 519] on textarea at bounding box center [698, 527] width 399 height 92
drag, startPoint x: 737, startPoint y: 503, endPoint x: 827, endPoint y: 546, distance: 100.0
click at [827, 546] on textarea at bounding box center [698, 527] width 399 height 92
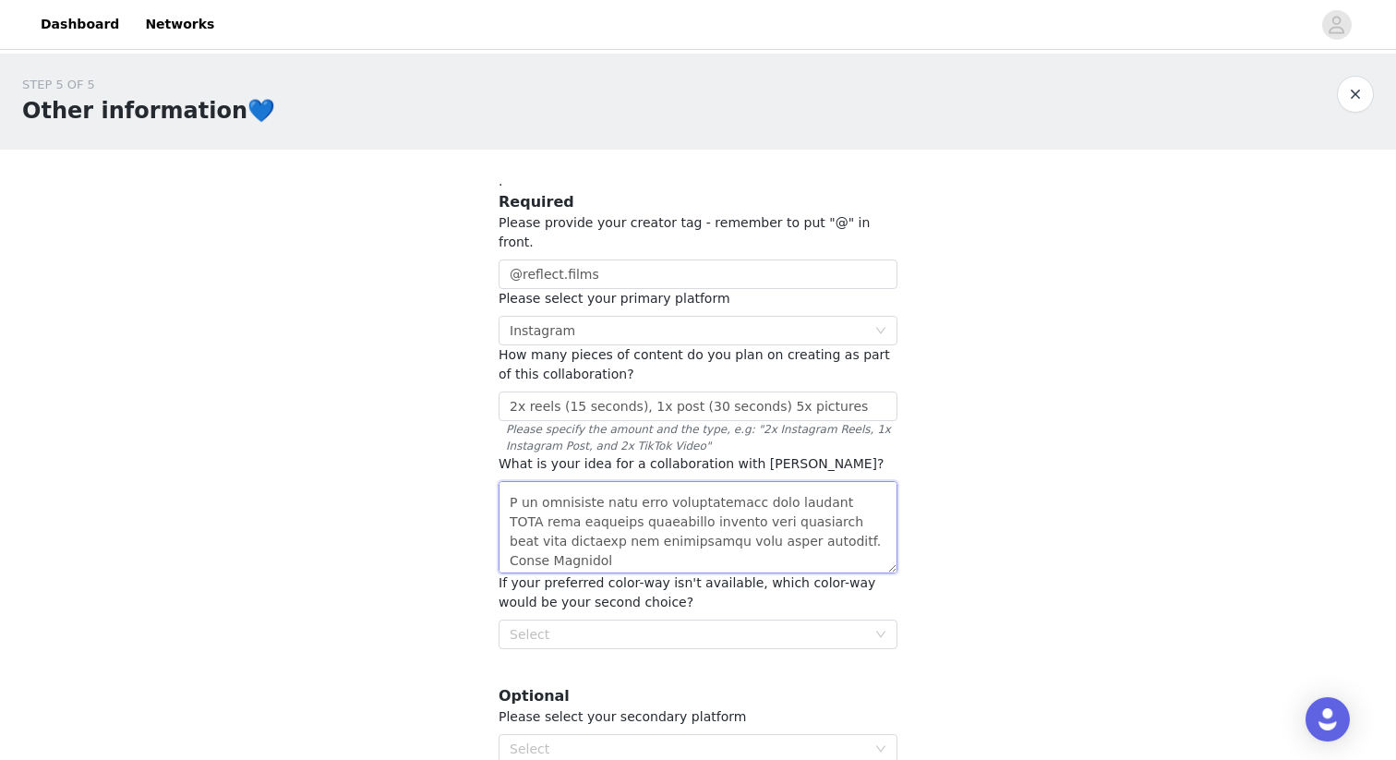
scroll to position [537, 0]
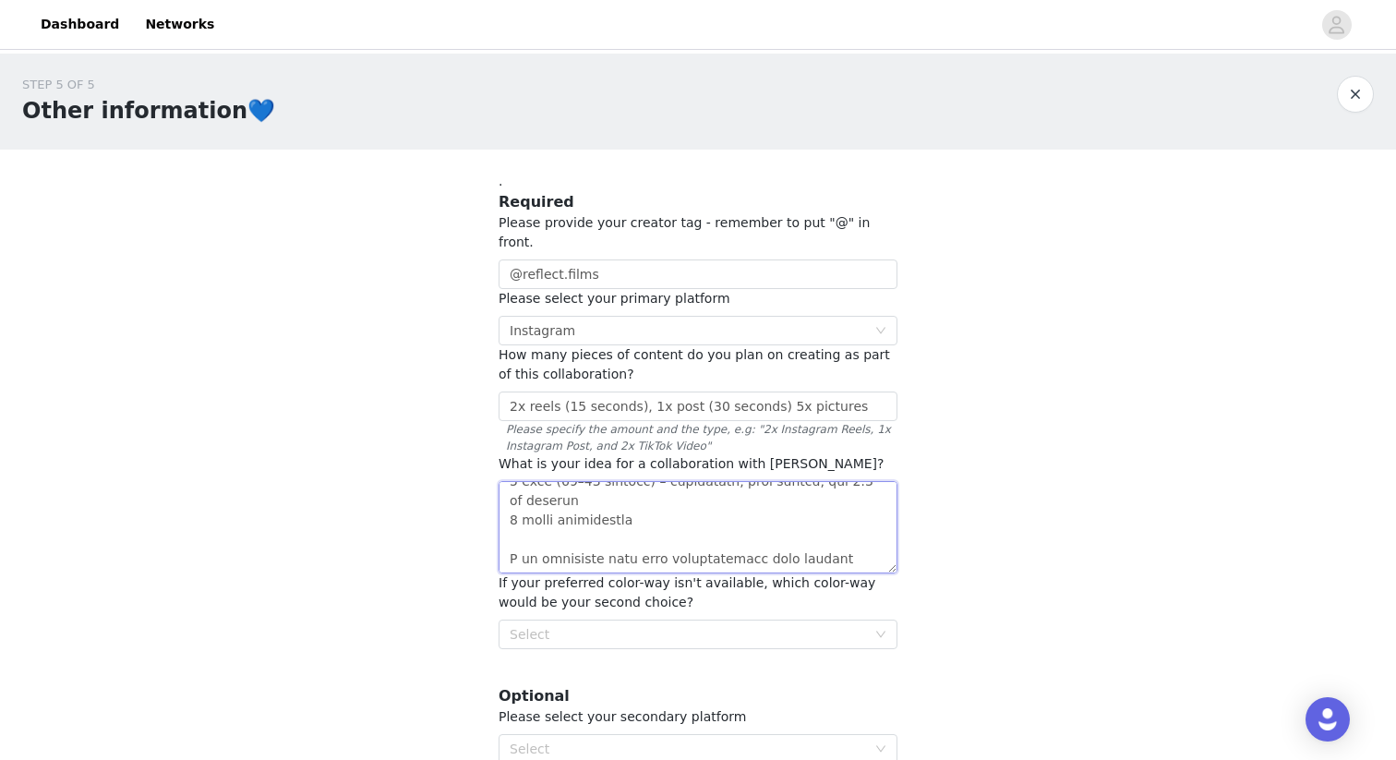
drag, startPoint x: 633, startPoint y: 541, endPoint x: 488, endPoint y: 532, distance: 145.3
click at [479, 538] on section ". Required Please provide your creator tag - remember to put "@" in front. @ref…" at bounding box center [697, 506] width 443 height 712
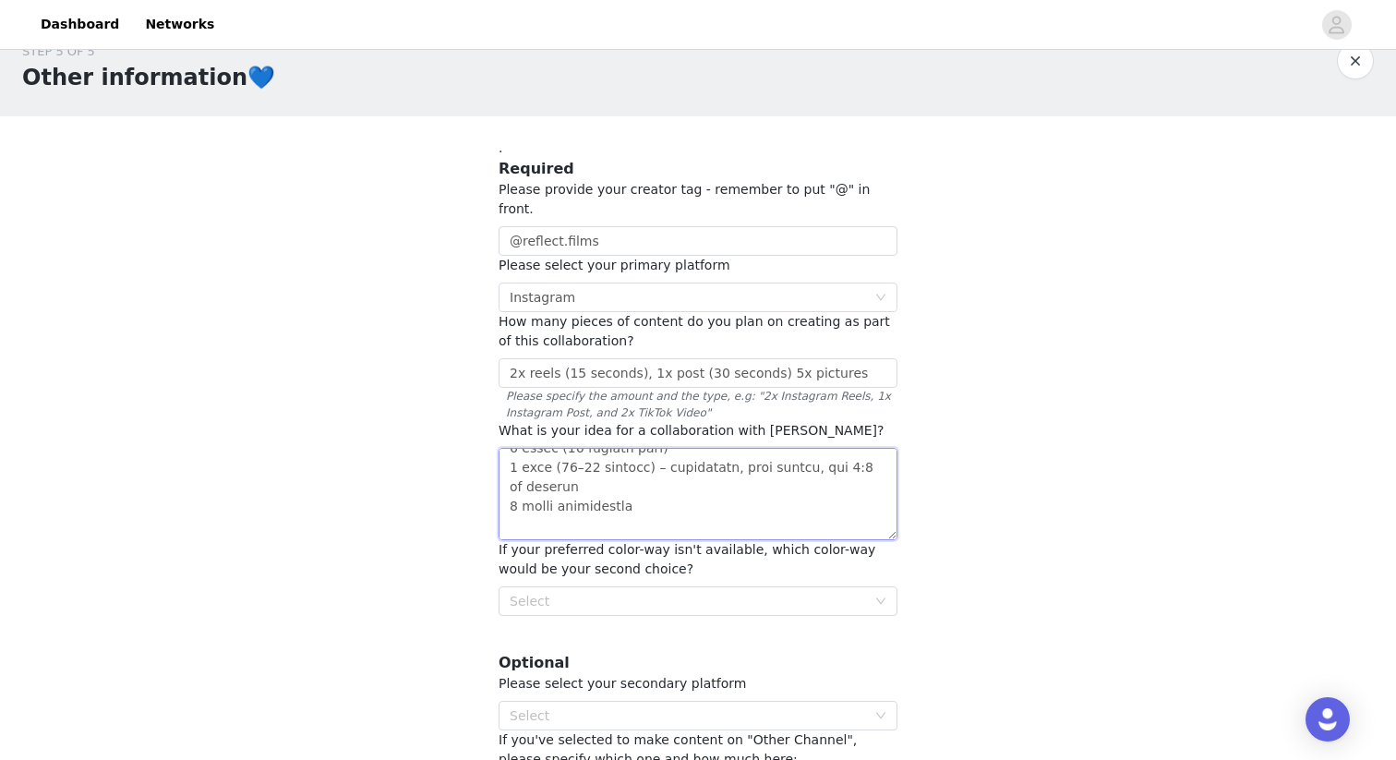
scroll to position [36, 0]
type textarea "I am reaching out to propose a collaboration with OMHU to create high-quality, …"
click at [448, 515] on div "STEP 5 OF 5 Other information💙 . Required Please provide your creator tag - rem…" at bounding box center [698, 422] width 1396 height 808
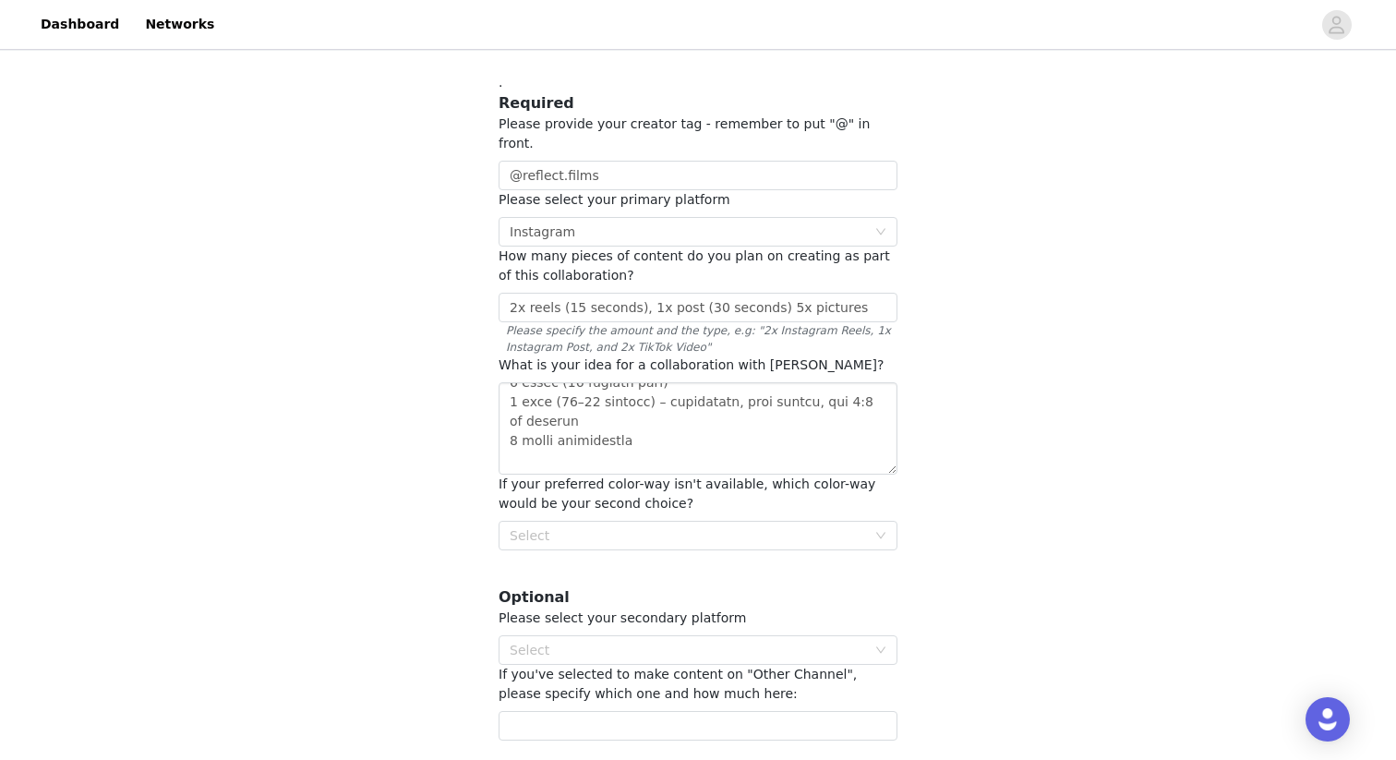
scroll to position [101, 0]
click at [583, 524] on div "Select" at bounding box center [688, 533] width 356 height 18
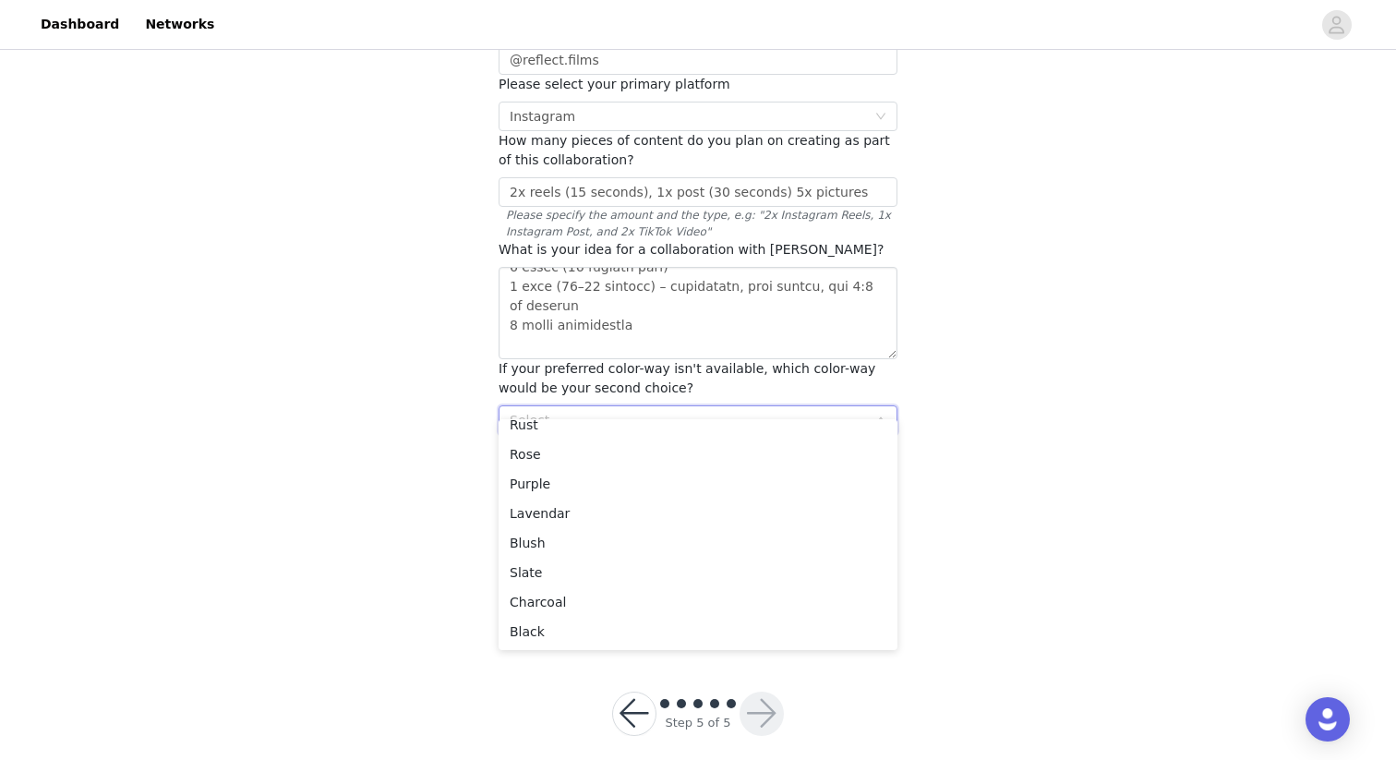
scroll to position [4, 0]
click at [356, 539] on div "STEP 5 OF 5 Other information💙 . Required Please provide your creator tag - rem…" at bounding box center [698, 243] width 1396 height 808
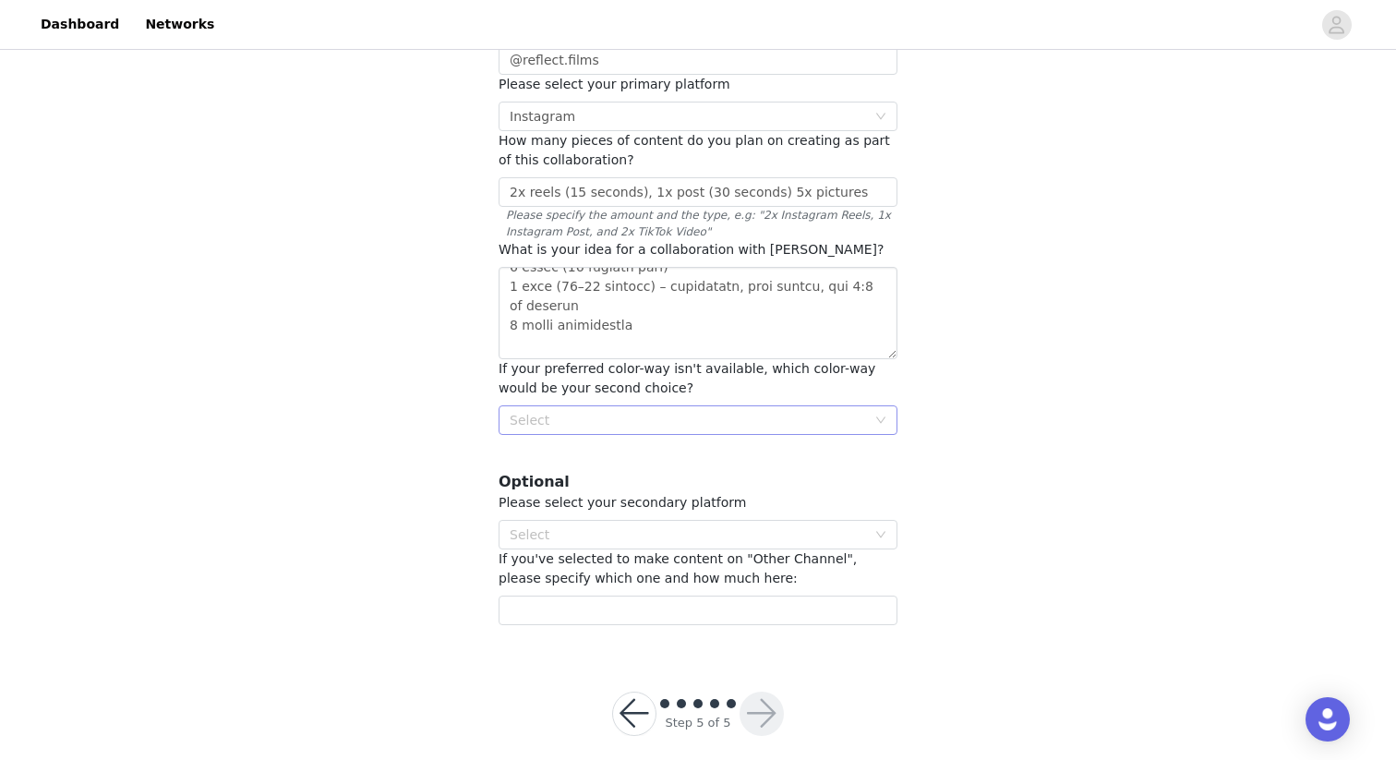
click at [573, 411] on div "Select" at bounding box center [688, 420] width 356 height 18
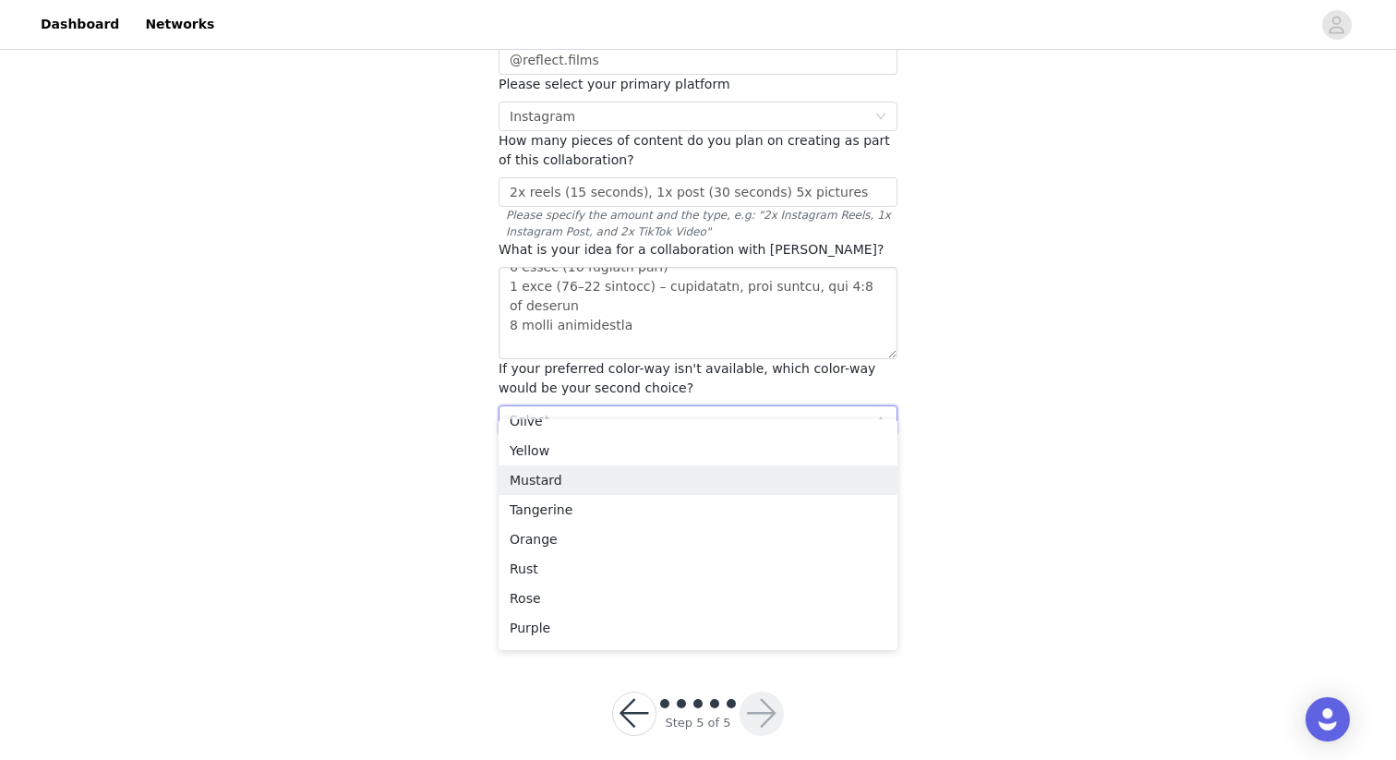
scroll to position [272, 0]
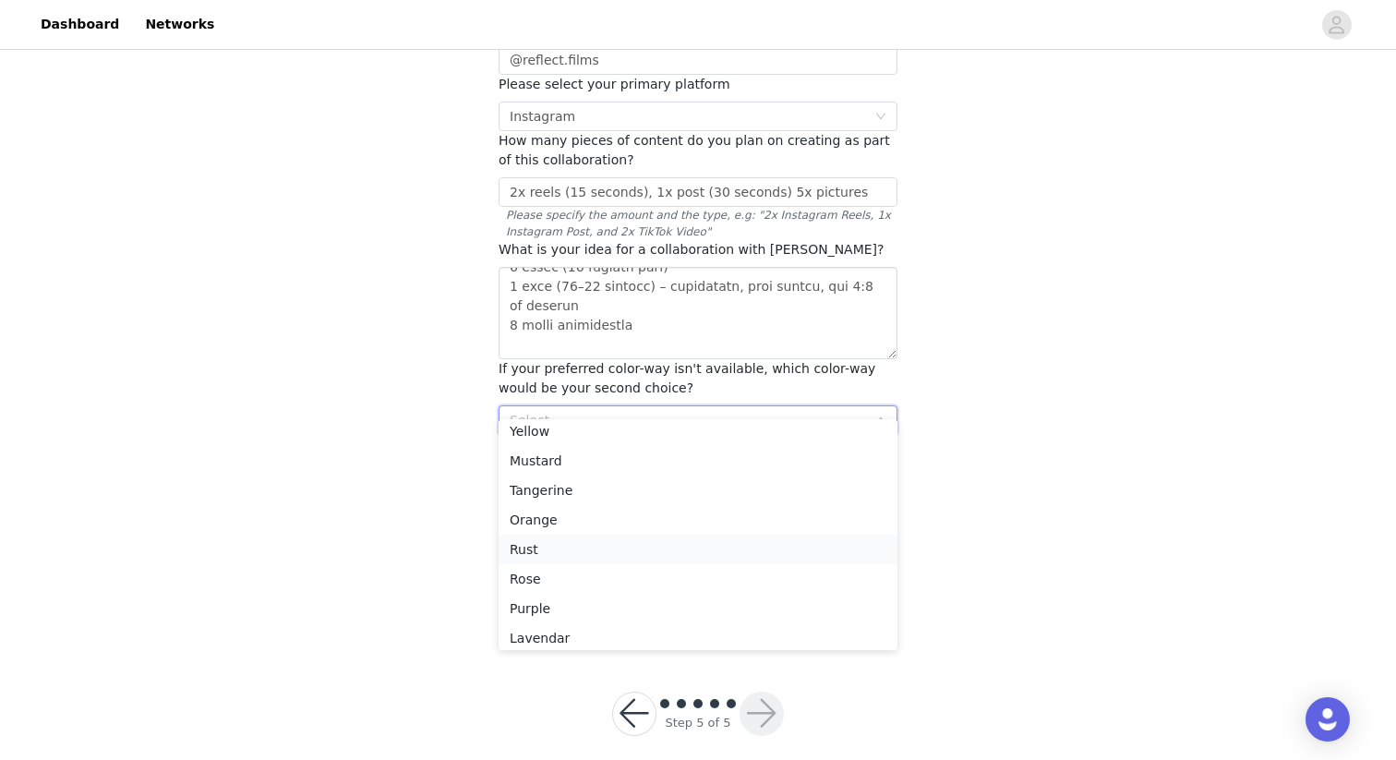
click at [529, 547] on li "Rust" at bounding box center [698, 550] width 399 height 30
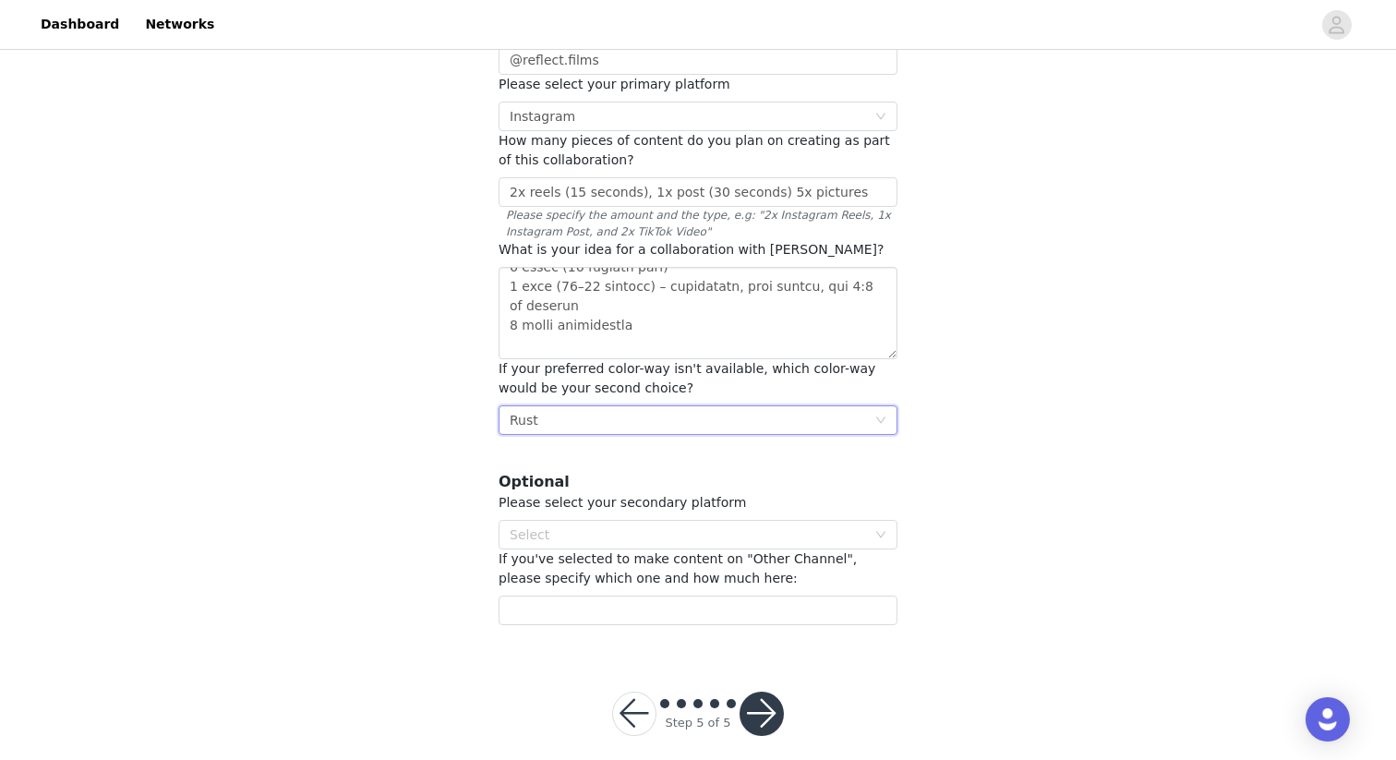
click at [396, 473] on div "STEP 5 OF 5 Other information💙 . Required Please provide your creator tag - rem…" at bounding box center [698, 243] width 1396 height 808
click at [582, 525] on div "Select" at bounding box center [688, 534] width 356 height 18
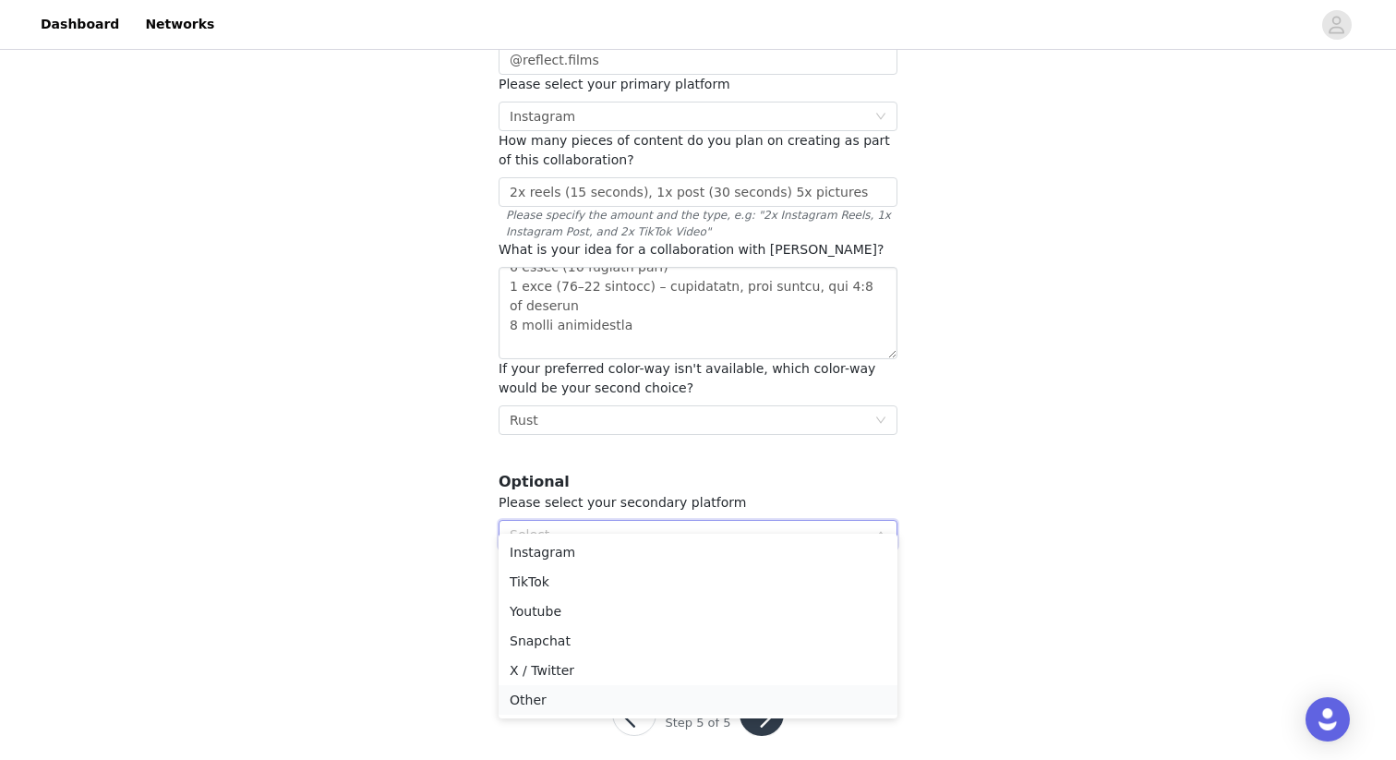
click at [535, 697] on li "Other" at bounding box center [698, 700] width 399 height 30
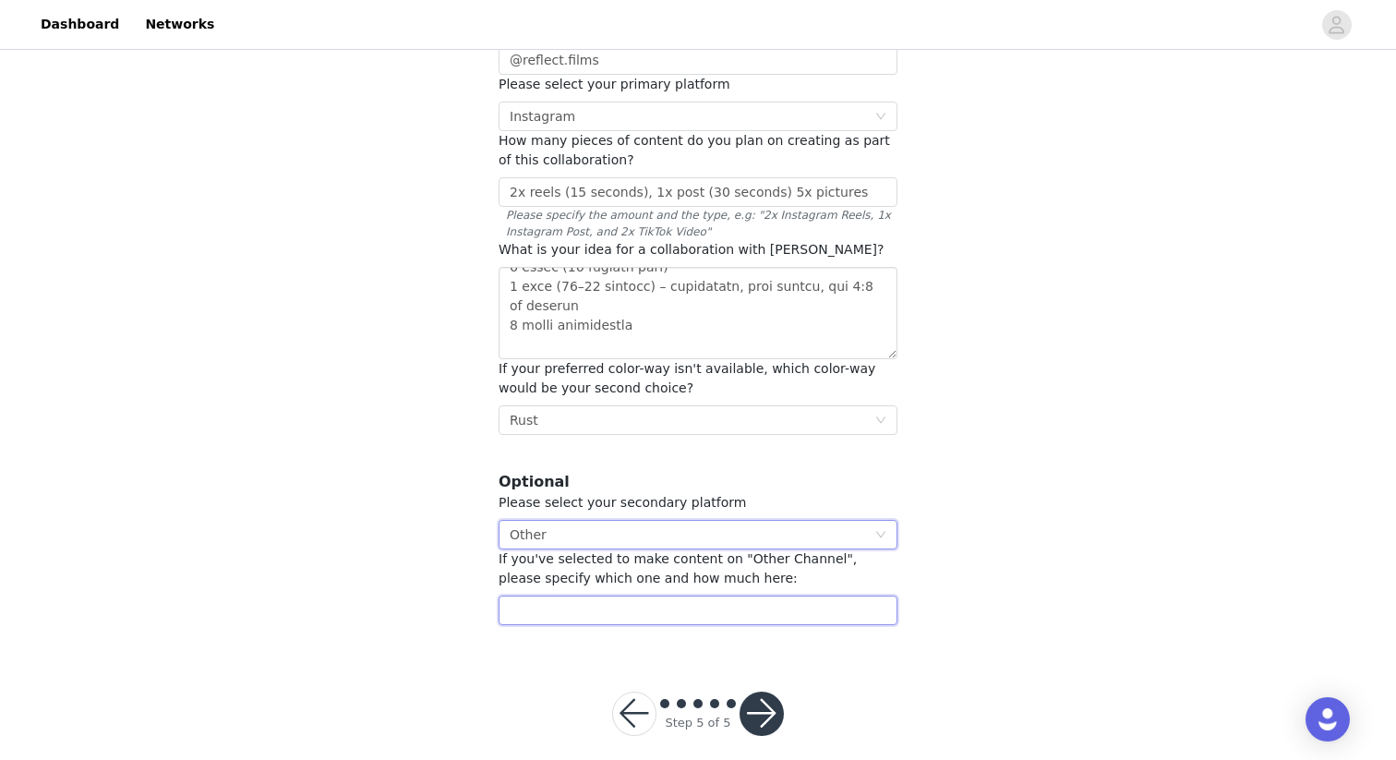
click at [545, 596] on input "text" at bounding box center [698, 611] width 399 height 30
type input "[DOMAIN_NAME]"
click at [461, 570] on div "STEP 5 OF 5 Other information💙 . Required Please provide your creator tag - rem…" at bounding box center [698, 243] width 1396 height 808
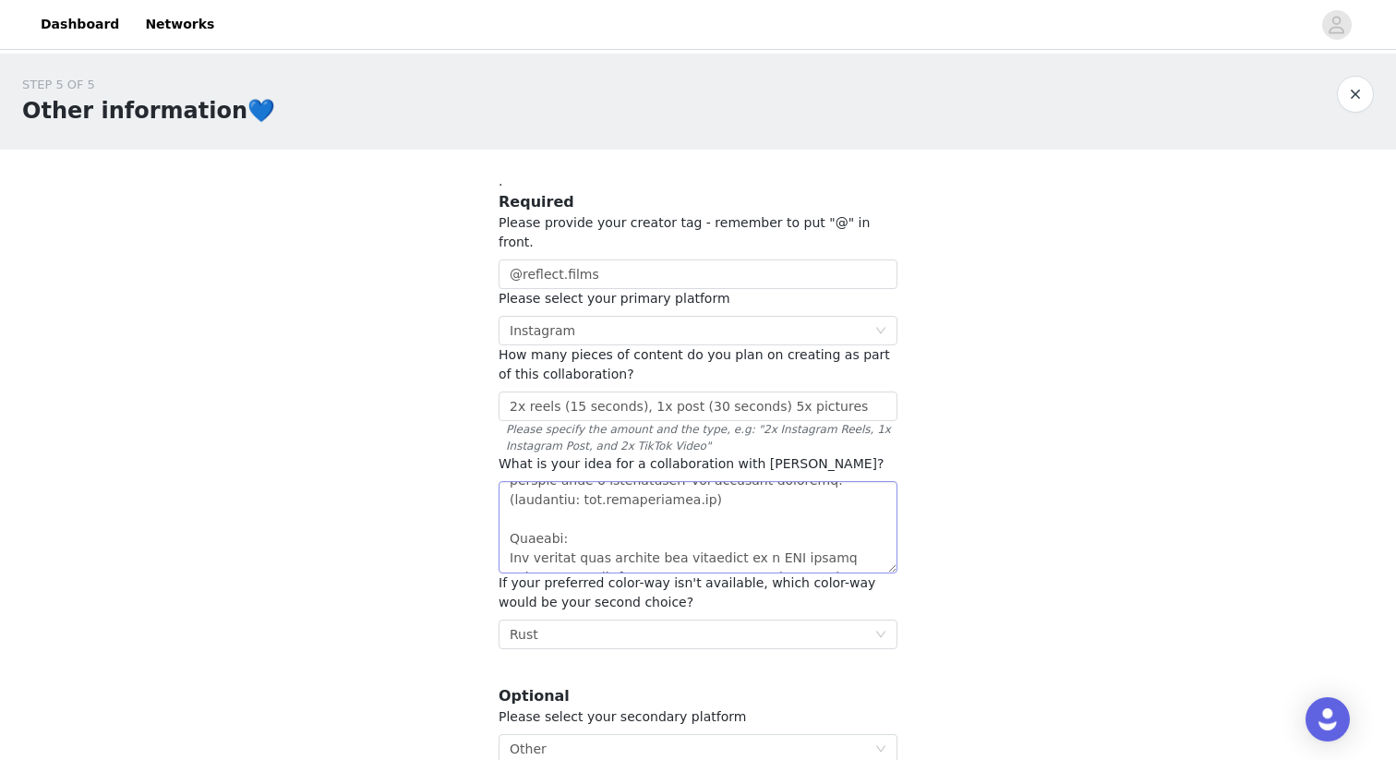
scroll to position [0, 0]
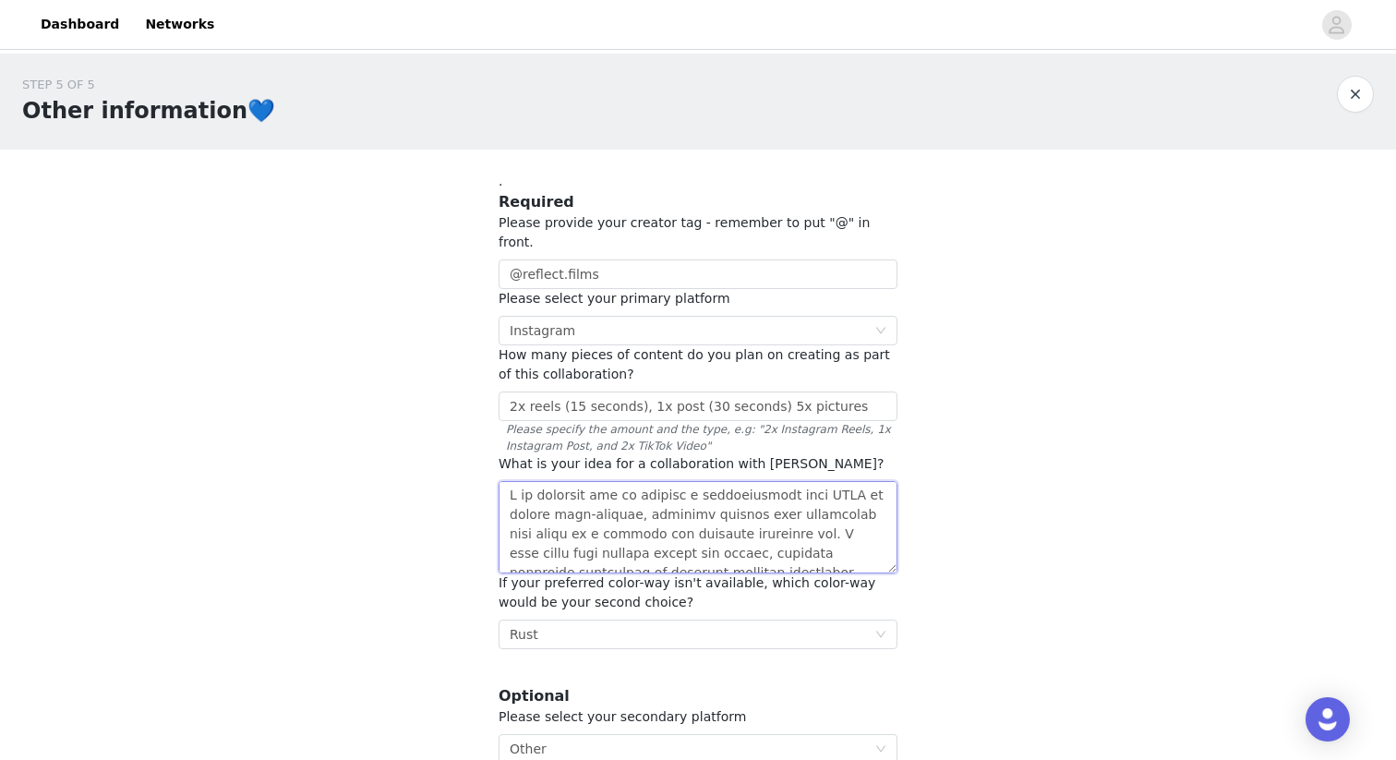
click at [551, 491] on textarea at bounding box center [698, 527] width 399 height 92
click at [736, 489] on textarea at bounding box center [698, 527] width 399 height 92
click at [714, 498] on textarea at bounding box center [698, 527] width 399 height 92
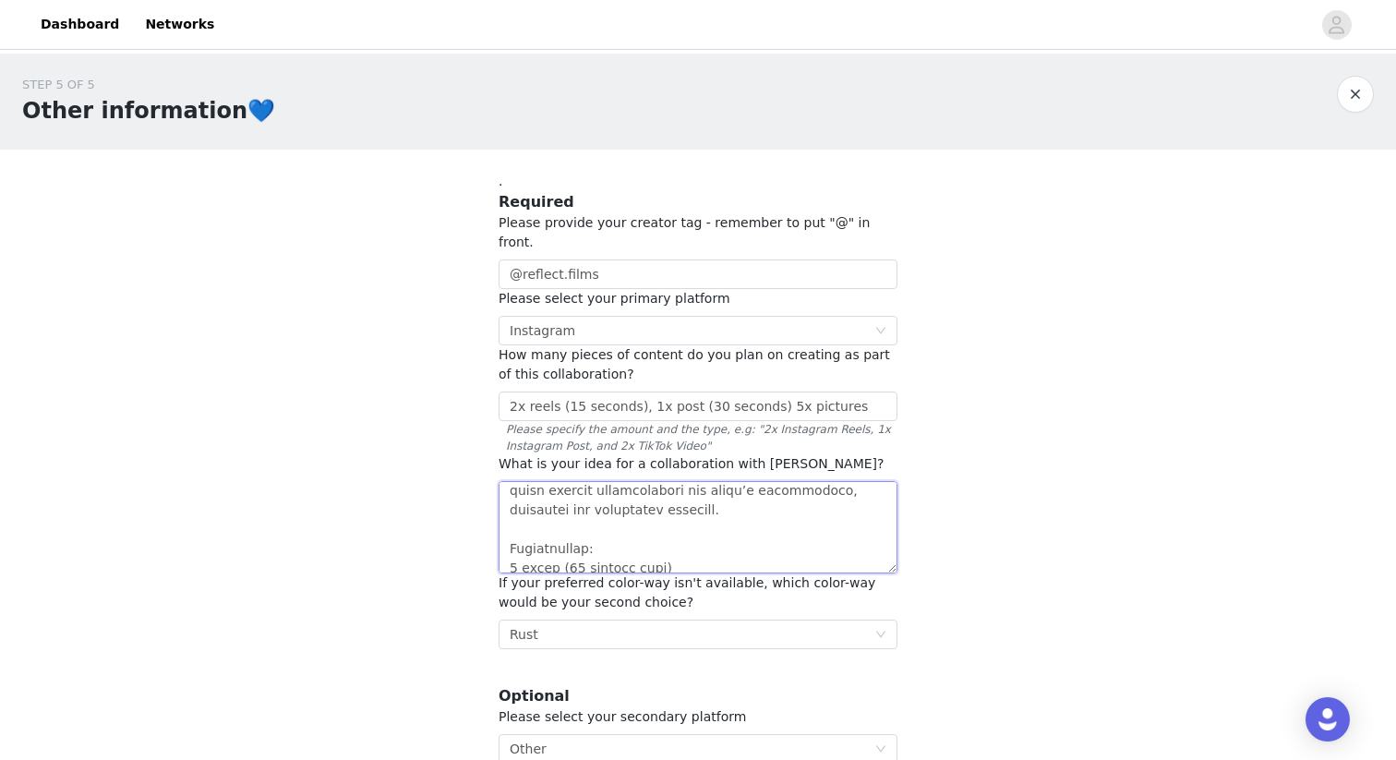
scroll to position [443, 0]
click at [681, 492] on textarea at bounding box center [698, 527] width 399 height 92
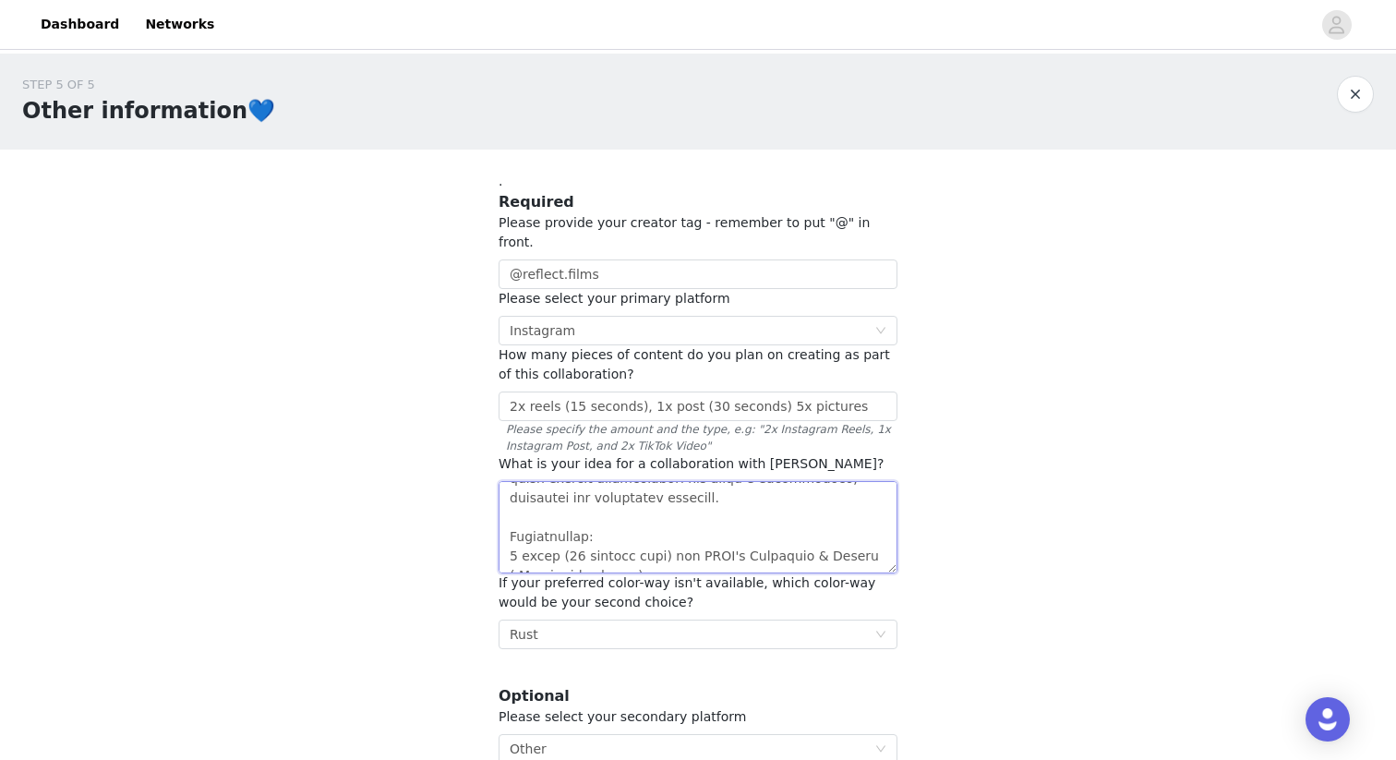
drag, startPoint x: 666, startPoint y: 495, endPoint x: 714, endPoint y: 517, distance: 52.9
click at [717, 519] on textarea at bounding box center [698, 527] width 399 height 92
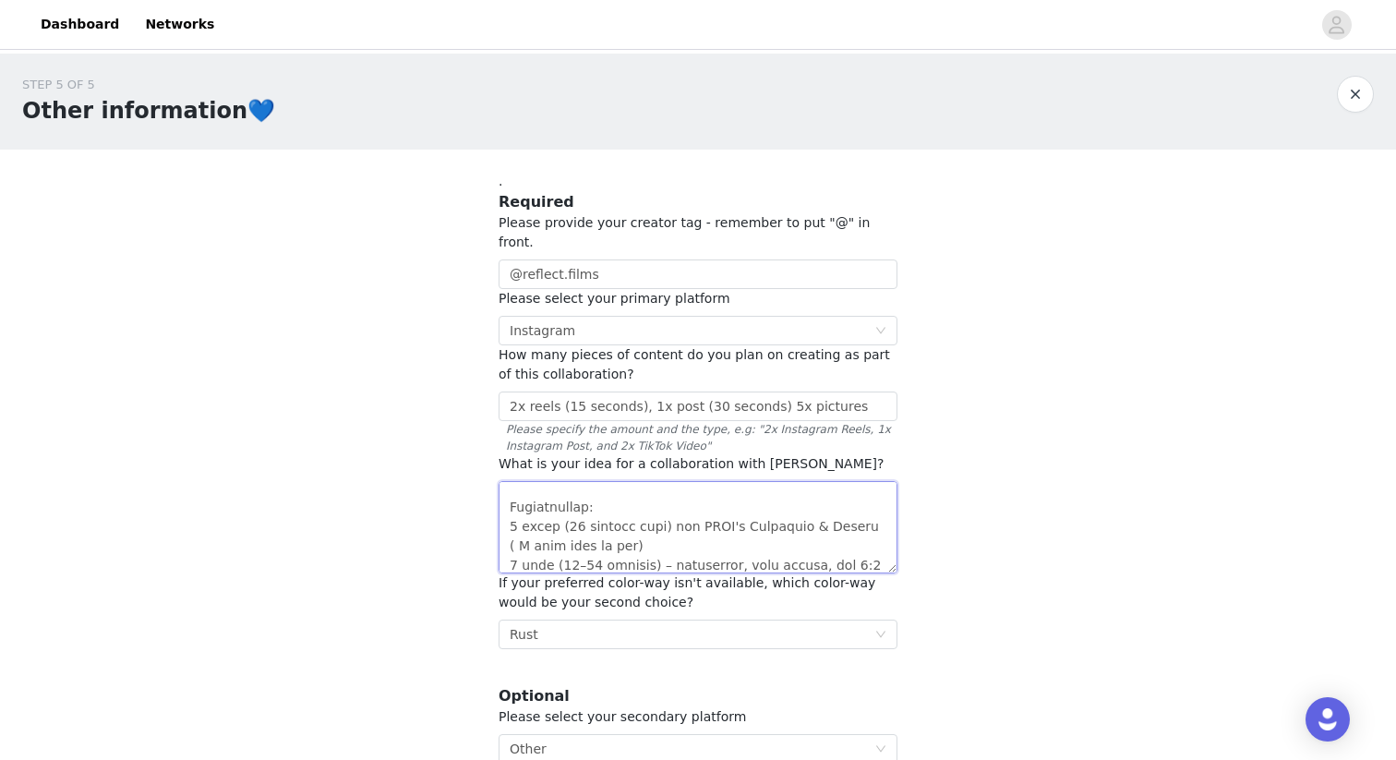
scroll to position [486, 0]
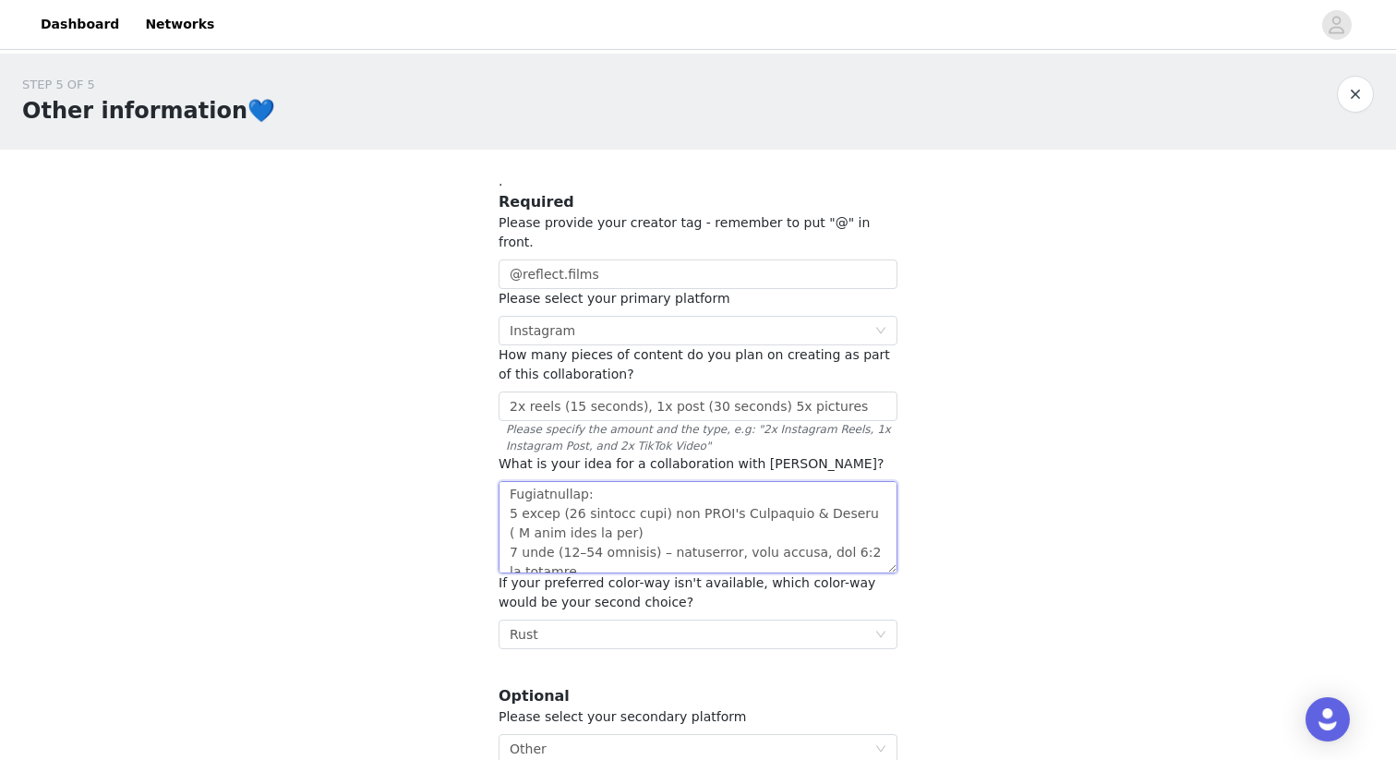
click at [607, 515] on textarea at bounding box center [698, 527] width 399 height 92
paste textarea "for [PERSON_NAME]'s Instagram & Tiktok ( I will post it too)"
click at [561, 509] on textarea at bounding box center [698, 527] width 399 height 92
click at [648, 534] on textarea at bounding box center [698, 527] width 399 height 92
paste textarea "for [PERSON_NAME]'s Instagram & Tiktok ( I will post it too)"
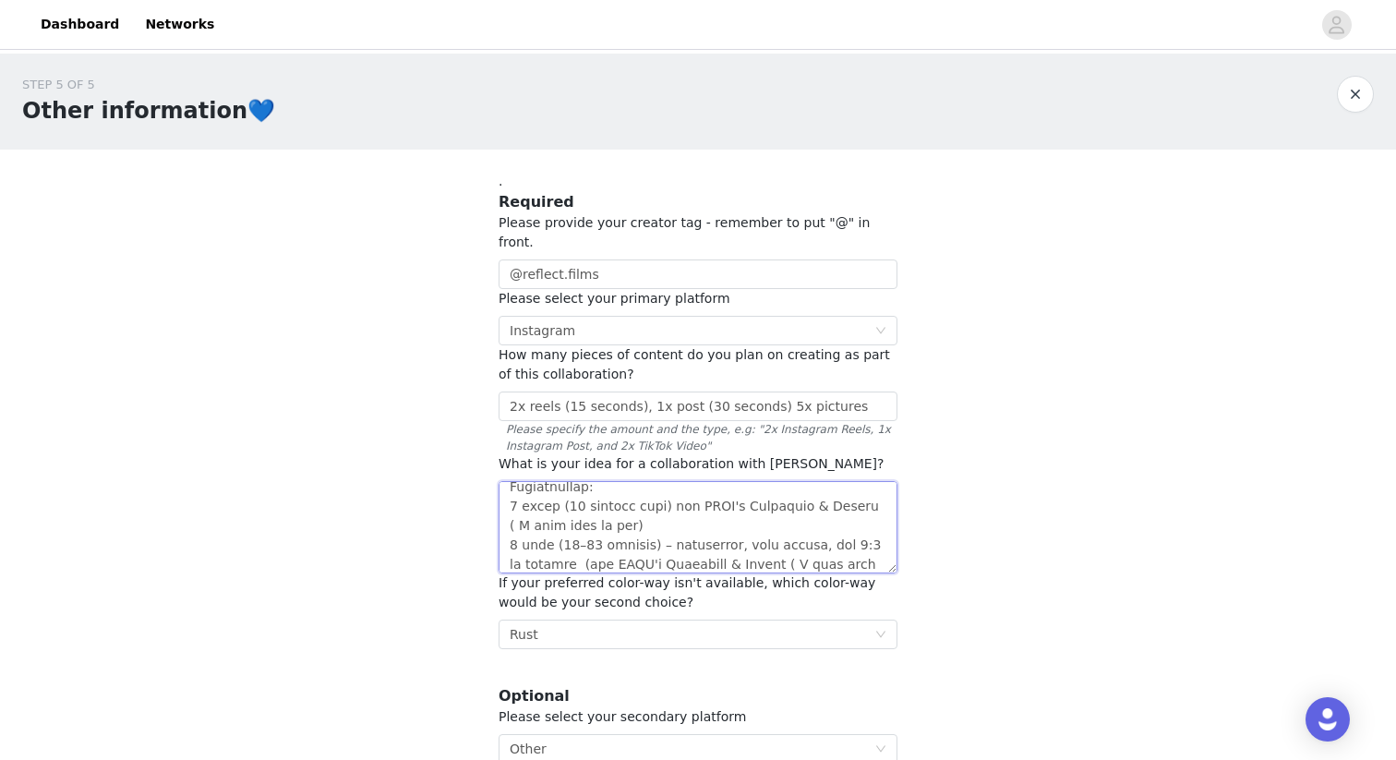
scroll to position [576, 0]
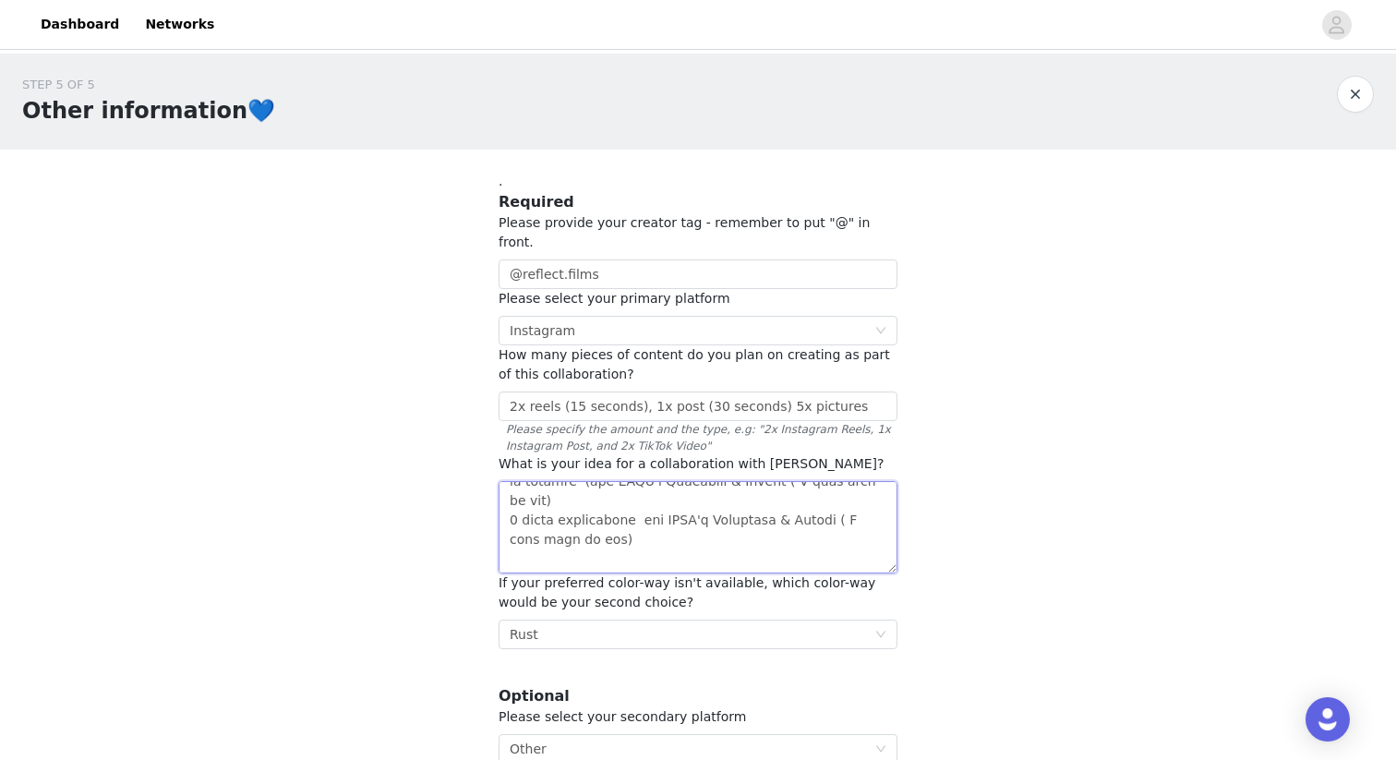
drag, startPoint x: 699, startPoint y: 524, endPoint x: 806, endPoint y: 538, distance: 108.1
click at [811, 540] on textarea at bounding box center [698, 527] width 399 height 92
click at [724, 502] on textarea at bounding box center [698, 527] width 399 height 92
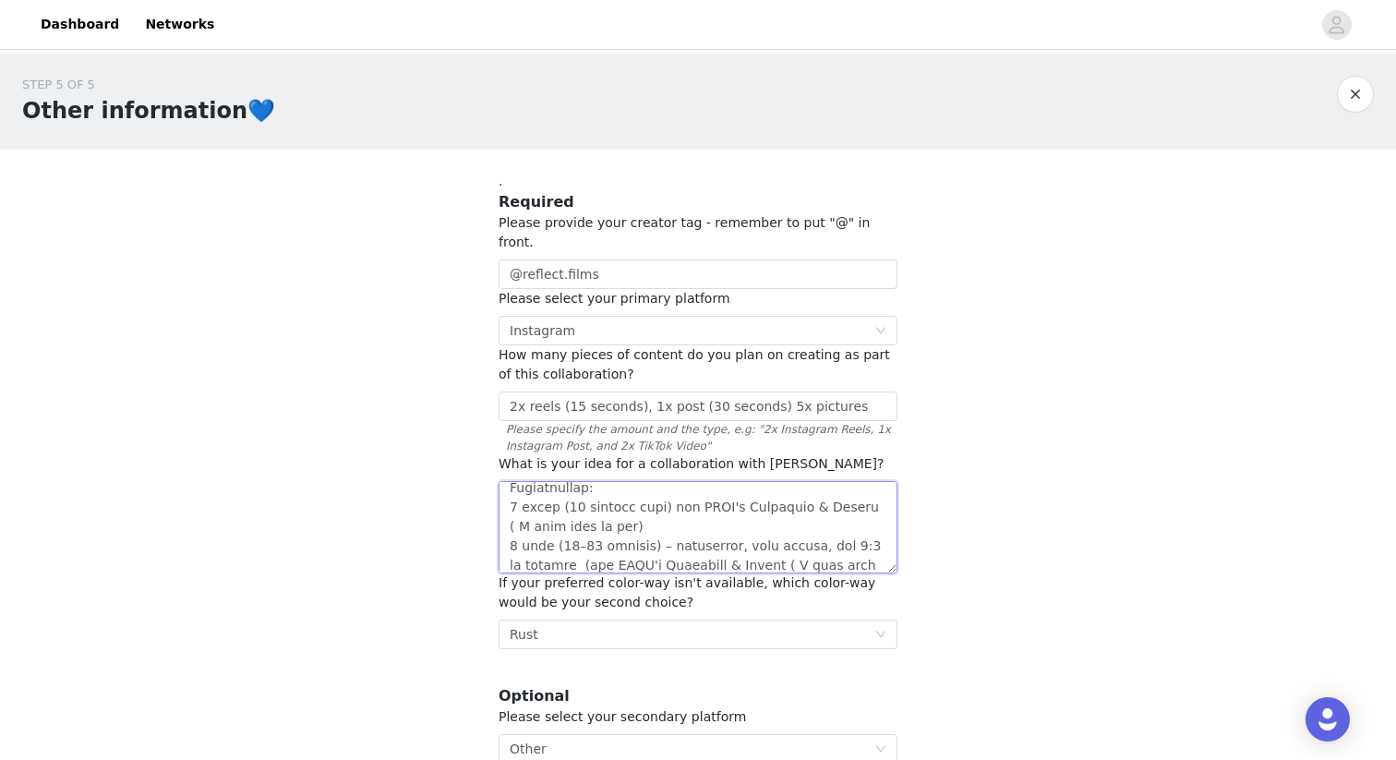
scroll to position [496, 0]
click at [641, 497] on textarea at bounding box center [698, 527] width 399 height 92
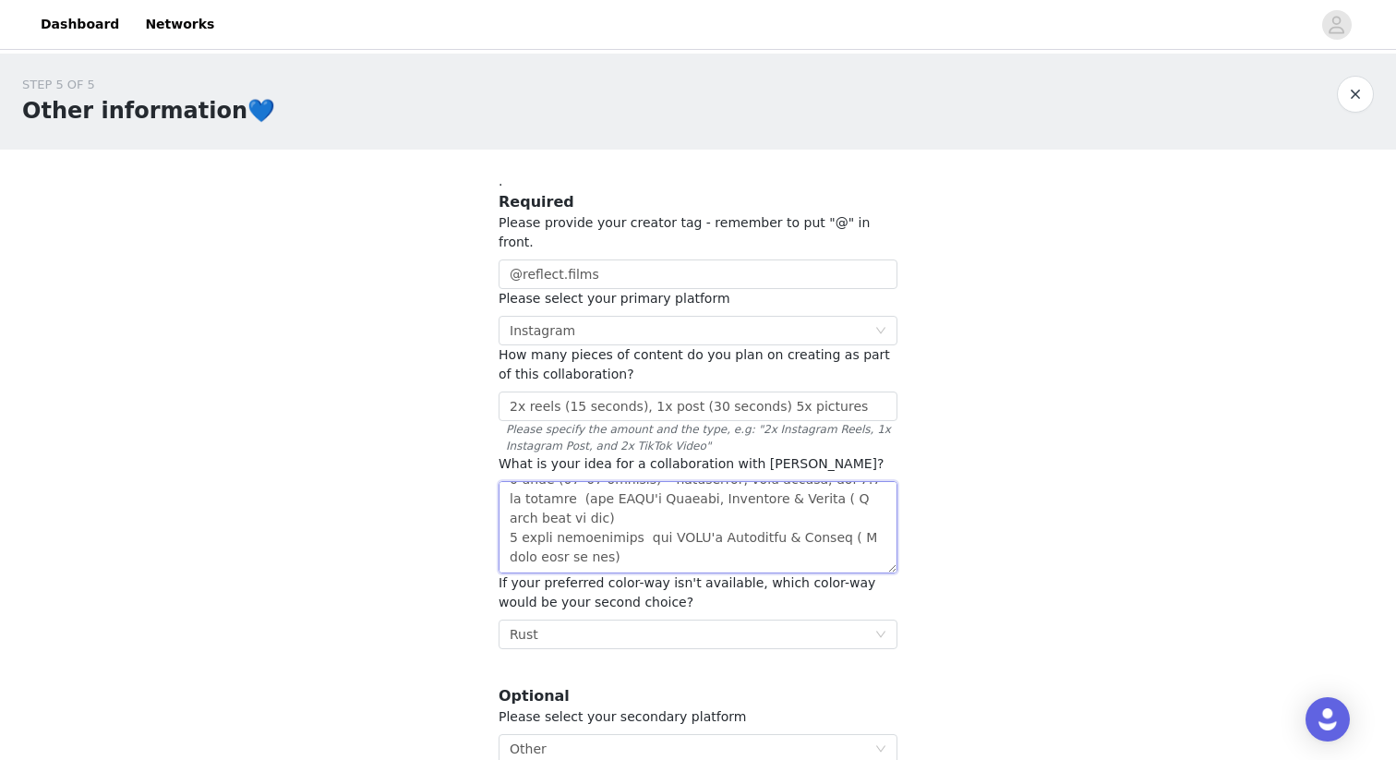
scroll to position [566, 0]
click at [628, 481] on textarea at bounding box center [698, 527] width 399 height 92
drag, startPoint x: 822, startPoint y: 496, endPoint x: 871, endPoint y: 518, distance: 53.7
click at [871, 518] on textarea at bounding box center [698, 527] width 399 height 92
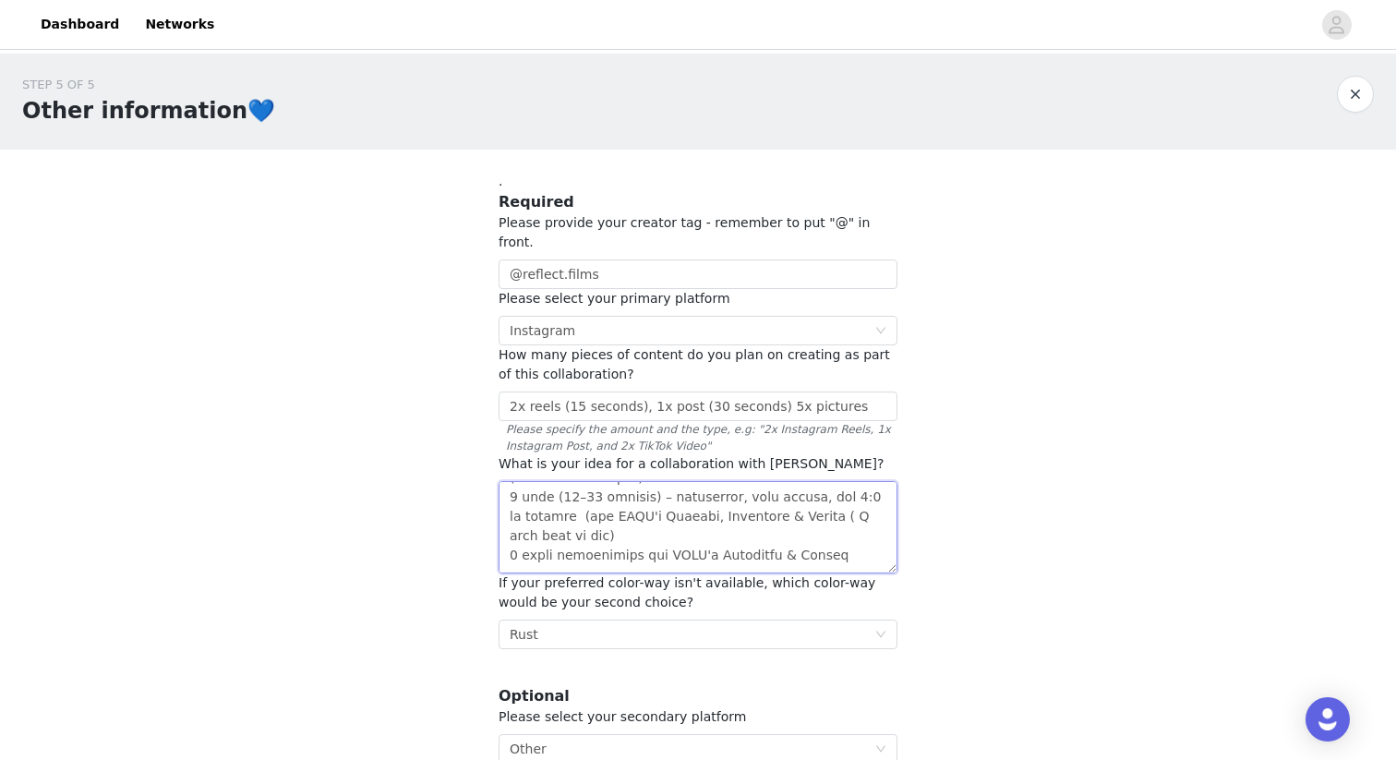
drag, startPoint x: 629, startPoint y: 493, endPoint x: 837, endPoint y: 499, distance: 207.8
click at [837, 499] on textarea at bounding box center [698, 527] width 399 height 92
click at [509, 542] on textarea at bounding box center [698, 527] width 399 height 92
click at [507, 481] on textarea at bounding box center [698, 527] width 399 height 92
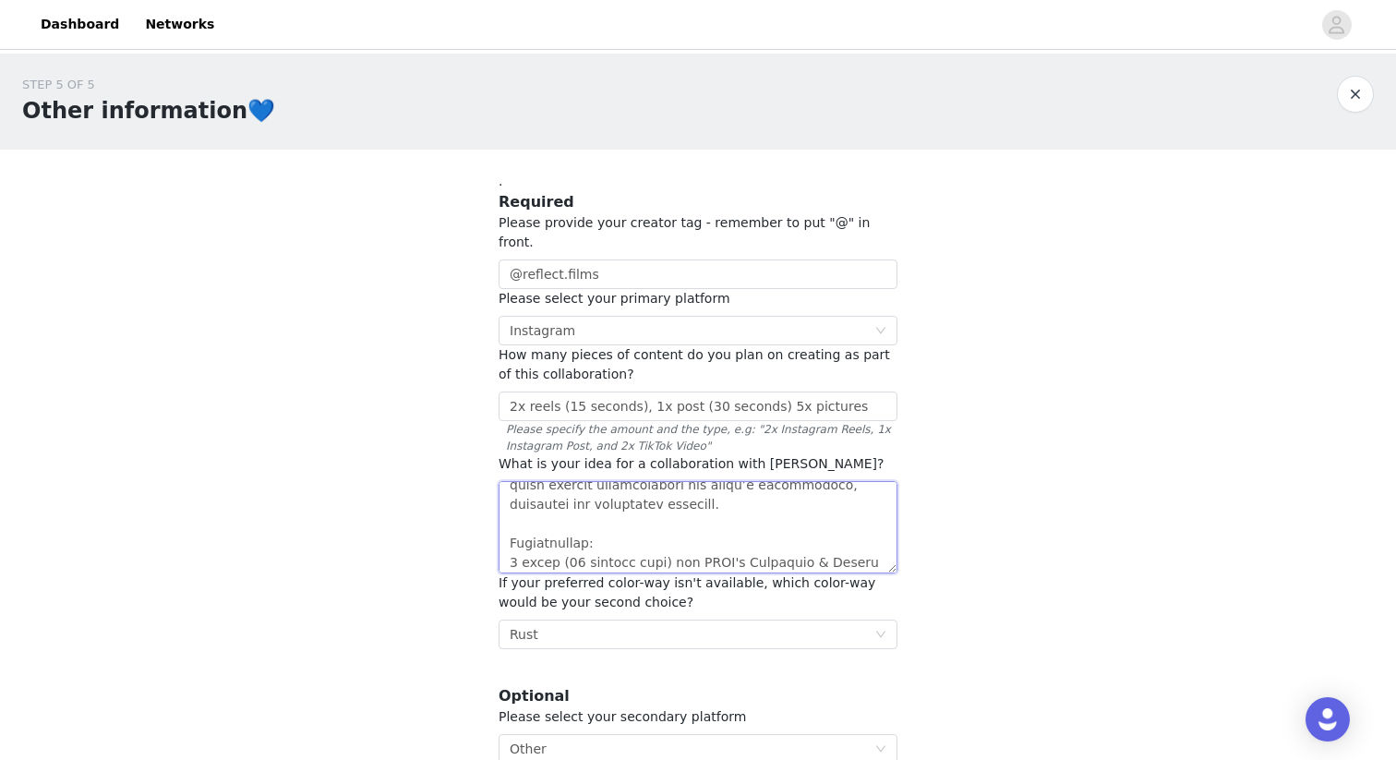
scroll to position [431, 0]
click at [506, 512] on textarea at bounding box center [698, 527] width 399 height 92
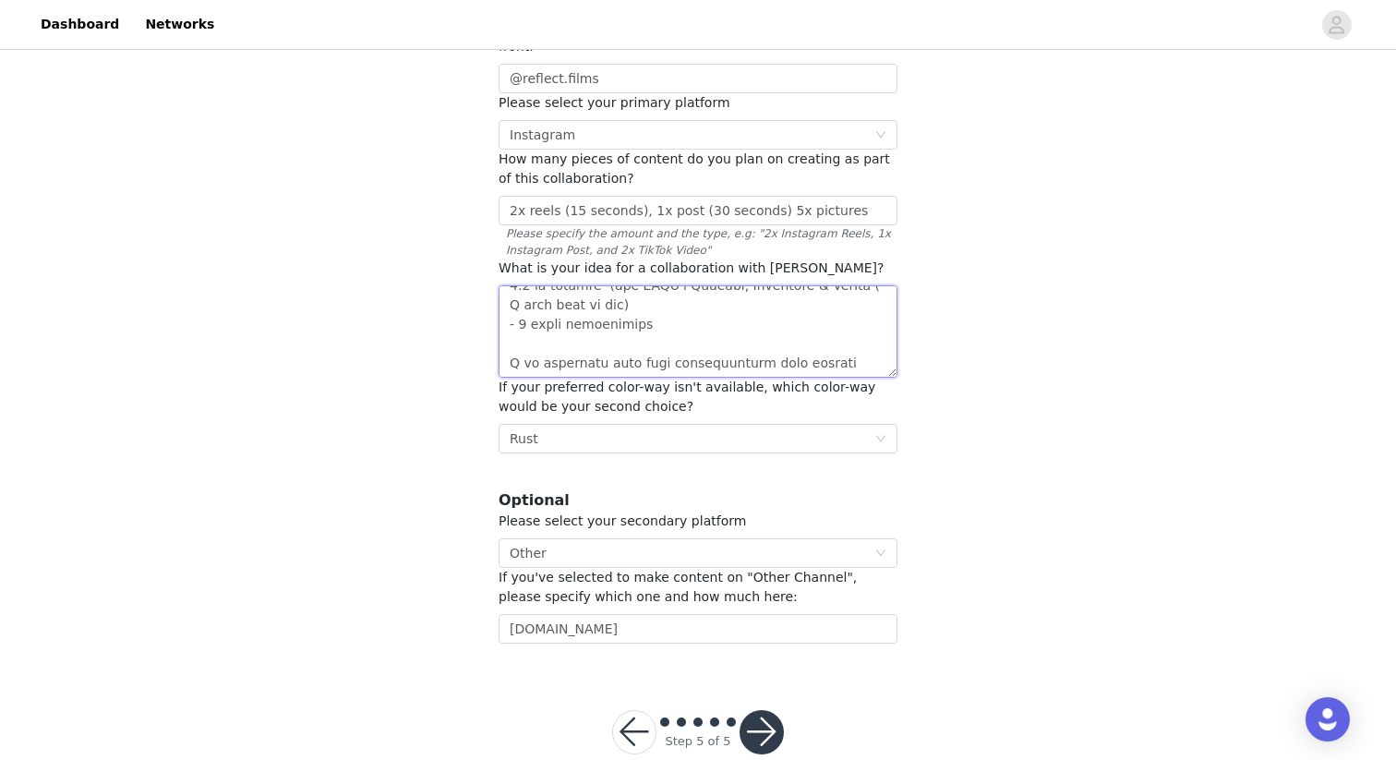
scroll to position [214, 0]
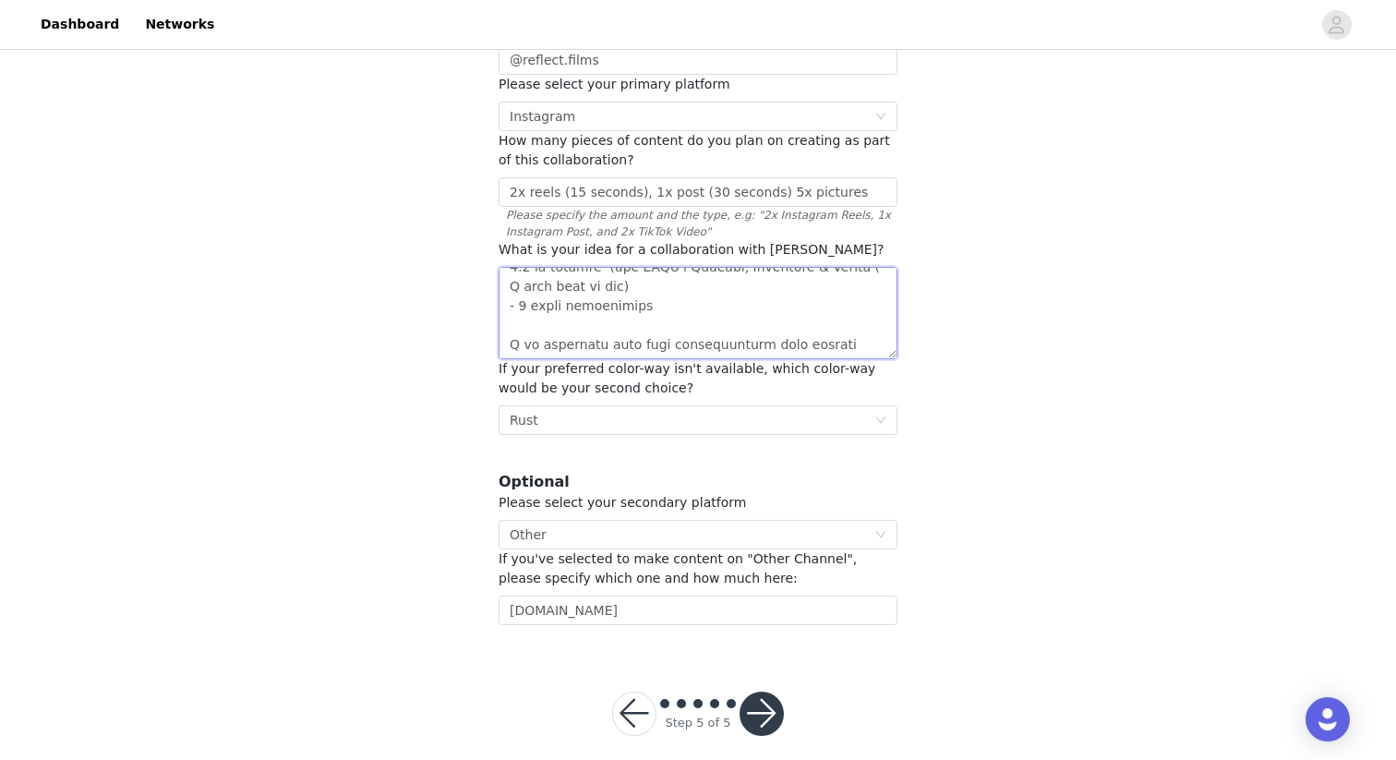
type textarea "I am reaching out to propose a collaboration with OMHU to create high-quality, …"
click at [767, 698] on button "button" at bounding box center [762, 714] width 44 height 44
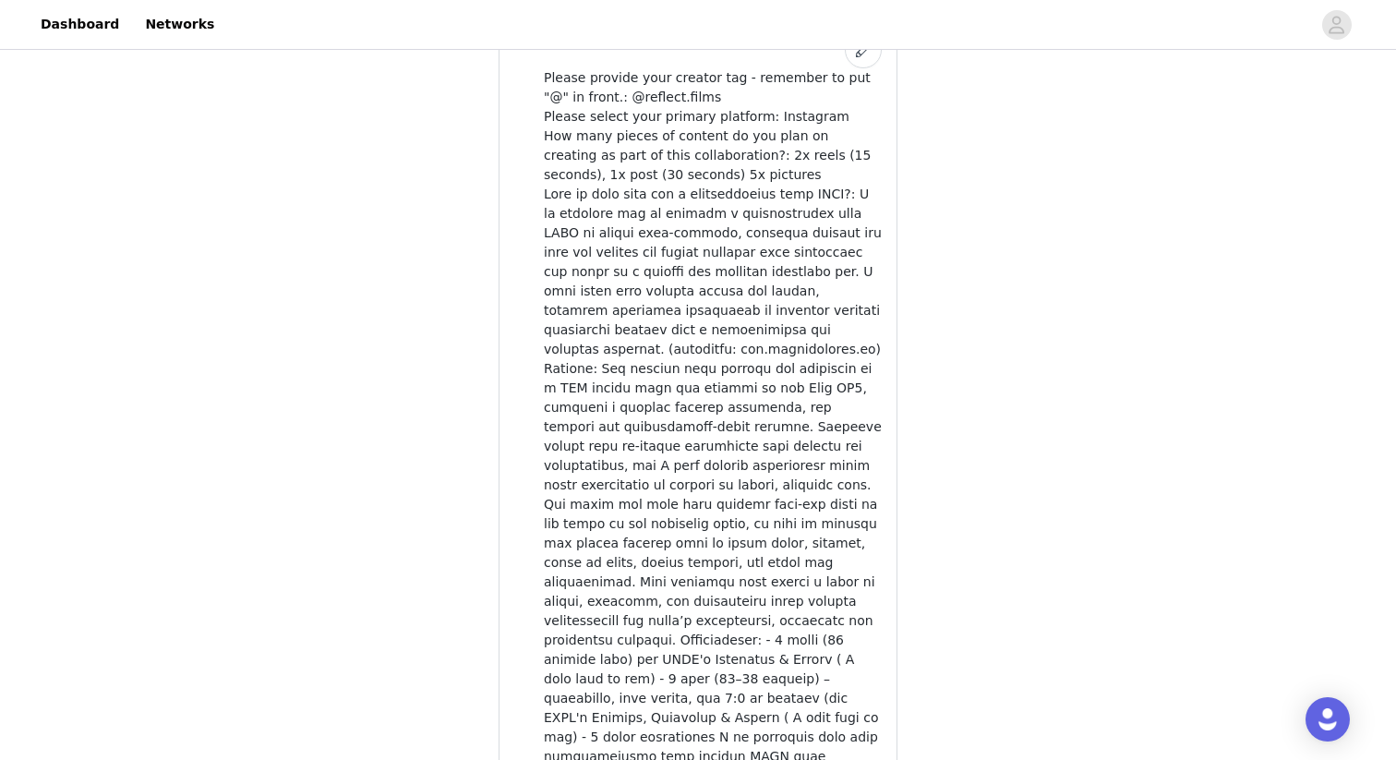
scroll to position [1372, 0]
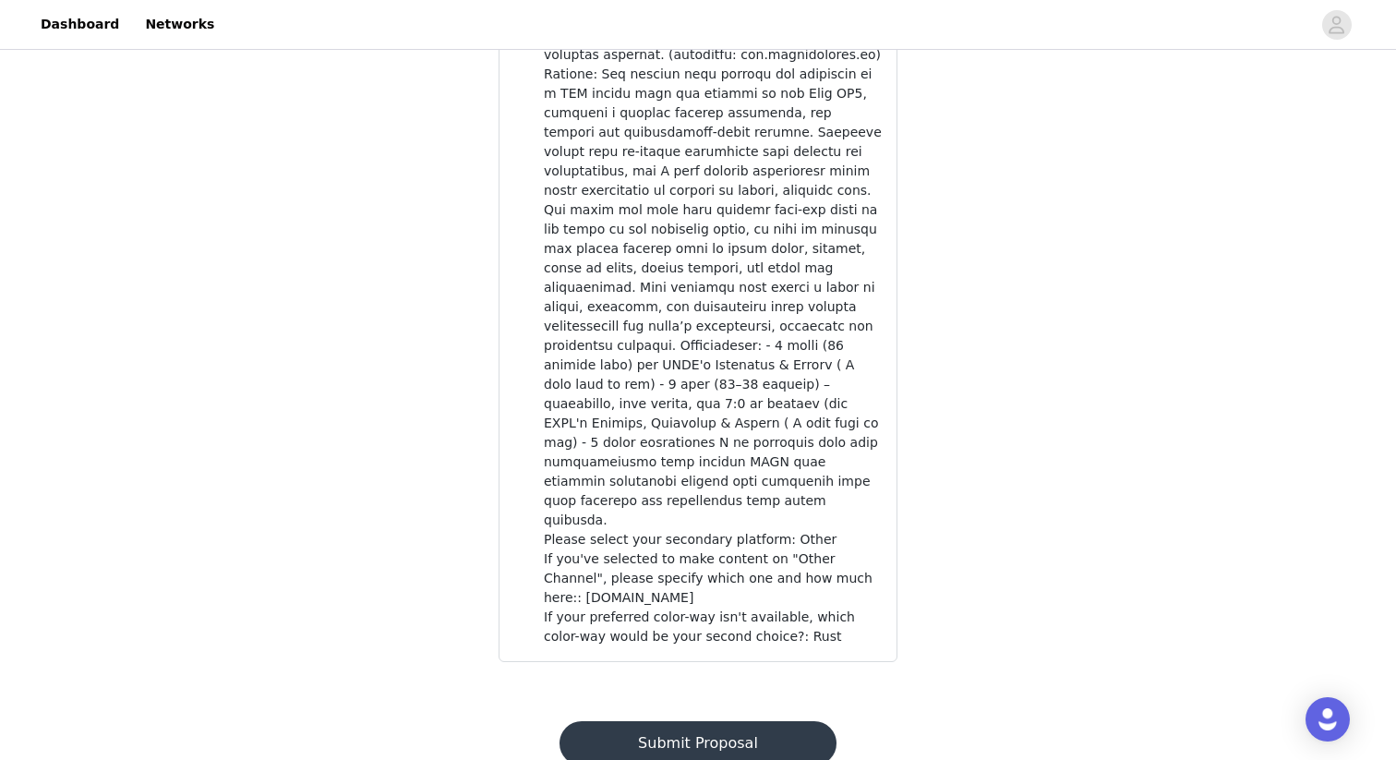
click at [782, 721] on button "Submit Proposal" at bounding box center [698, 743] width 276 height 44
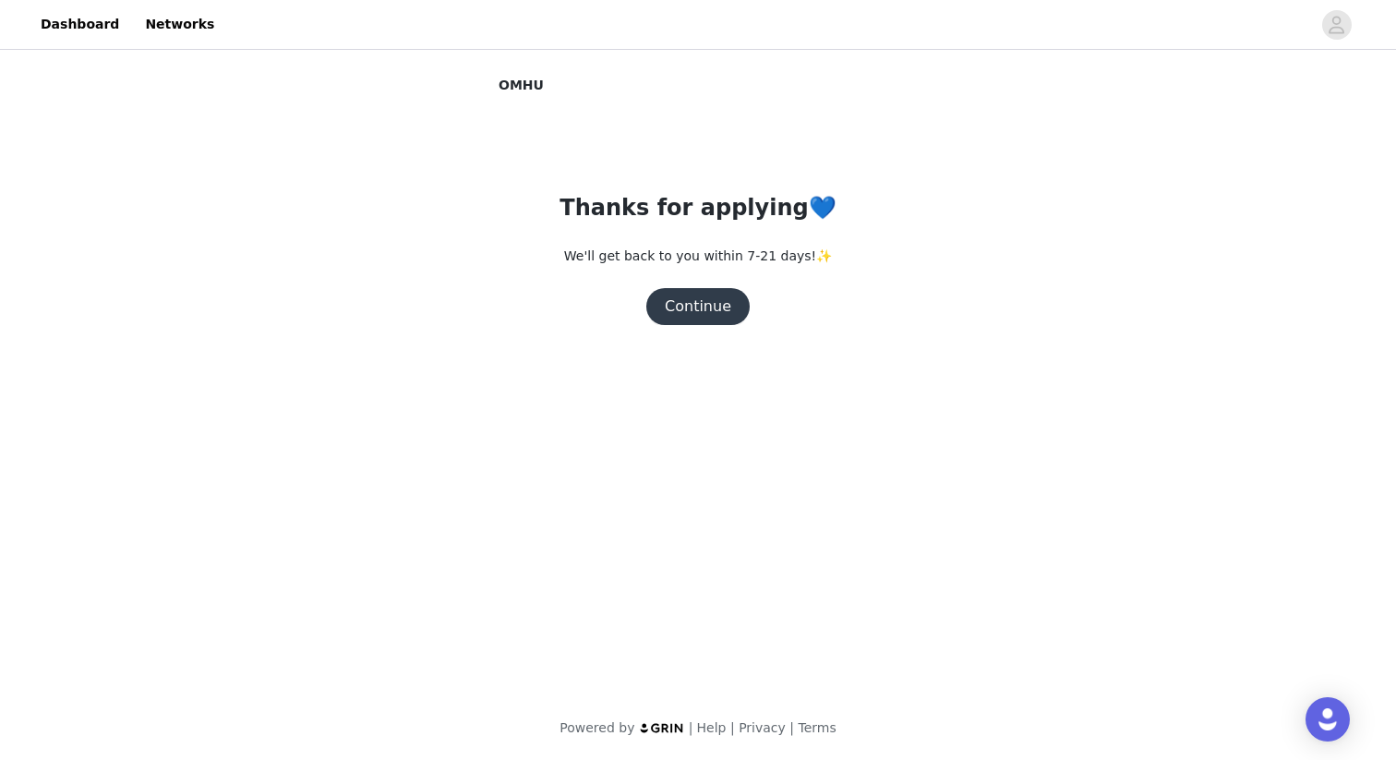
click at [693, 301] on button "Continue" at bounding box center [697, 306] width 103 height 37
